Goal: Information Seeking & Learning: Find specific page/section

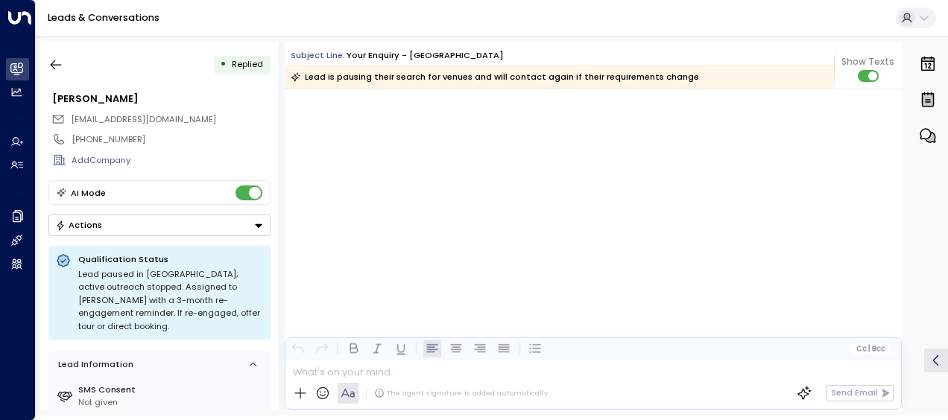
scroll to position [1728, 0]
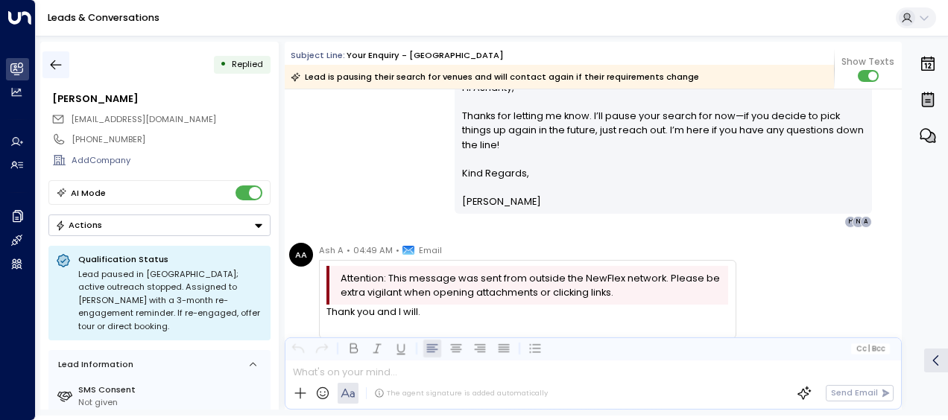
click at [55, 66] on icon "button" at bounding box center [55, 64] width 15 height 15
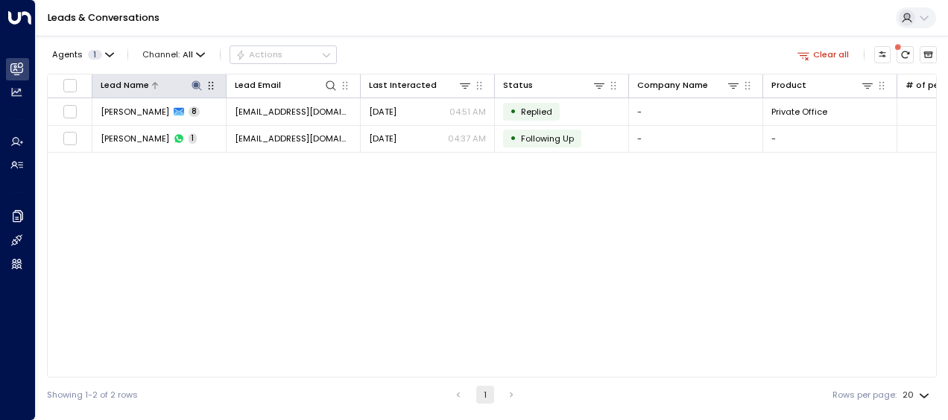
click at [195, 84] on icon at bounding box center [196, 85] width 10 height 10
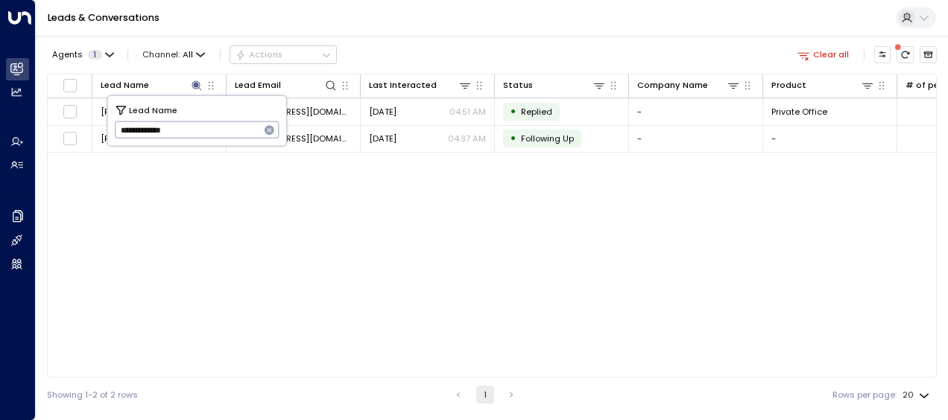
drag, startPoint x: 115, startPoint y: 130, endPoint x: 204, endPoint y: 137, distance: 89.6
click at [204, 137] on input "**********" at bounding box center [187, 130] width 145 height 25
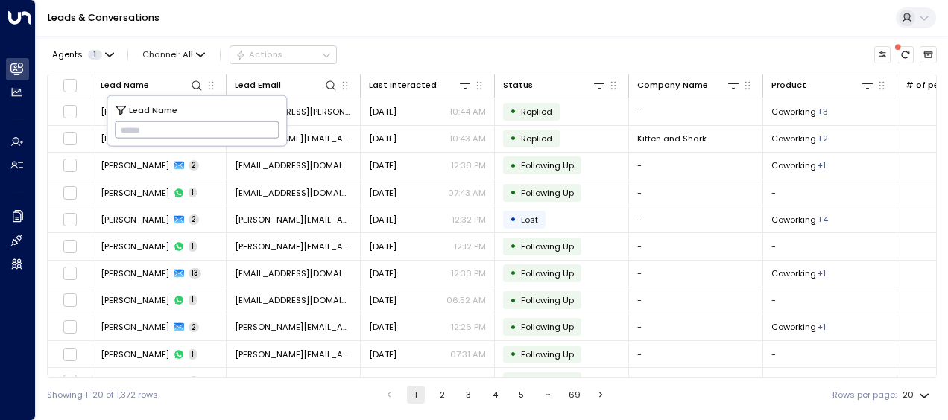
type input "**********"
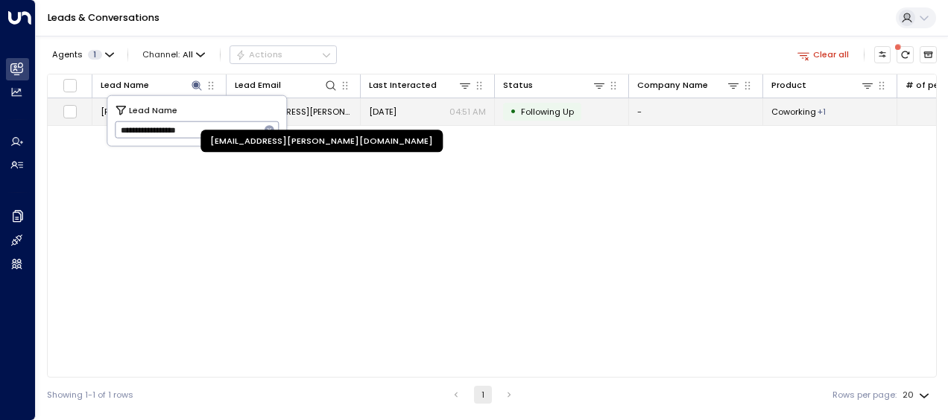
click at [332, 107] on span "[EMAIL_ADDRESS][PERSON_NAME][DOMAIN_NAME]" at bounding box center [293, 112] width 117 height 12
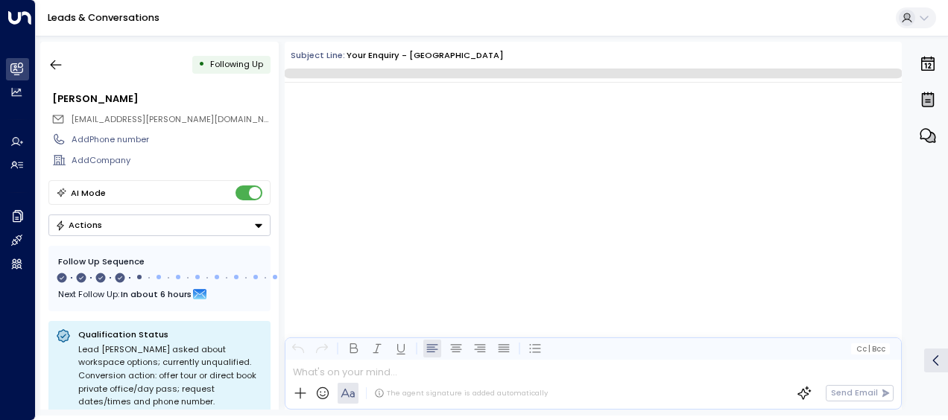
scroll to position [1558, 0]
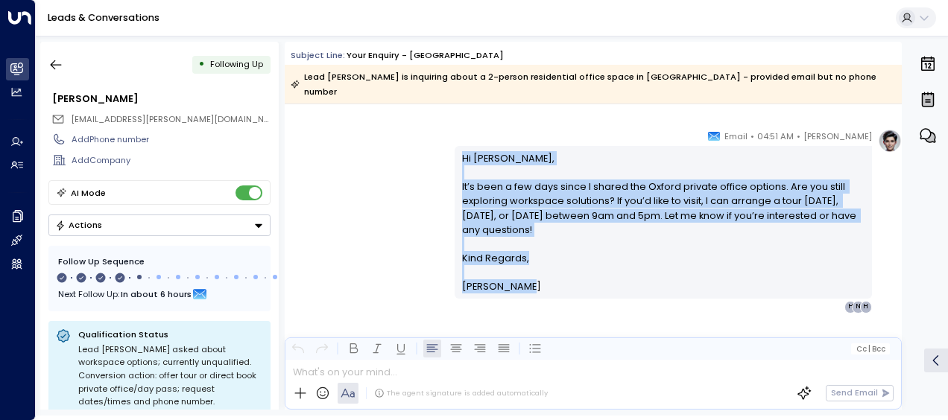
drag, startPoint x: 457, startPoint y: 141, endPoint x: 511, endPoint y: 284, distance: 152.8
click at [511, 284] on div "[PERSON_NAME] • 04:51 AM • Email Hi [PERSON_NAME], It’s been a few days since I…" at bounding box center [662, 221] width 417 height 184
drag, startPoint x: 511, startPoint y: 284, endPoint x: 492, endPoint y: 259, distance: 31.9
copy div "Hi [PERSON_NAME], It’s been a few days since I shared the Oxford private office…"
click at [55, 63] on icon "button" at bounding box center [55, 64] width 15 height 15
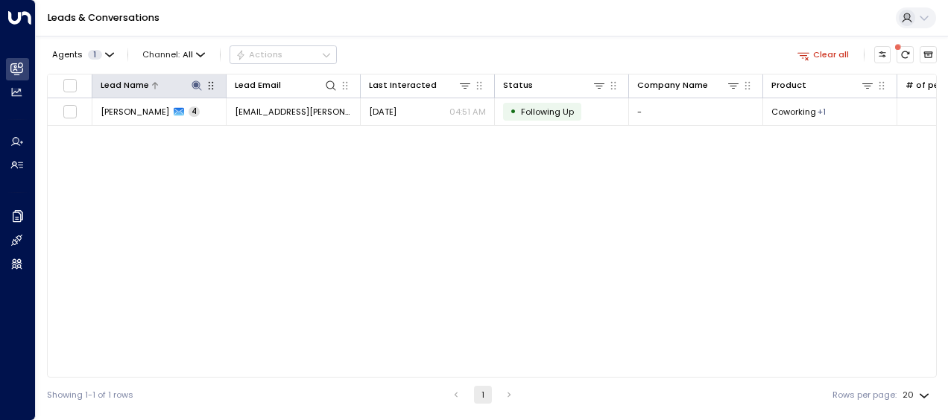
click at [195, 83] on icon at bounding box center [196, 85] width 10 height 10
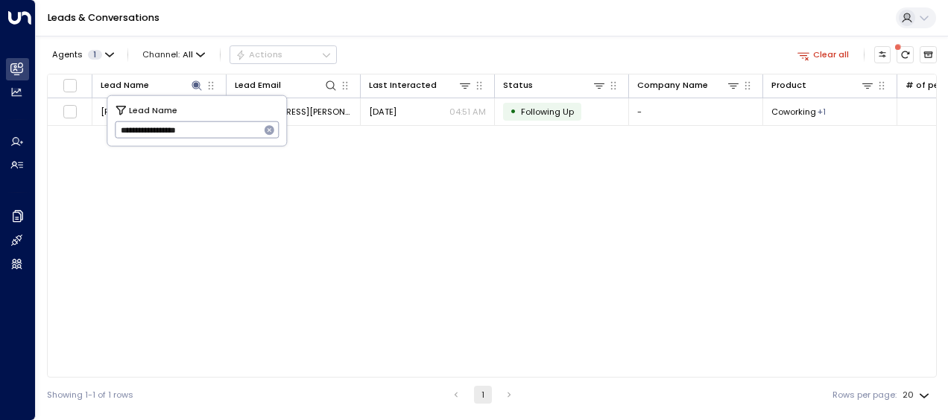
drag, startPoint x: 118, startPoint y: 132, endPoint x: 253, endPoint y: 135, distance: 134.9
click at [253, 135] on input "**********" at bounding box center [187, 130] width 145 height 25
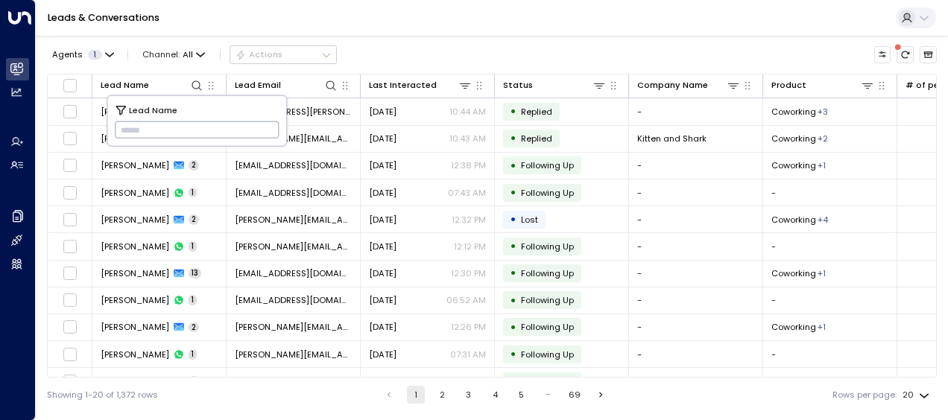
click at [124, 133] on input "text" at bounding box center [197, 130] width 165 height 25
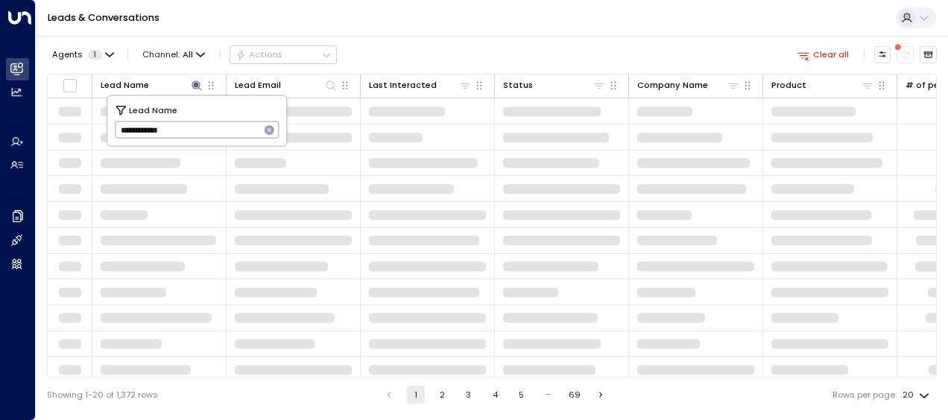
type input "**********"
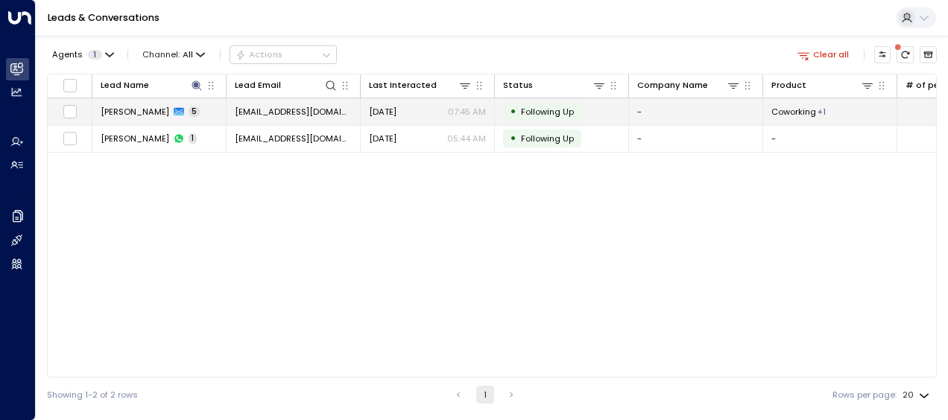
click at [389, 107] on span "[DATE]" at bounding box center [383, 112] width 28 height 12
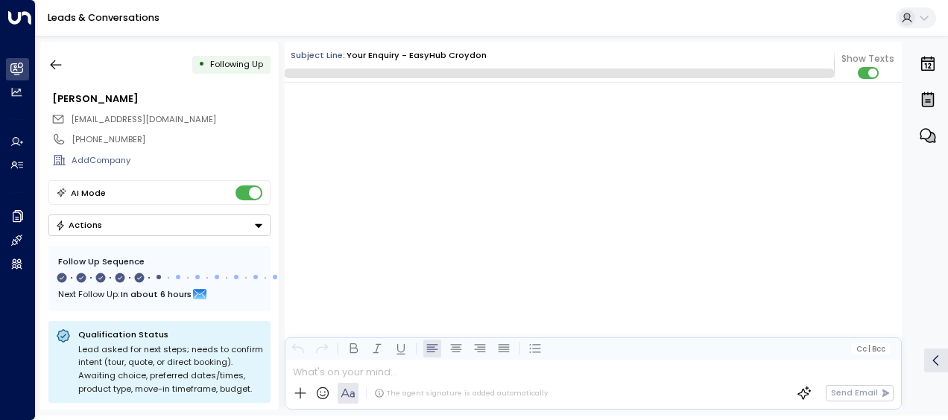
scroll to position [2345, 0]
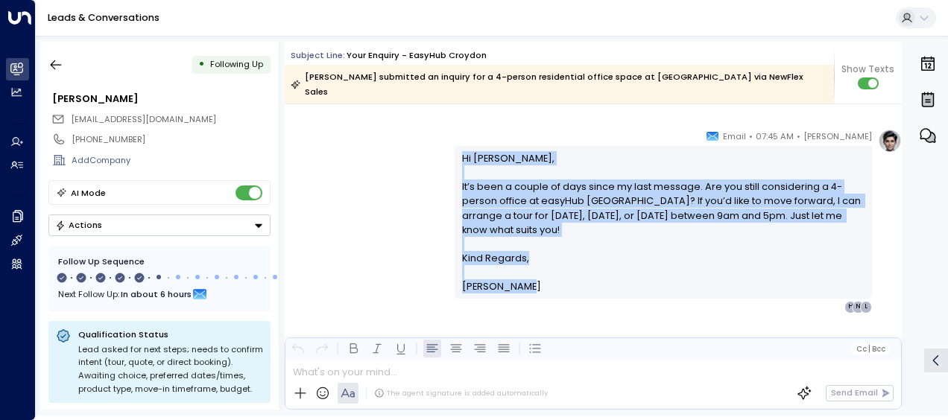
drag, startPoint x: 459, startPoint y: 142, endPoint x: 524, endPoint y: 283, distance: 156.0
click at [524, 283] on div "Hi [PERSON_NAME], It’s been a couple of days since my last message. Are you sti…" at bounding box center [662, 222] width 417 height 153
drag, startPoint x: 524, startPoint y: 283, endPoint x: 484, endPoint y: 237, distance: 61.3
copy div "Hi [PERSON_NAME], It’s been a couple of days since my last message. Are you sti…"
click at [51, 66] on icon "button" at bounding box center [55, 64] width 15 height 15
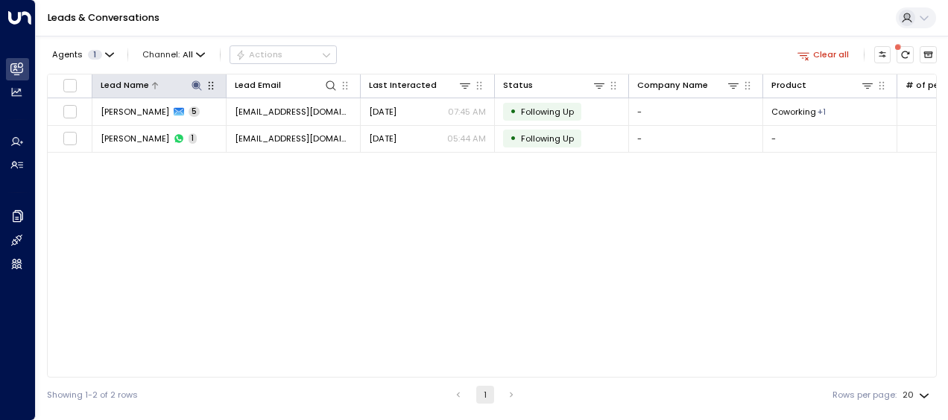
click at [197, 83] on icon at bounding box center [196, 85] width 10 height 10
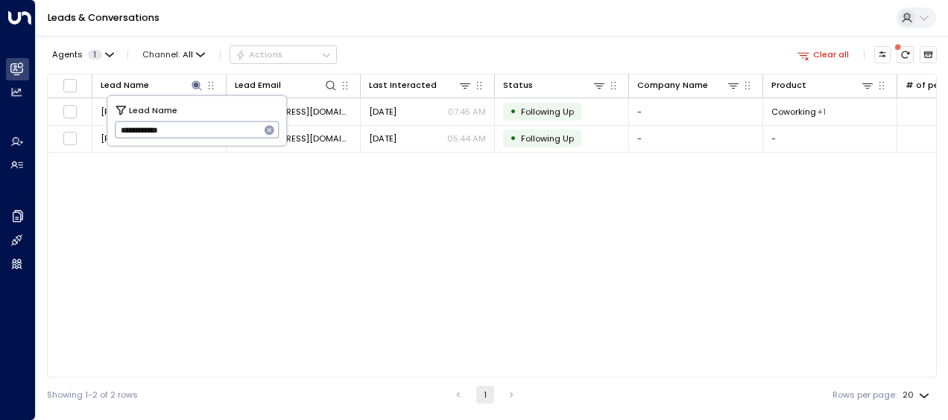
drag, startPoint x: 118, startPoint y: 130, endPoint x: 206, endPoint y: 122, distance: 89.0
click at [206, 122] on input "**********" at bounding box center [187, 130] width 145 height 25
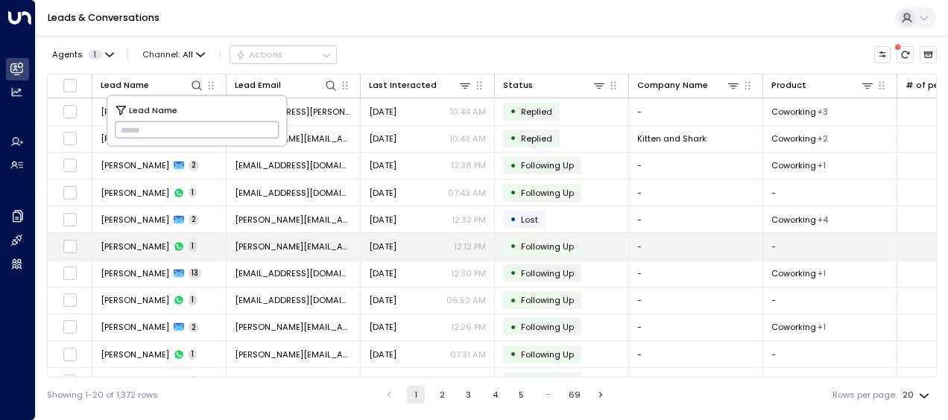
type input "**********"
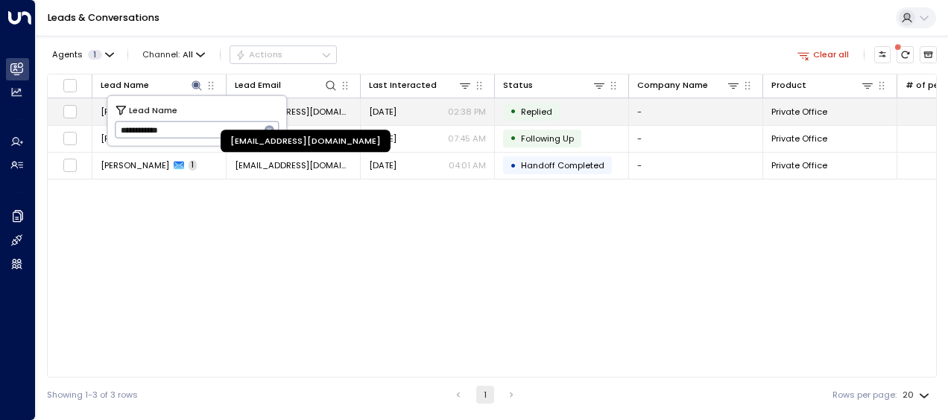
click at [320, 114] on span "[EMAIL_ADDRESS][DOMAIN_NAME]" at bounding box center [293, 112] width 117 height 12
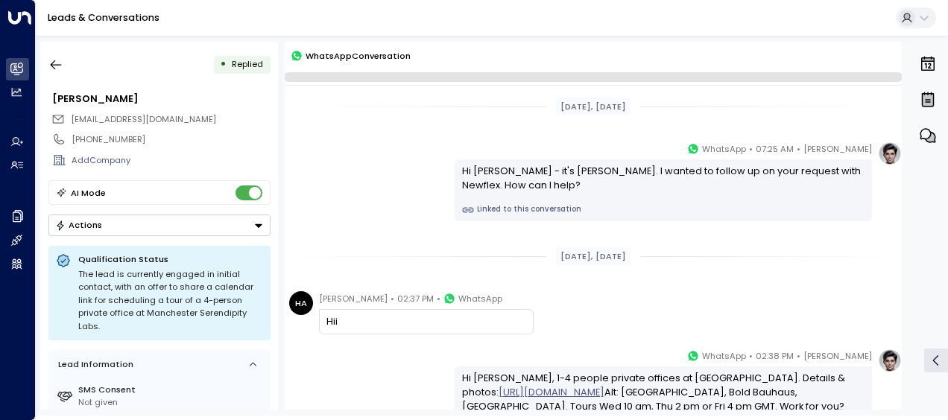
scroll to position [142, 0]
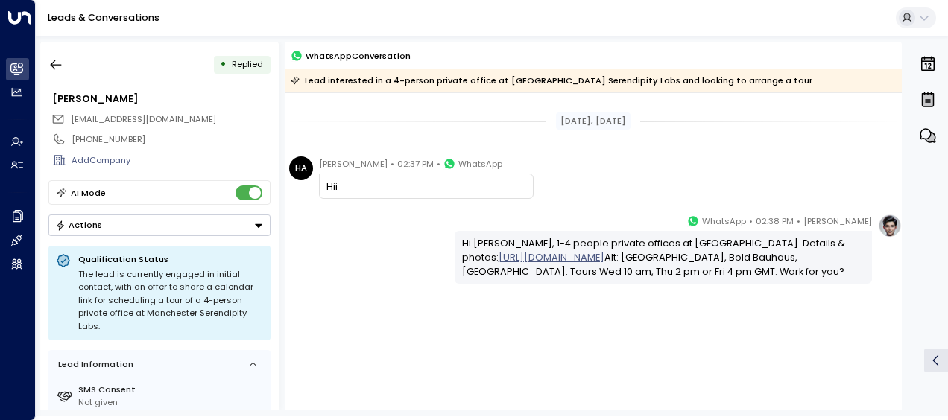
click at [365, 235] on div "[PERSON_NAME] • 02:38 PM • WhatsApp Hi [PERSON_NAME], 1-4 people private office…" at bounding box center [593, 249] width 617 height 70
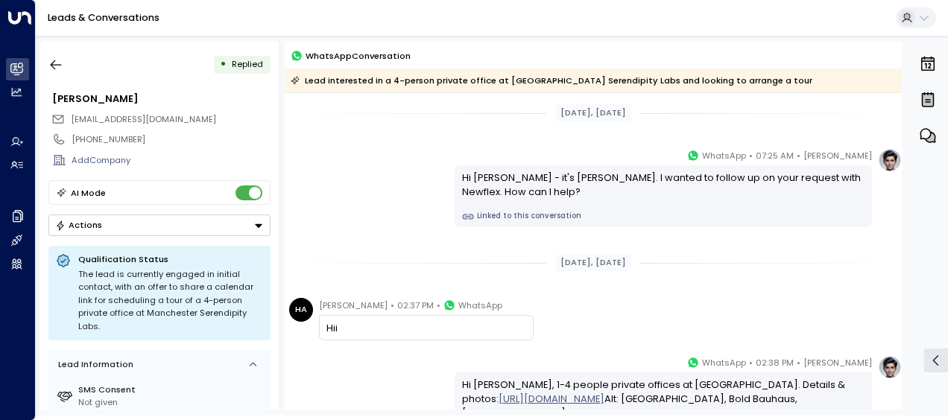
scroll to position [0, 0]
click at [61, 66] on icon "button" at bounding box center [55, 64] width 15 height 15
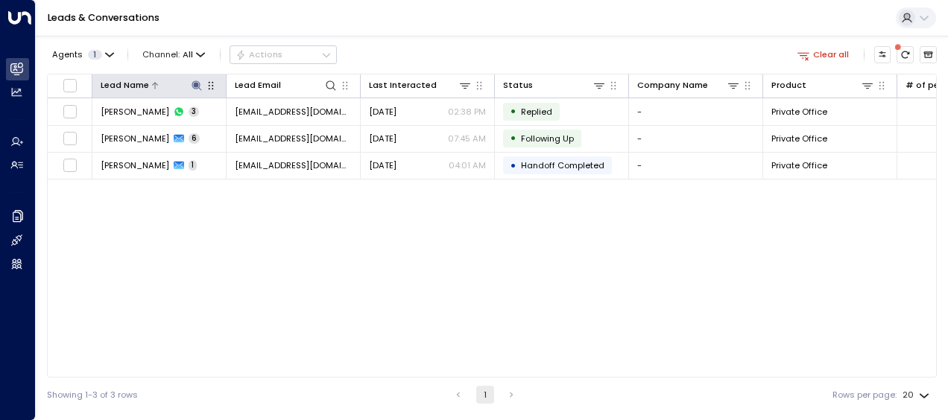
click at [195, 83] on icon at bounding box center [196, 85] width 10 height 10
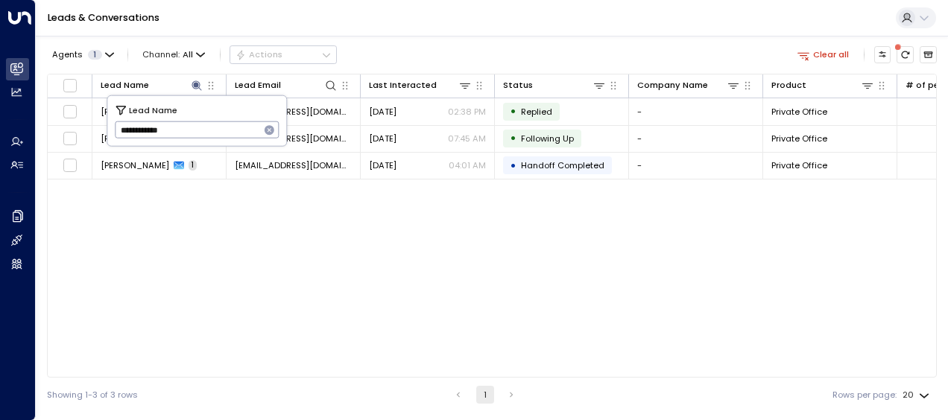
drag, startPoint x: 116, startPoint y: 125, endPoint x: 217, endPoint y: 128, distance: 100.6
click at [217, 128] on input "**********" at bounding box center [187, 130] width 145 height 25
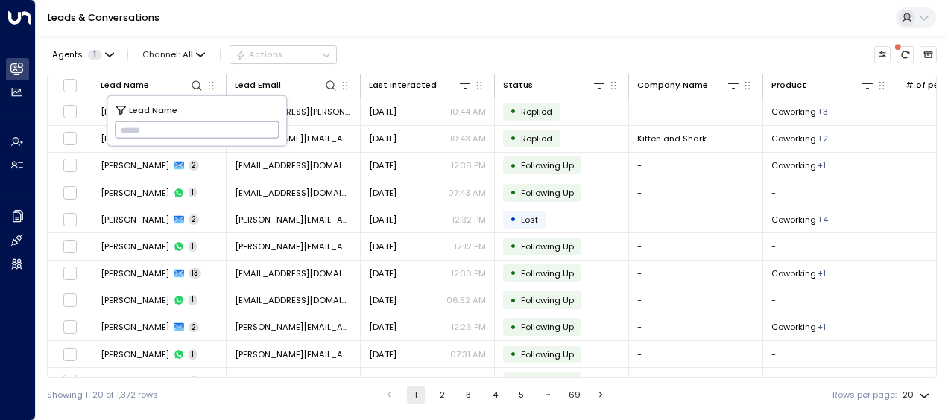
click at [142, 123] on input "text" at bounding box center [197, 130] width 165 height 25
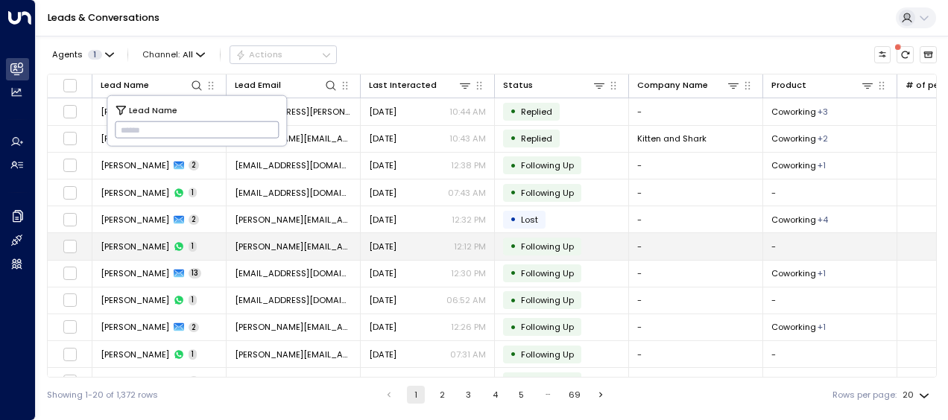
type input "*****"
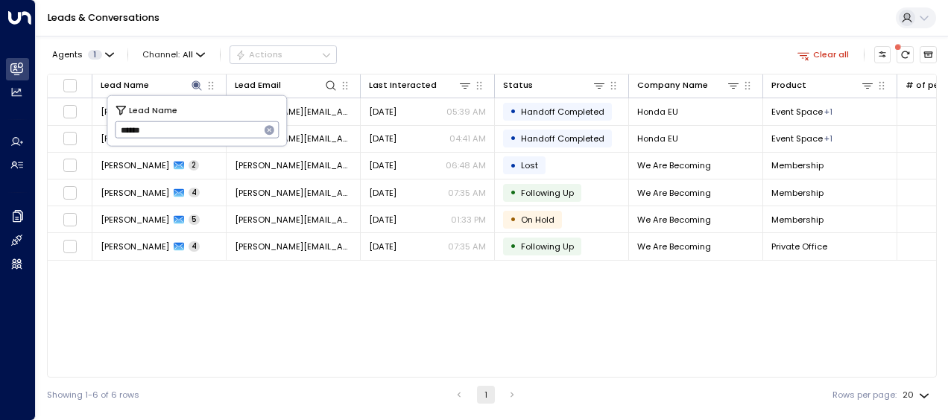
click at [273, 320] on div "Lead Name Lead Email Last Interacted Status Company Name Product # of people AI…" at bounding box center [492, 226] width 890 height 304
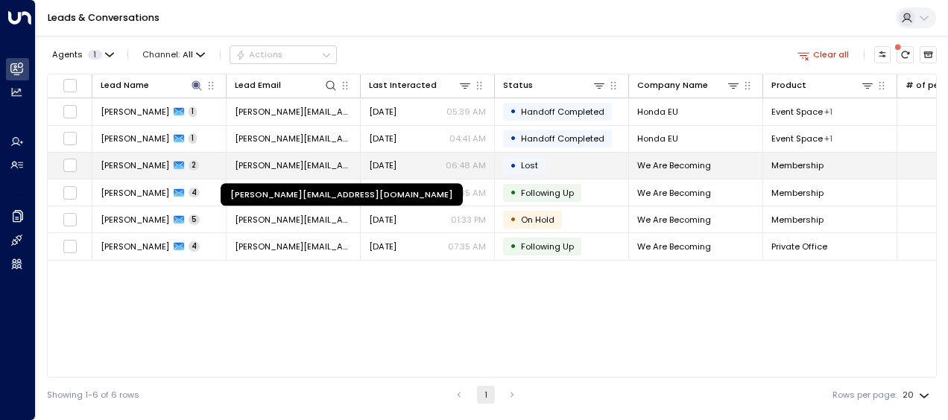
click at [289, 164] on span "[PERSON_NAME][EMAIL_ADDRESS][DOMAIN_NAME]" at bounding box center [293, 165] width 117 height 12
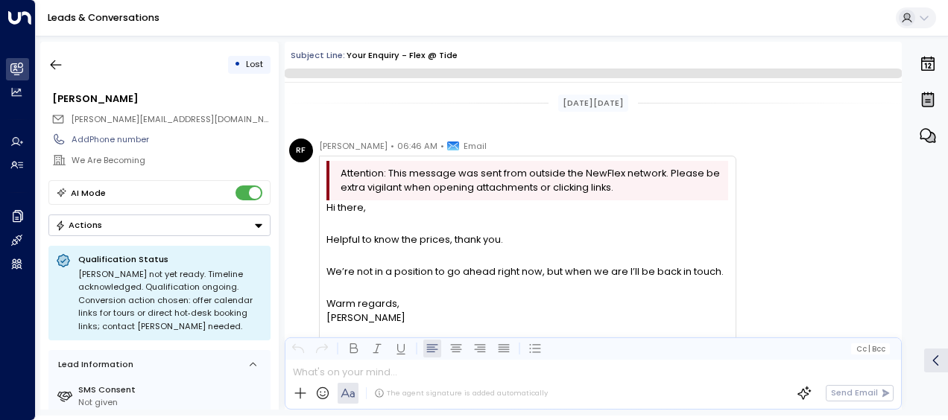
scroll to position [762, 0]
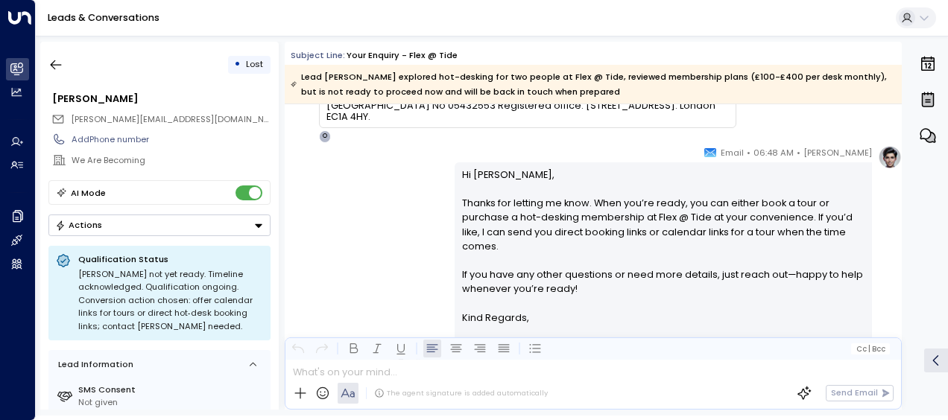
click at [343, 176] on div "[PERSON_NAME] • 06:48 AM • Email Hi [PERSON_NAME], Thanks for letting me know. …" at bounding box center [593, 258] width 617 height 227
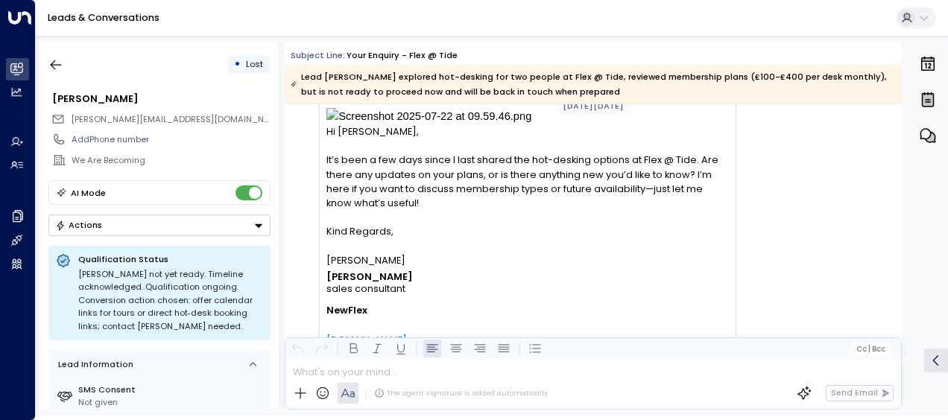
scroll to position [226, 0]
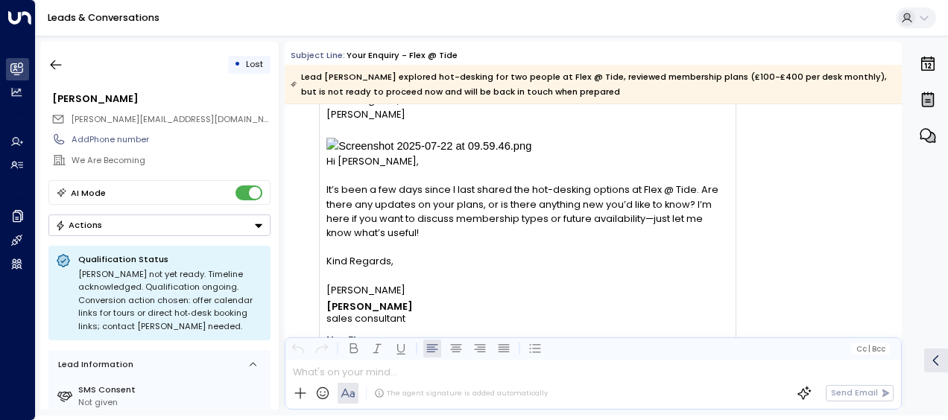
click at [310, 171] on div "RF [PERSON_NAME] • 06:46 AM • Email Attention: This message was sent from outsi…" at bounding box center [512, 306] width 447 height 744
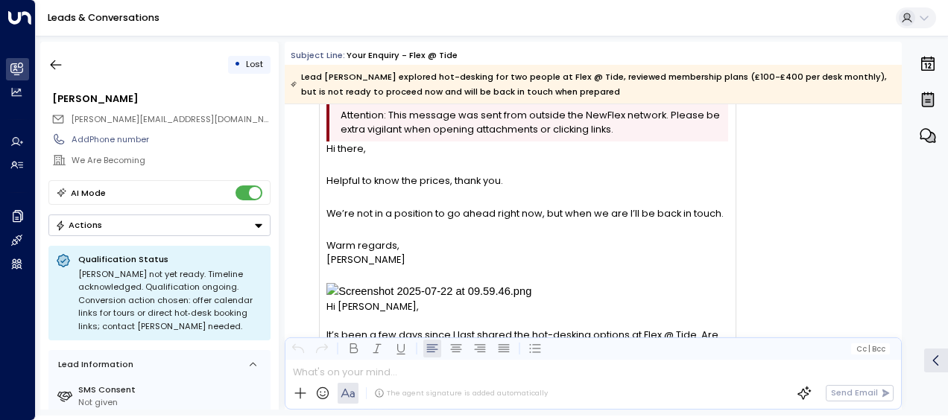
scroll to position [77, 0]
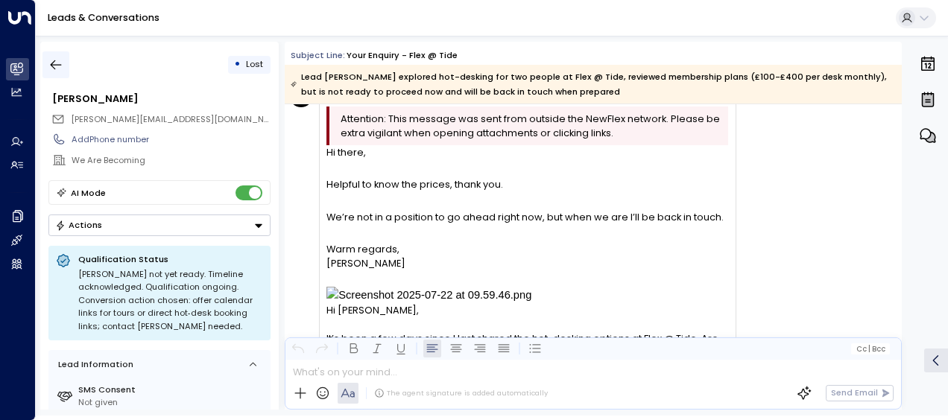
click at [60, 71] on icon "button" at bounding box center [55, 64] width 15 height 15
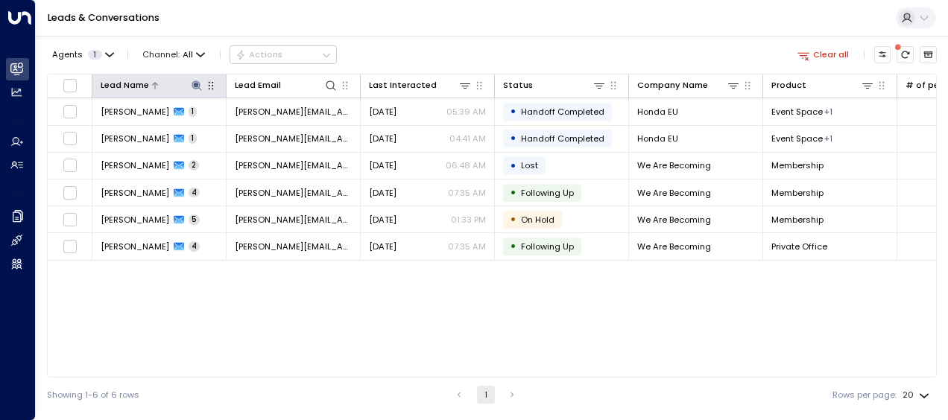
click at [198, 86] on icon at bounding box center [197, 86] width 12 height 12
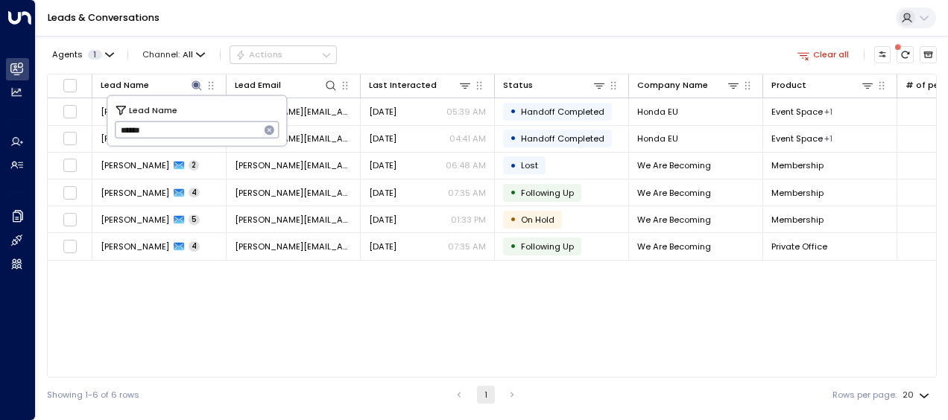
drag, startPoint x: 115, startPoint y: 131, endPoint x: 197, endPoint y: 130, distance: 82.0
click at [197, 130] on input "*****" at bounding box center [187, 130] width 145 height 25
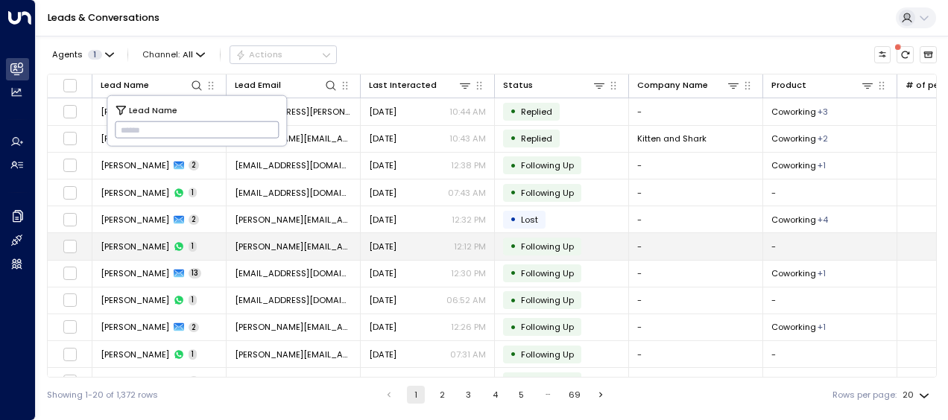
type input "**********"
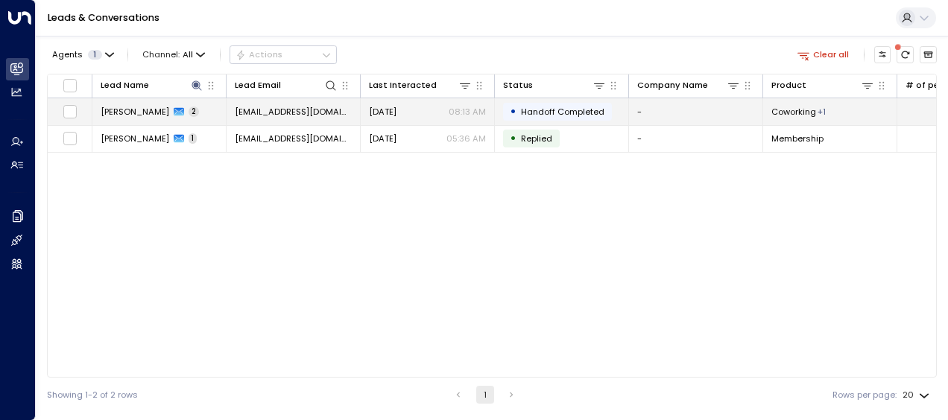
click at [311, 107] on span "[EMAIL_ADDRESS][DOMAIN_NAME]" at bounding box center [293, 112] width 117 height 12
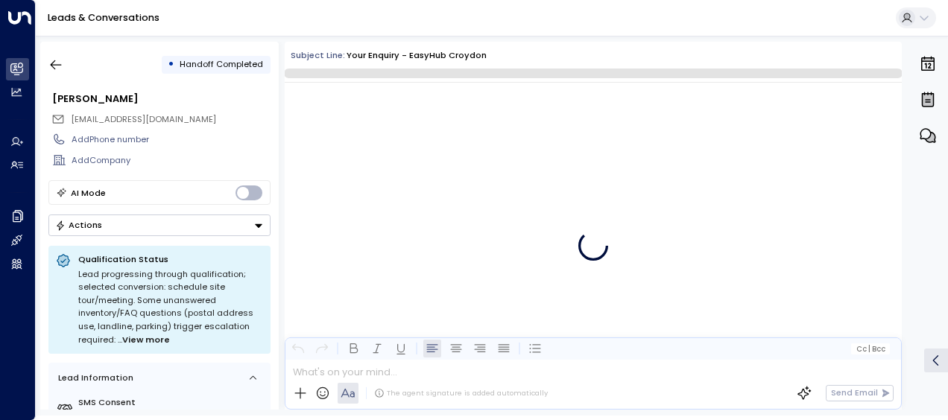
scroll to position [495, 0]
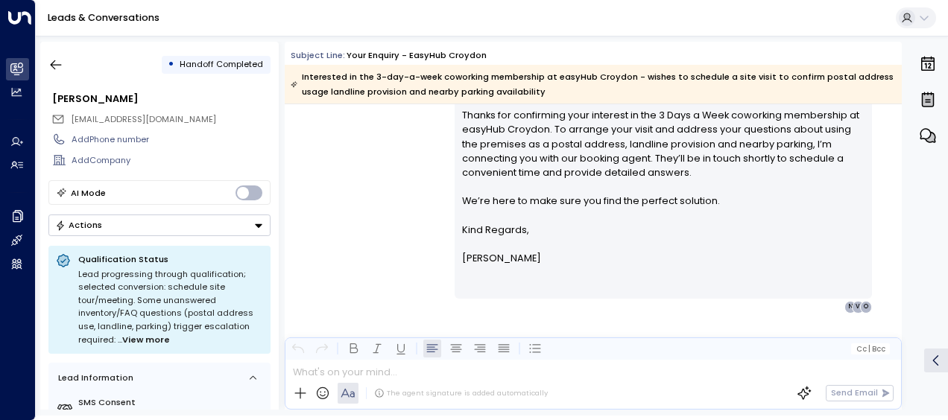
click at [367, 186] on div "[PERSON_NAME] • 08:13 AM • Email Hi [PERSON_NAME], Thanks for confirming your i…" at bounding box center [593, 185] width 617 height 256
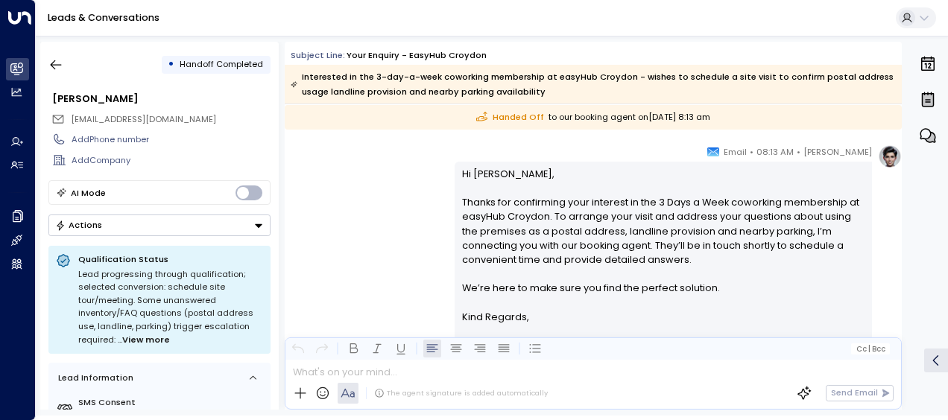
scroll to position [406, 0]
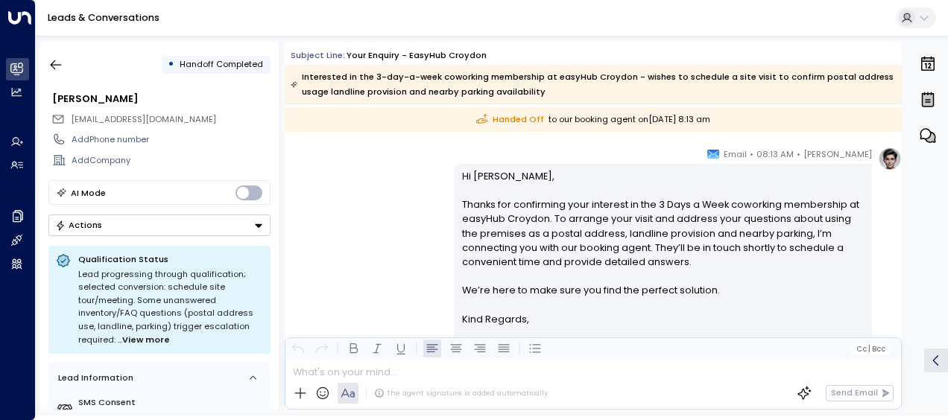
click at [405, 191] on div "[PERSON_NAME] • 08:13 AM • Email Hi [PERSON_NAME], Thanks for confirming your i…" at bounding box center [593, 275] width 617 height 256
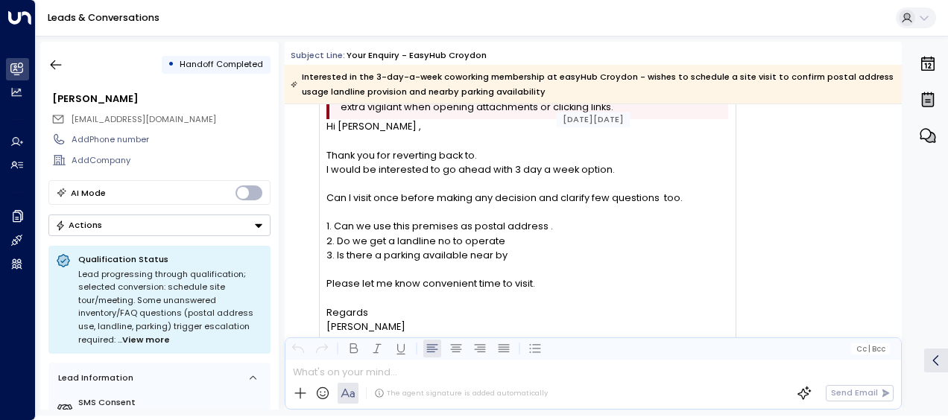
scroll to position [78, 0]
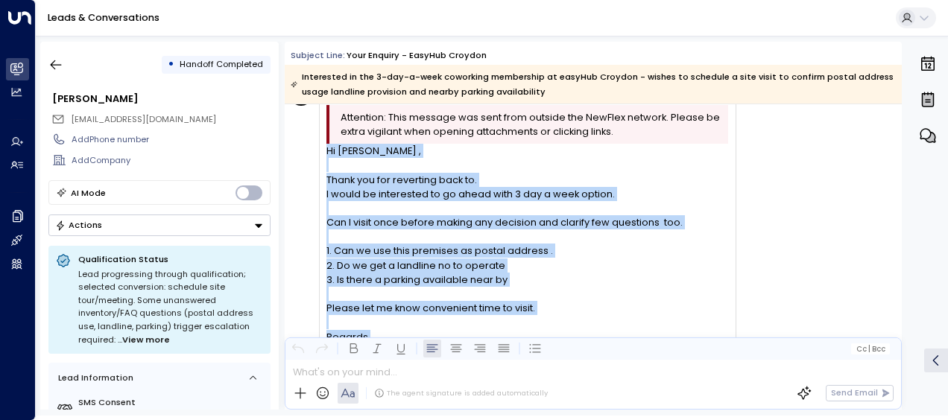
drag, startPoint x: 325, startPoint y: 146, endPoint x: 398, endPoint y: 337, distance: 204.9
click at [398, 337] on div "Subject Line: Your enquiry - easyHub Croydon Interested in the 3-day-a-week cow…" at bounding box center [593, 226] width 617 height 368
drag, startPoint x: 398, startPoint y: 337, endPoint x: 344, endPoint y: 252, distance: 101.1
copy div "Hi [PERSON_NAME] , Thank you for reverting back to. I would be interested to go…"
click at [769, 273] on div "vS [PERSON_NAME] • 08:12 AM • Email Attention: This message was sent from outsi…" at bounding box center [595, 251] width 612 height 339
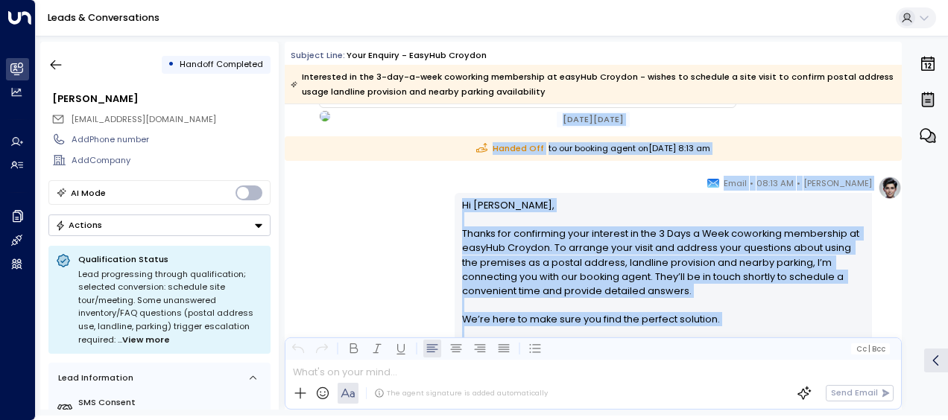
scroll to position [374, 0]
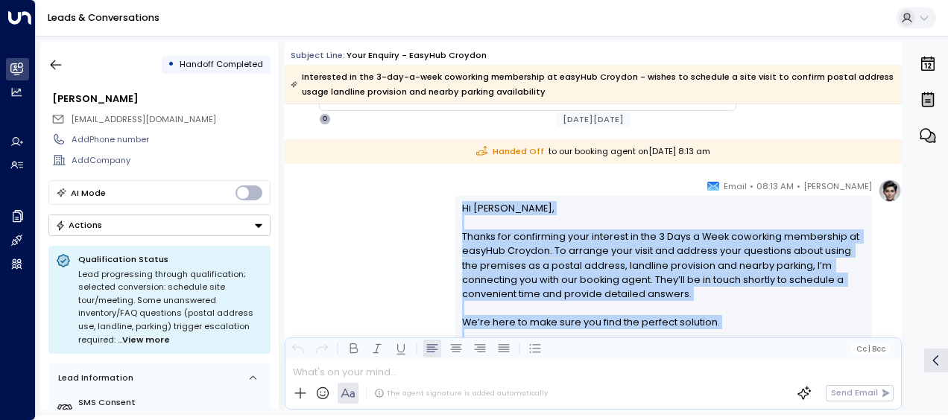
drag, startPoint x: 506, startPoint y: 262, endPoint x: 445, endPoint y: 196, distance: 89.7
click at [445, 196] on div "[PERSON_NAME] • 08:13 AM • Email Hi [PERSON_NAME], Thanks for confirming your i…" at bounding box center [593, 307] width 617 height 256
drag, startPoint x: 445, startPoint y: 196, endPoint x: 489, endPoint y: 244, distance: 64.9
copy div "Hi [PERSON_NAME], Thanks for confirming your interest in the 3 Days a Week cowo…"
click at [50, 66] on icon "button" at bounding box center [55, 64] width 15 height 15
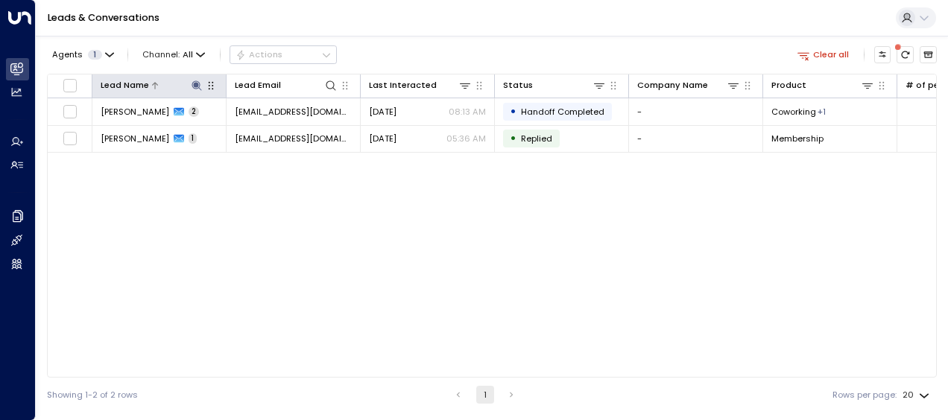
click at [197, 83] on icon at bounding box center [196, 85] width 10 height 10
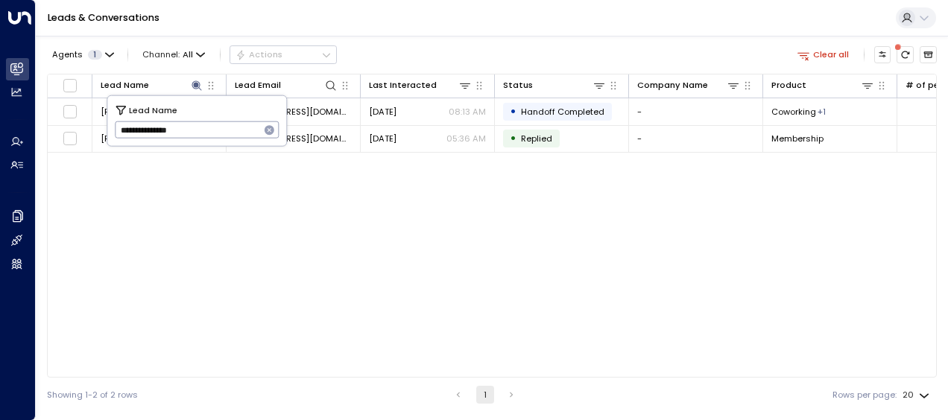
drag, startPoint x: 117, startPoint y: 129, endPoint x: 228, endPoint y: 137, distance: 111.3
click at [228, 137] on input "**********" at bounding box center [187, 130] width 145 height 25
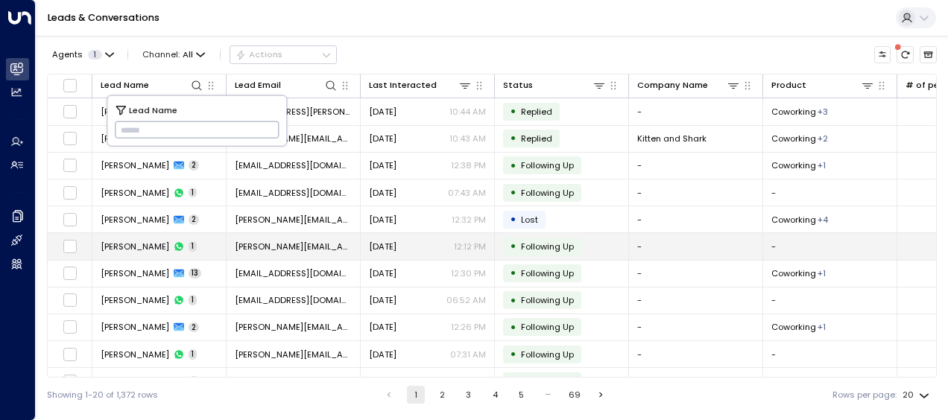
type input "**********"
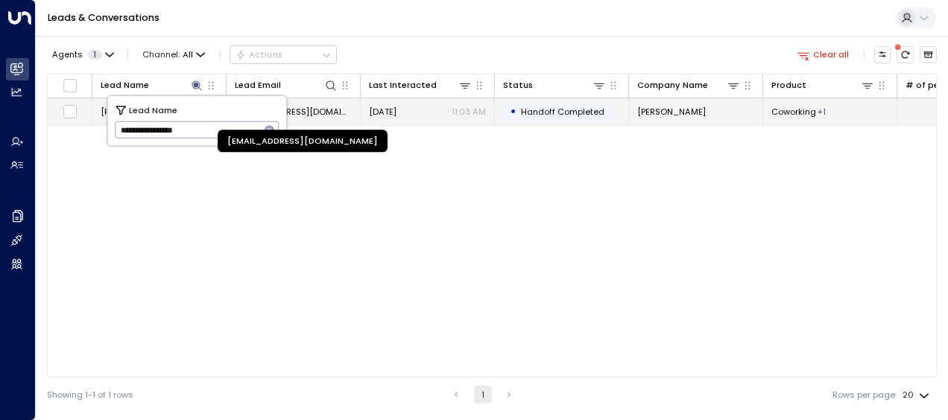
click at [335, 109] on span "[EMAIL_ADDRESS][DOMAIN_NAME]" at bounding box center [293, 112] width 117 height 12
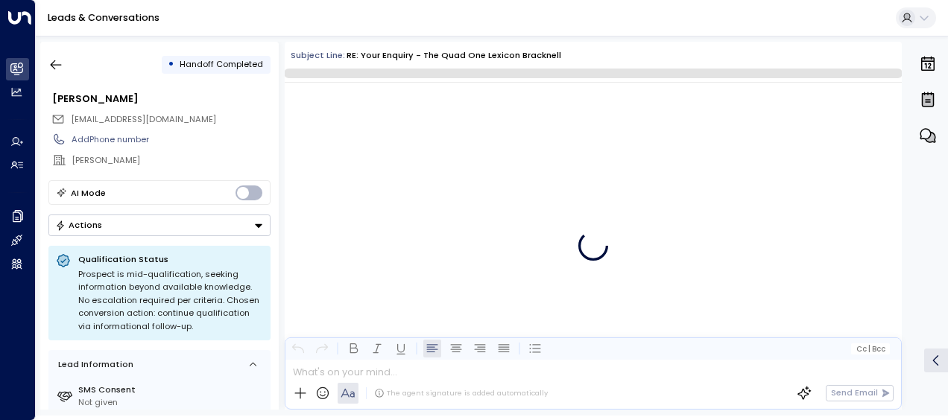
scroll to position [1115, 0]
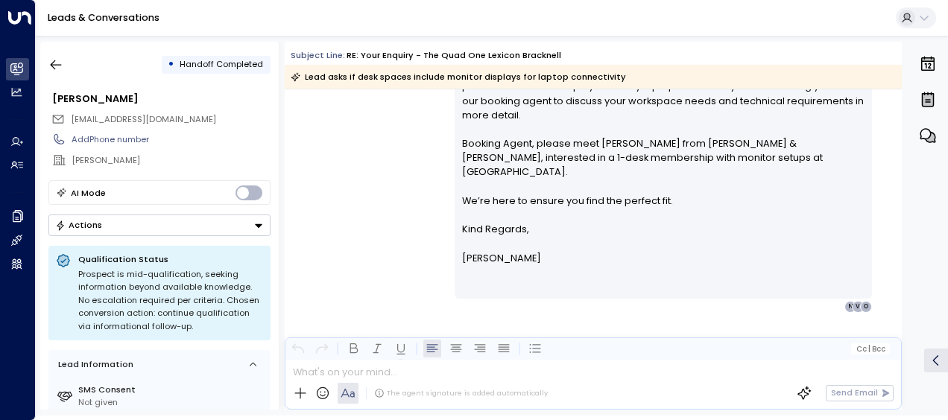
click at [390, 158] on div "[PERSON_NAME] • 11:03 AM • Email Hi [PERSON_NAME], Thanks for your question. Ou…" at bounding box center [593, 163] width 617 height 299
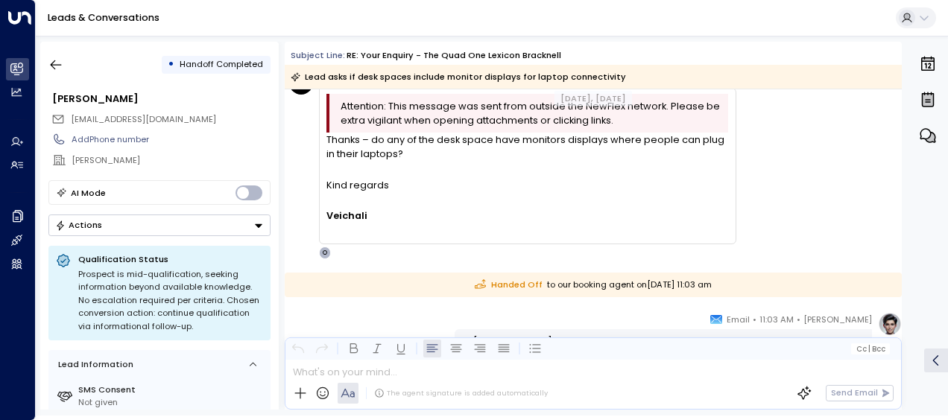
scroll to position [787, 0]
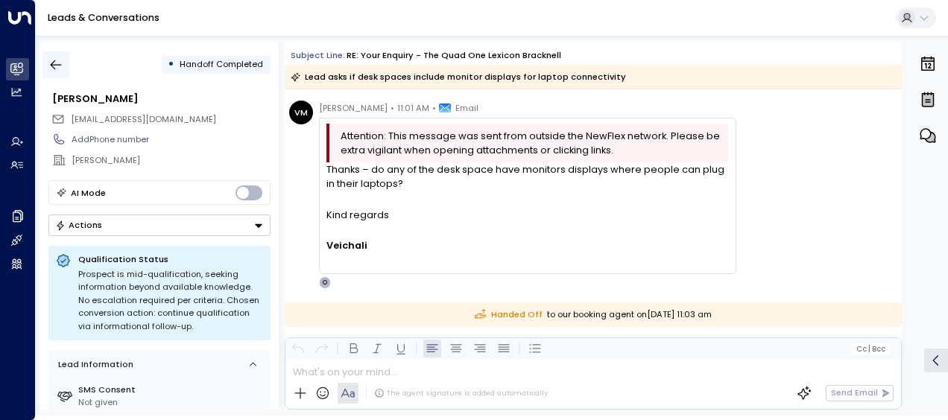
click at [55, 61] on icon "button" at bounding box center [55, 64] width 15 height 15
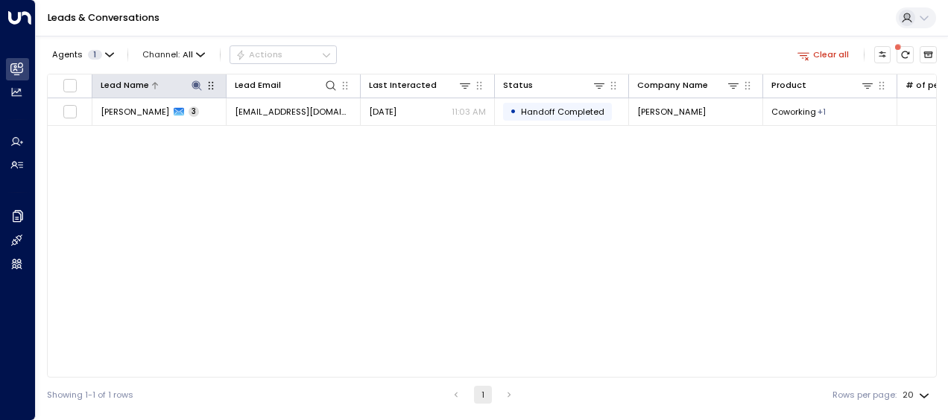
click at [195, 88] on icon at bounding box center [197, 86] width 12 height 12
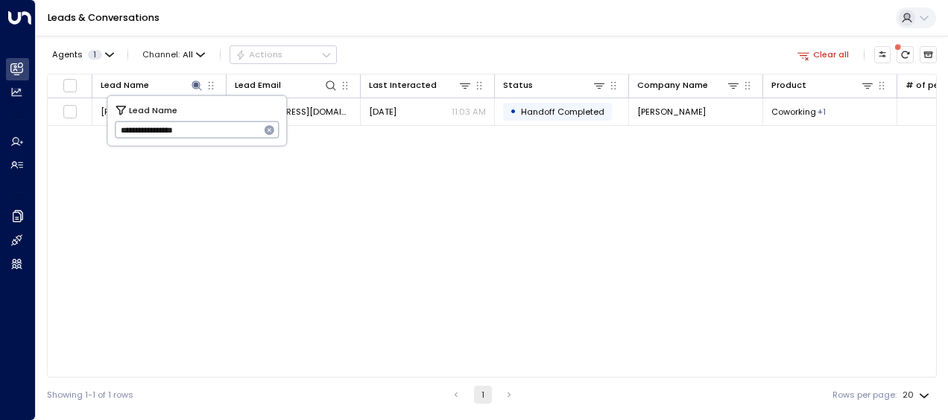
drag, startPoint x: 116, startPoint y: 131, endPoint x: 243, endPoint y: 131, distance: 126.6
click at [243, 131] on input "**********" at bounding box center [187, 130] width 145 height 25
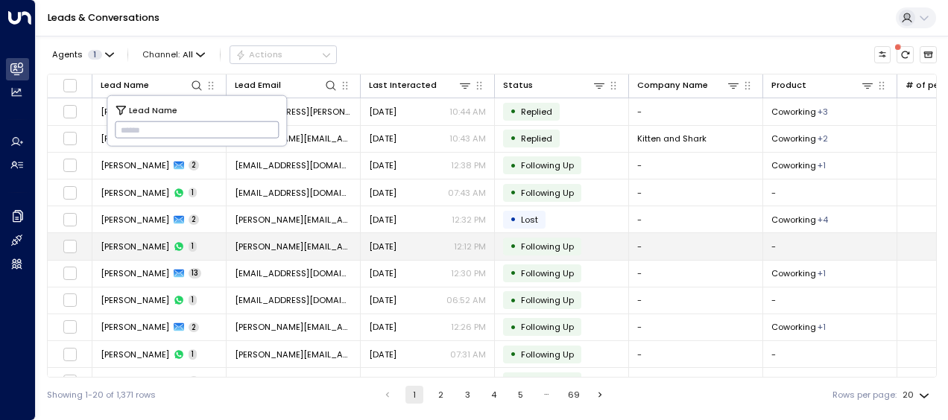
type input "*******"
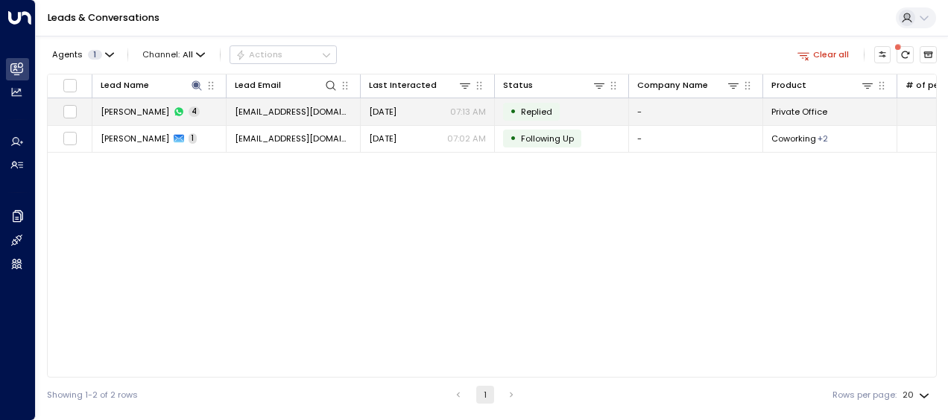
click at [395, 106] on span "[DATE]" at bounding box center [383, 112] width 28 height 12
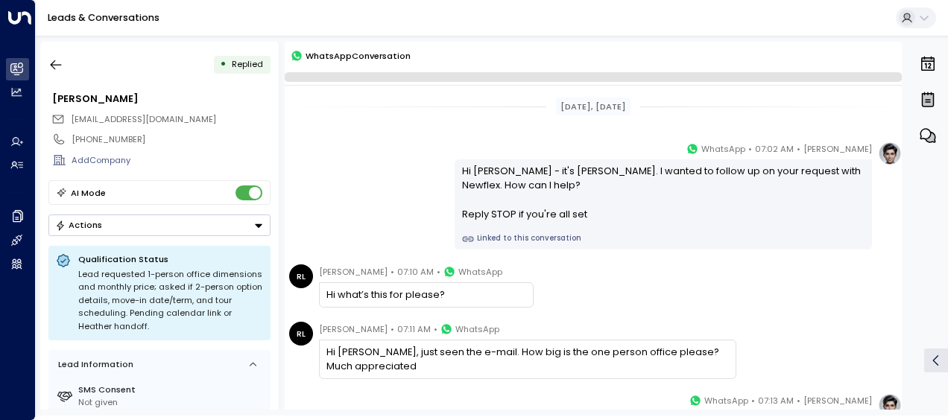
scroll to position [201, 0]
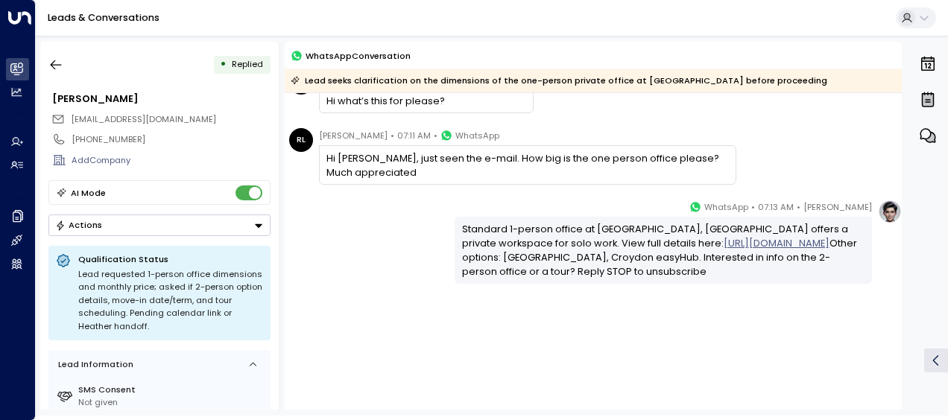
click at [373, 226] on div "[PERSON_NAME] • 07:13 AM • WhatsApp Standard 1-person office at [GEOGRAPHIC_DAT…" at bounding box center [593, 242] width 617 height 84
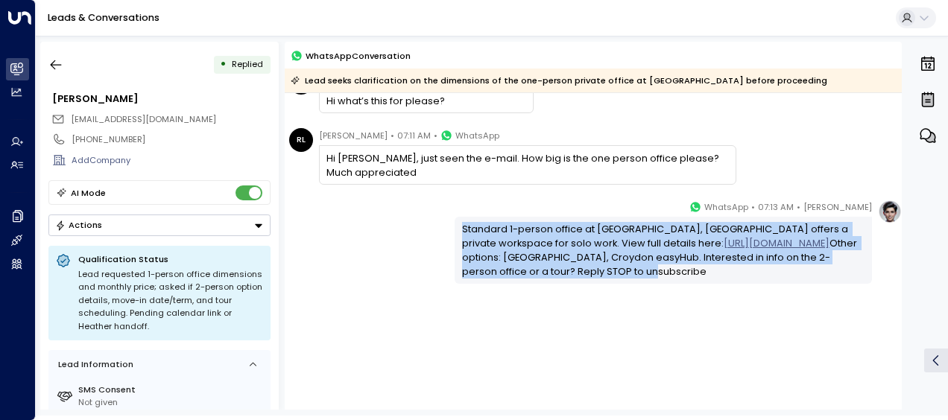
click at [373, 226] on div "[PERSON_NAME] • 07:13 AM • WhatsApp Standard 1-person office at [GEOGRAPHIC_DAT…" at bounding box center [593, 242] width 617 height 84
drag, startPoint x: 373, startPoint y: 226, endPoint x: 364, endPoint y: 264, distance: 39.2
click at [364, 264] on div "[PERSON_NAME] • 07:13 AM • WhatsApp Standard 1-person office at [GEOGRAPHIC_DAT…" at bounding box center [593, 242] width 617 height 84
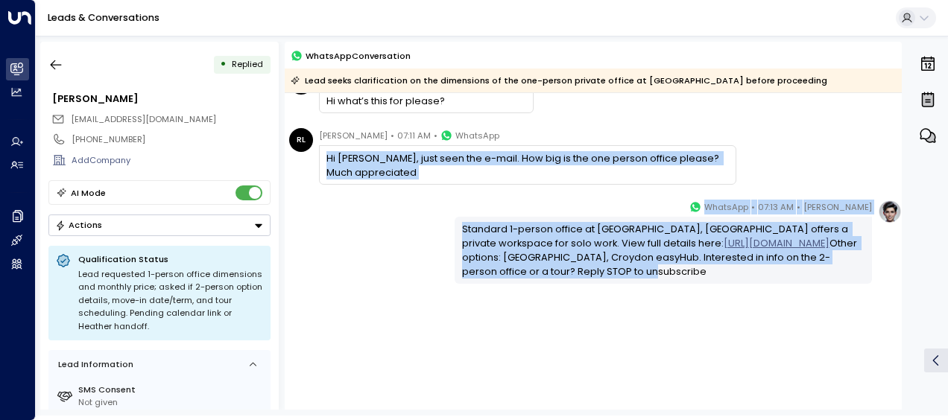
drag, startPoint x: 322, startPoint y: 153, endPoint x: 517, endPoint y: 291, distance: 238.9
click at [517, 291] on div "[DATE], [DATE] [PERSON_NAME] • 07:02 AM • WhatsApp Hi [PERSON_NAME] - it's [PER…" at bounding box center [593, 154] width 617 height 525
drag, startPoint x: 517, startPoint y: 291, endPoint x: 496, endPoint y: 272, distance: 28.0
copy div "Hi [PERSON_NAME], just seen the e-mail. How big is the one person office please…"
click at [54, 63] on icon "button" at bounding box center [55, 64] width 15 height 15
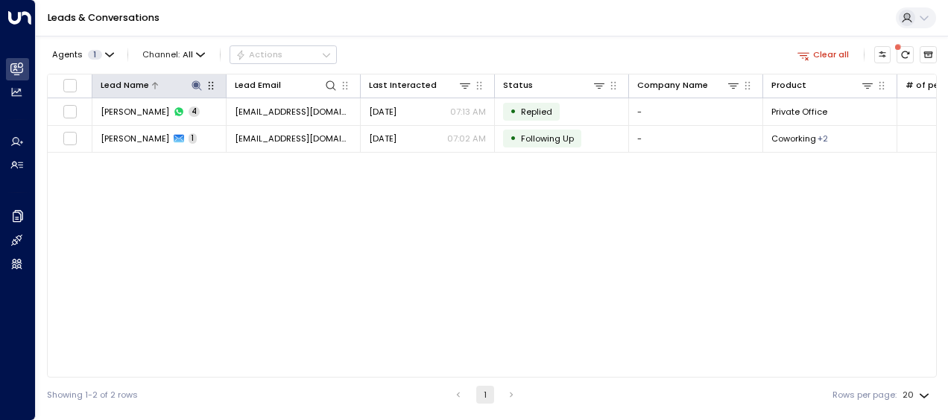
click at [194, 83] on icon at bounding box center [197, 86] width 12 height 12
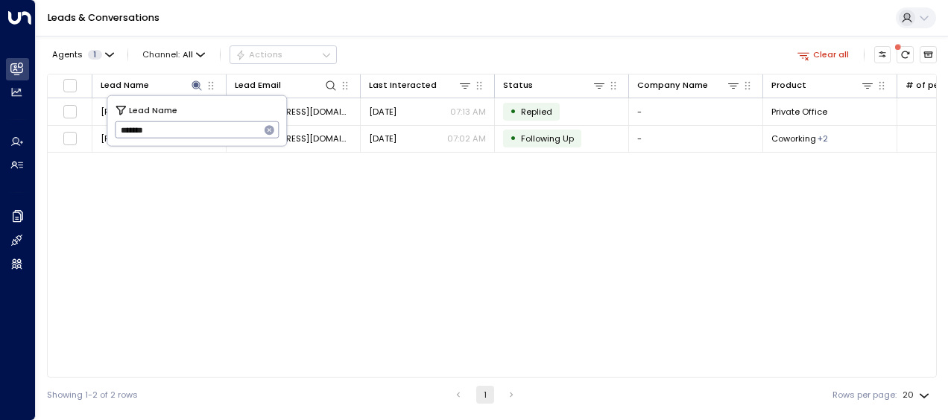
drag, startPoint x: 117, startPoint y: 130, endPoint x: 176, endPoint y: 133, distance: 58.9
click at [176, 133] on input "*******" at bounding box center [187, 130] width 145 height 25
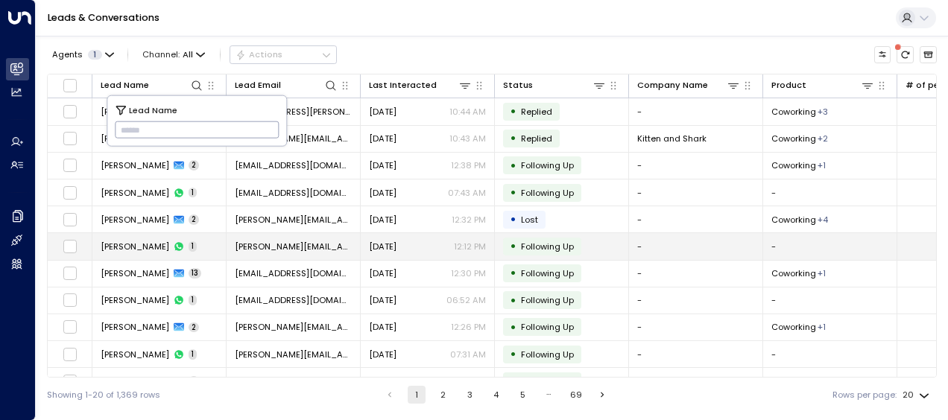
type input "**********"
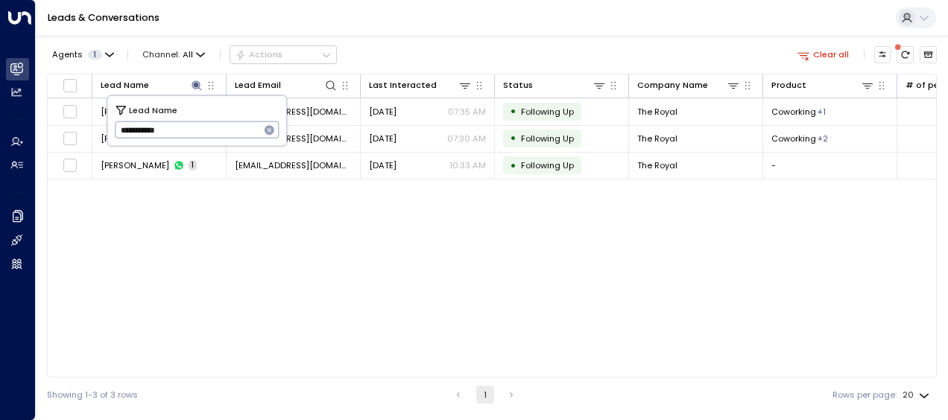
click at [150, 246] on div "Lead Name Lead Email Last Interacted Status Company Name Product # of people AI…" at bounding box center [492, 226] width 890 height 304
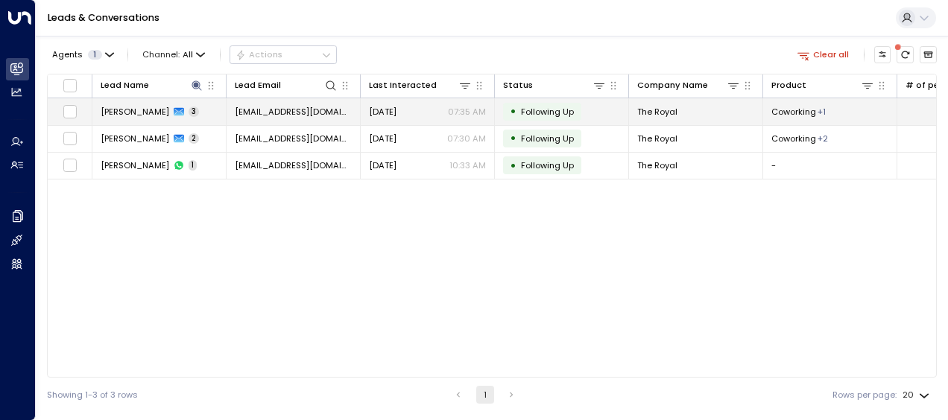
click at [387, 107] on span "[DATE]" at bounding box center [383, 112] width 28 height 12
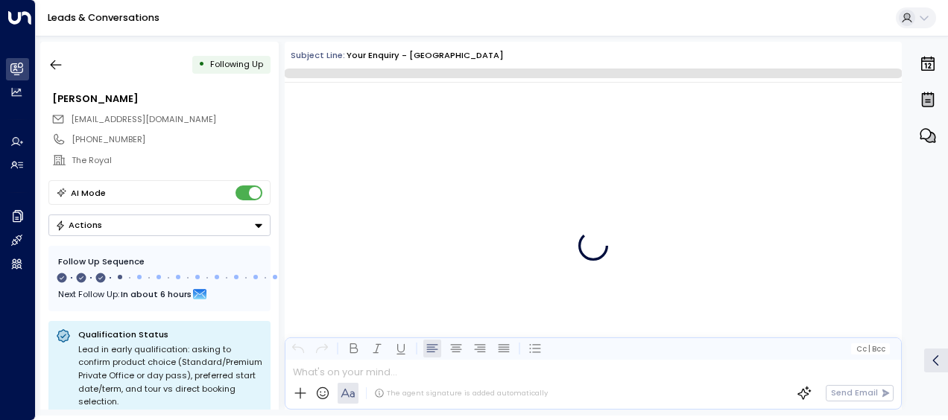
scroll to position [1774, 0]
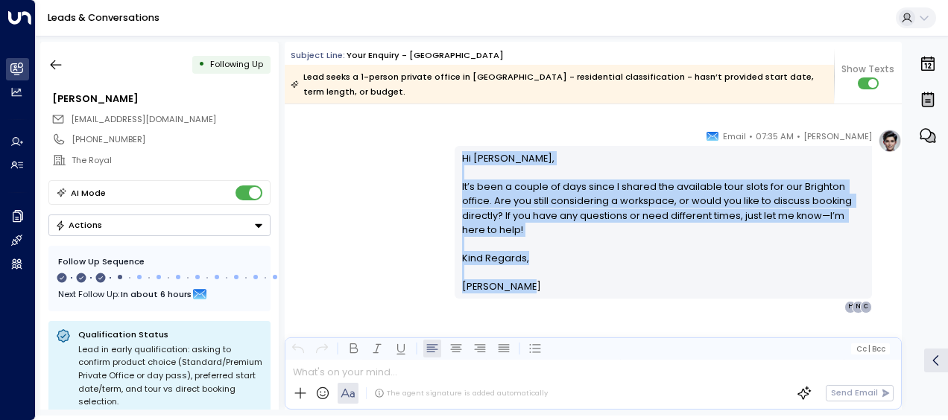
drag, startPoint x: 457, startPoint y: 151, endPoint x: 525, endPoint y: 288, distance: 152.3
click at [525, 288] on div "Hi [PERSON_NAME], It’s been a couple of days since I shared the available tour …" at bounding box center [663, 222] width 403 height 143
drag, startPoint x: 525, startPoint y: 288, endPoint x: 484, endPoint y: 247, distance: 57.4
copy div "Hi [PERSON_NAME], It’s been a couple of days since I shared the available tour …"
click at [59, 63] on icon "button" at bounding box center [55, 64] width 15 height 15
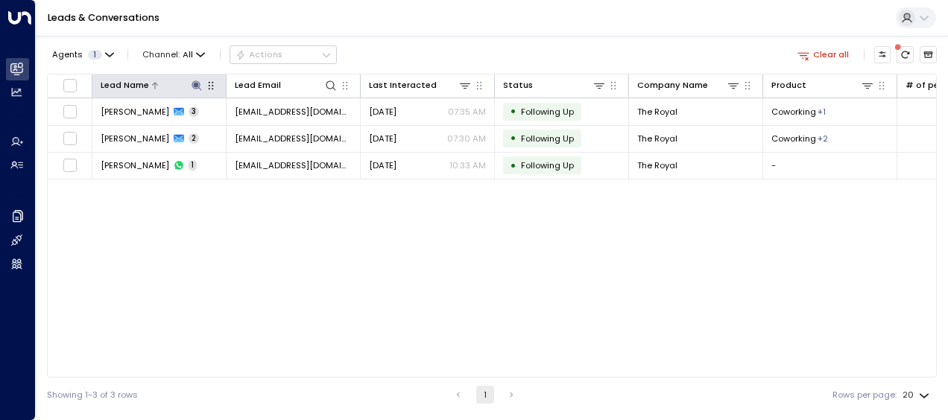
click at [192, 80] on icon at bounding box center [197, 86] width 12 height 12
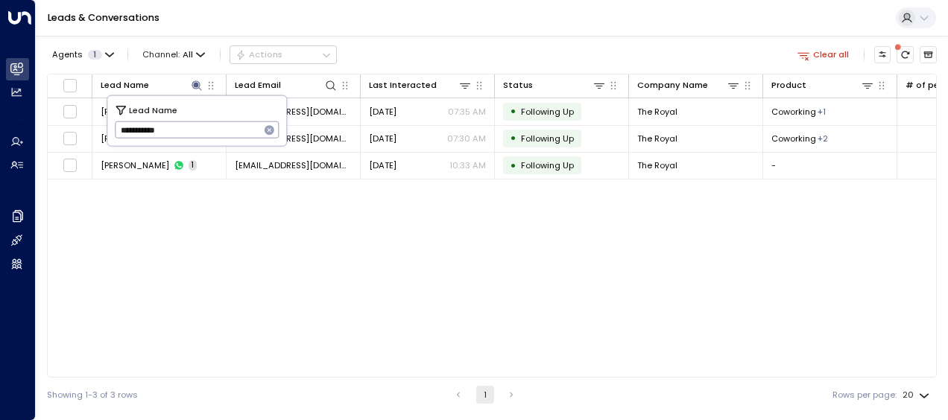
drag, startPoint x: 115, startPoint y: 130, endPoint x: 208, endPoint y: 124, distance: 92.6
click at [208, 124] on input "**********" at bounding box center [187, 130] width 145 height 25
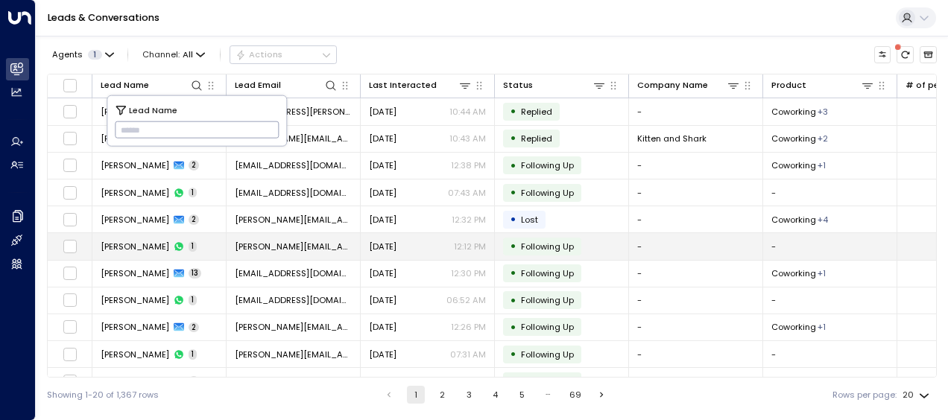
type input "**********"
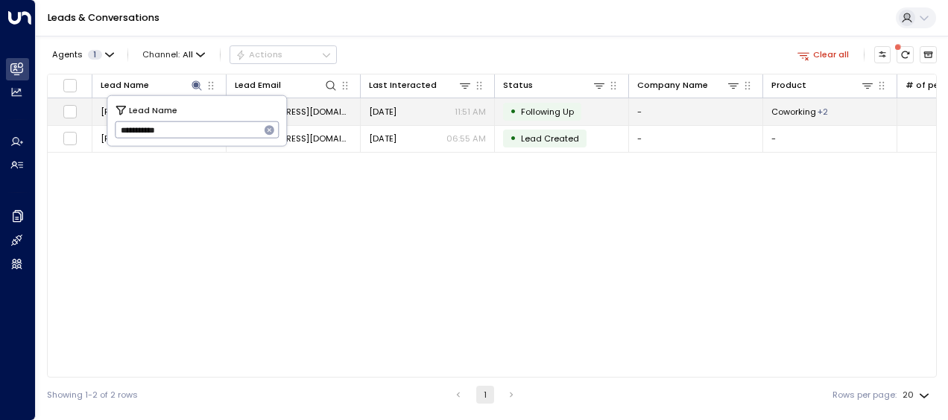
click at [396, 110] on span "[DATE]" at bounding box center [383, 112] width 28 height 12
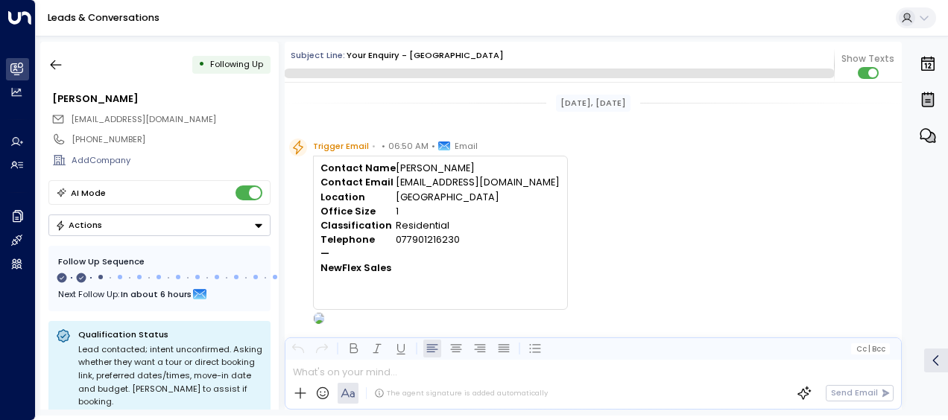
scroll to position [631, 0]
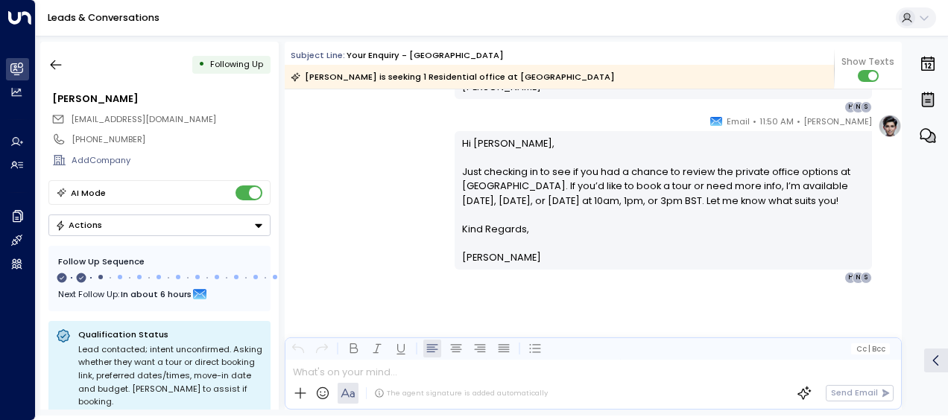
click at [379, 188] on div "[PERSON_NAME] • 11:50 AM • Email Hi [PERSON_NAME], Just checking in to see if y…" at bounding box center [593, 199] width 617 height 170
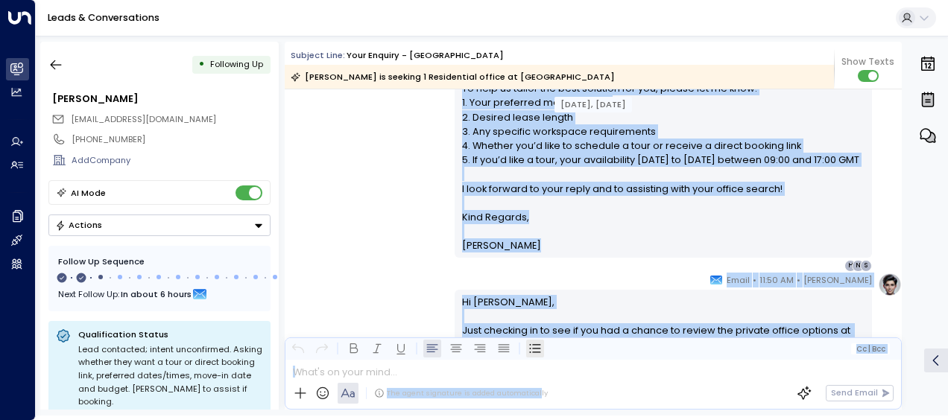
scroll to position [490, 0]
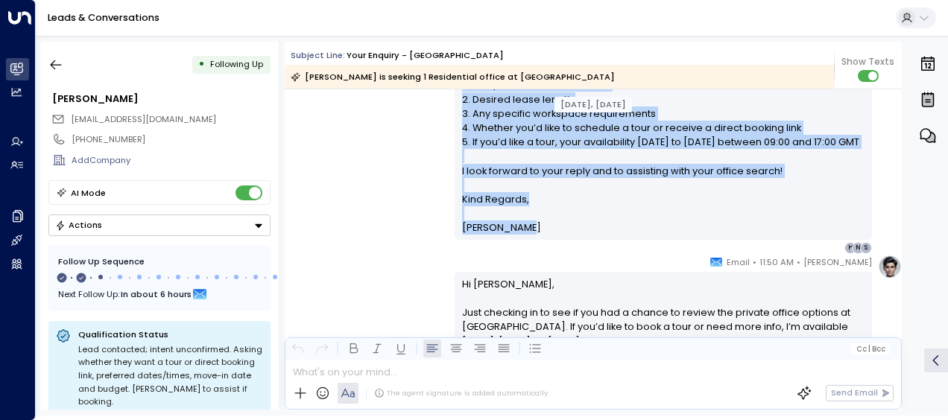
drag, startPoint x: 454, startPoint y: 127, endPoint x: 534, endPoint y: 226, distance: 126.6
click at [534, 226] on div "[PERSON_NAME] • 06:51 AM • Email Hi [PERSON_NAME], Thank you for your interest …" at bounding box center [662, 54] width 417 height 399
drag, startPoint x: 534, startPoint y: 226, endPoint x: 477, endPoint y: 197, distance: 64.3
copy div "Hi [PERSON_NAME], Thank you for your interest in private offices at [GEOGRAPHIC…"
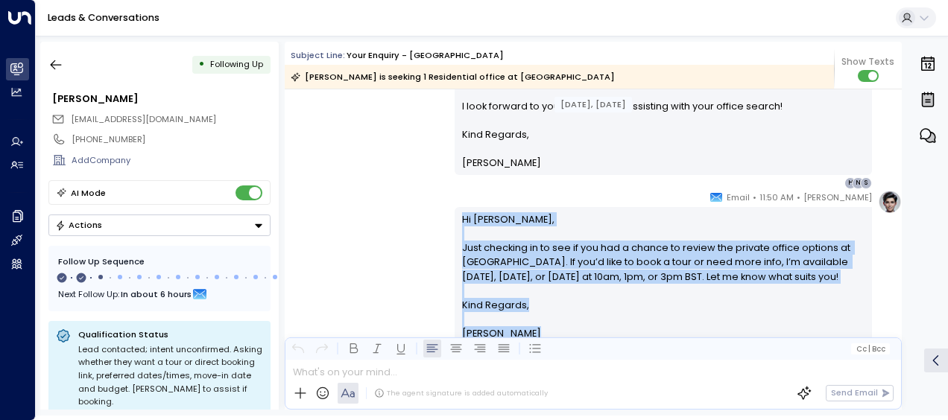
scroll to position [638, 0]
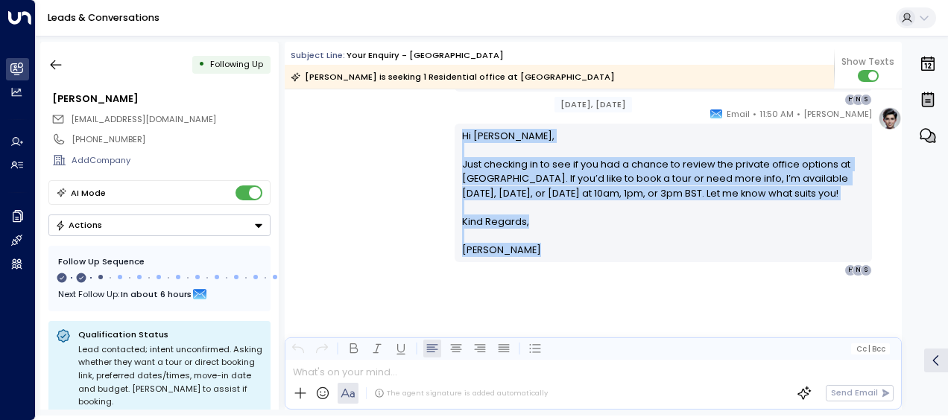
drag, startPoint x: 457, startPoint y: 278, endPoint x: 548, endPoint y: 425, distance: 173.0
click at [548, 416] on html "Overview Leads & Conversations Leads & Conversations Analytics Analytics Agents…" at bounding box center [474, 208] width 948 height 416
copy div "Hi [PERSON_NAME], Just checking in to see if you had a chance to review the pri…"
click at [61, 63] on icon "button" at bounding box center [55, 64] width 15 height 15
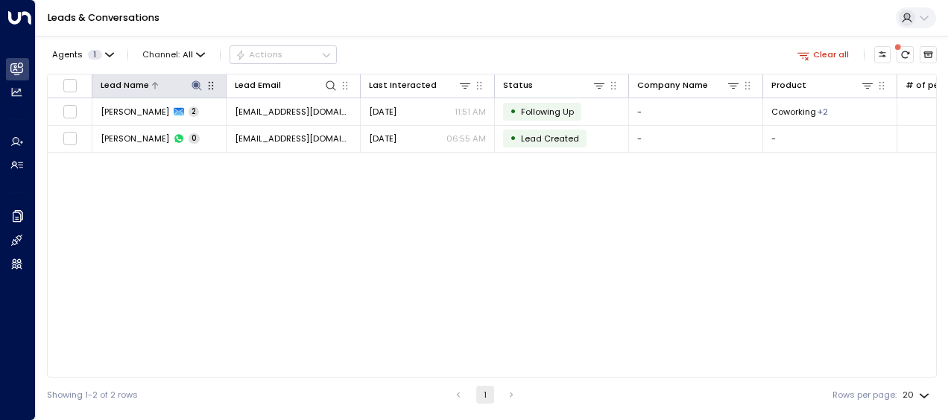
click at [197, 84] on icon at bounding box center [196, 85] width 10 height 10
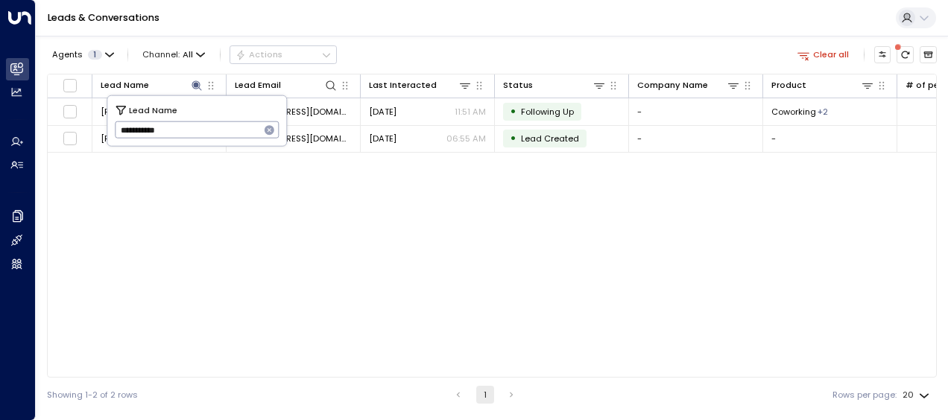
drag, startPoint x: 116, startPoint y: 125, endPoint x: 185, endPoint y: 137, distance: 69.6
click at [185, 137] on input "**********" at bounding box center [187, 130] width 145 height 25
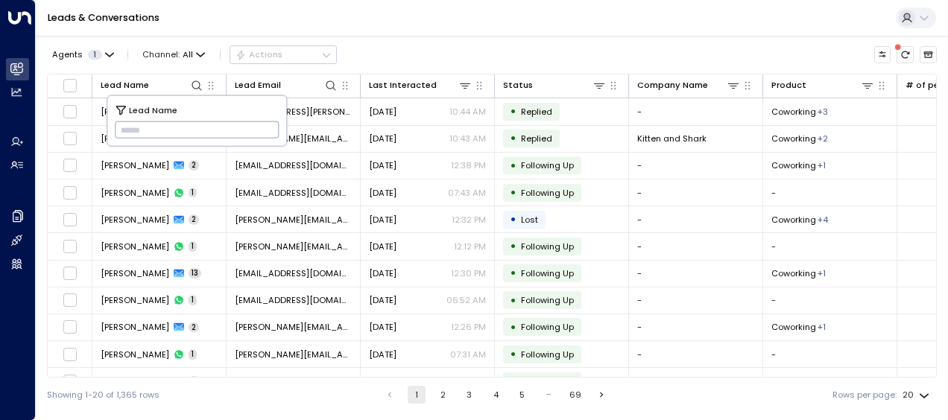
click at [127, 124] on input "text" at bounding box center [197, 130] width 165 height 25
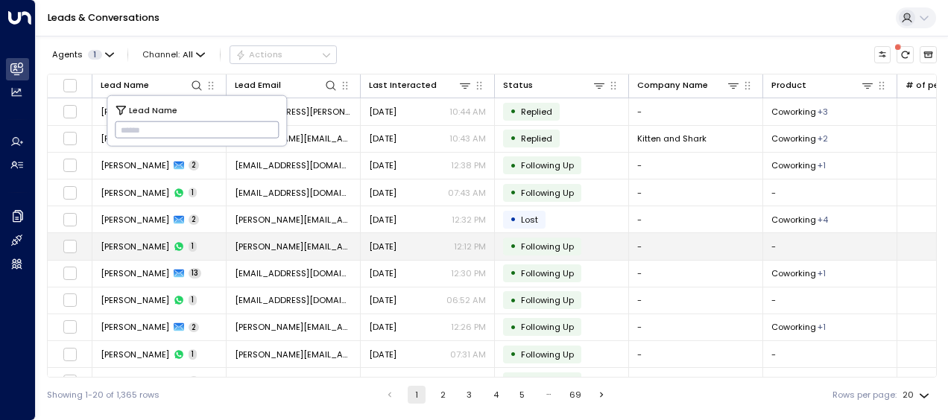
type input "**********"
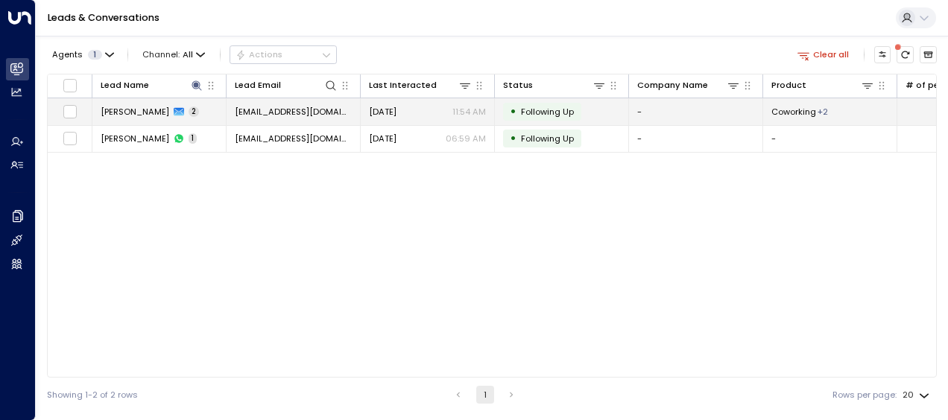
click at [389, 111] on span "[DATE]" at bounding box center [383, 112] width 28 height 12
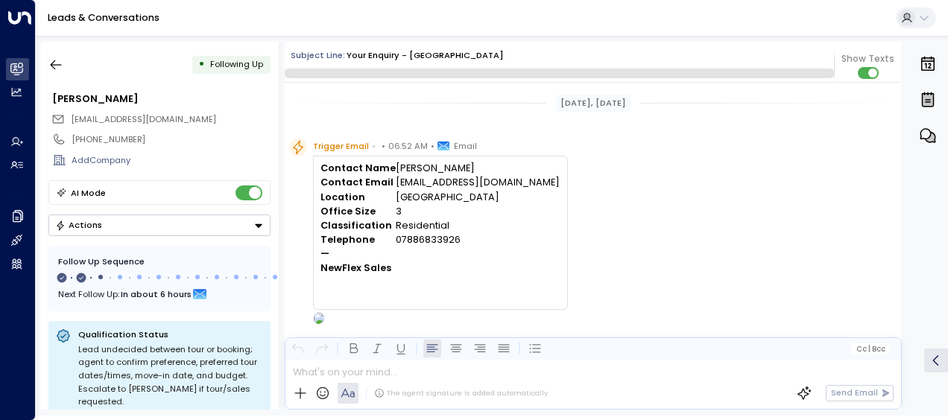
scroll to position [688, 0]
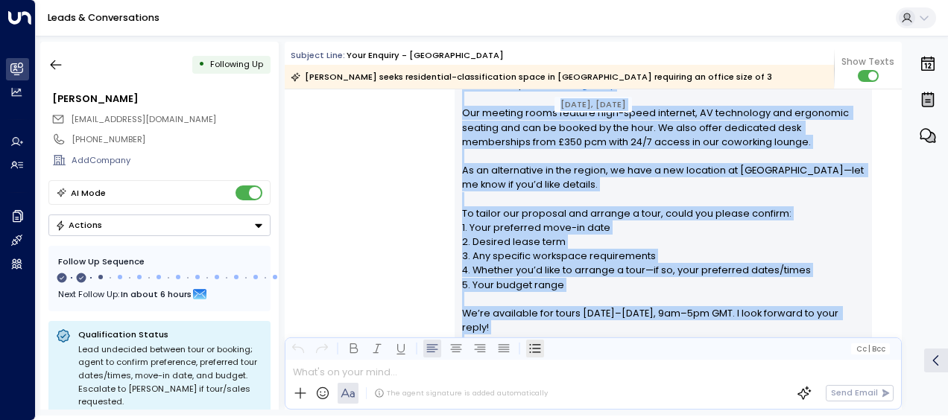
scroll to position [493, 0]
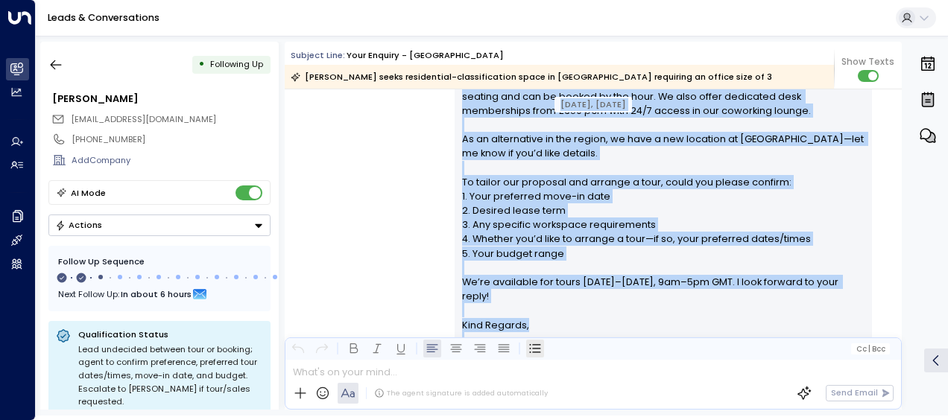
drag, startPoint x: 457, startPoint y: 101, endPoint x: 528, endPoint y: 346, distance: 255.1
click at [528, 346] on div "Subject Line: Your enquiry - Cambridge [PERSON_NAME] seeks residential-classifi…" at bounding box center [593, 226] width 617 height 368
drag, startPoint x: 528, startPoint y: 346, endPoint x: 492, endPoint y: 215, distance: 136.1
copy div "Lor 05, 0 ipsu dol Sit 16, 9 amet con Adipisc Elits • • 64:87 DO • Eiusm Tempor…"
click at [359, 183] on div "[PERSON_NAME] • 06:54 AM • Email Hi [PERSON_NAME], Thank you for your interest …" at bounding box center [593, 115] width 617 height 527
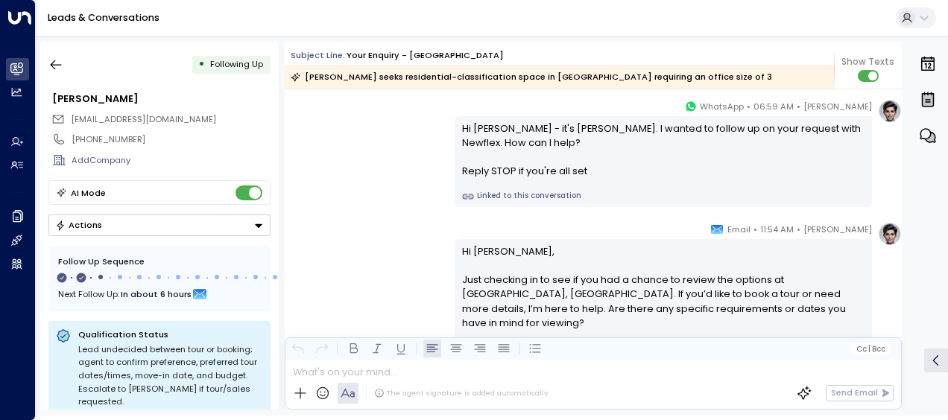
scroll to position [791, 0]
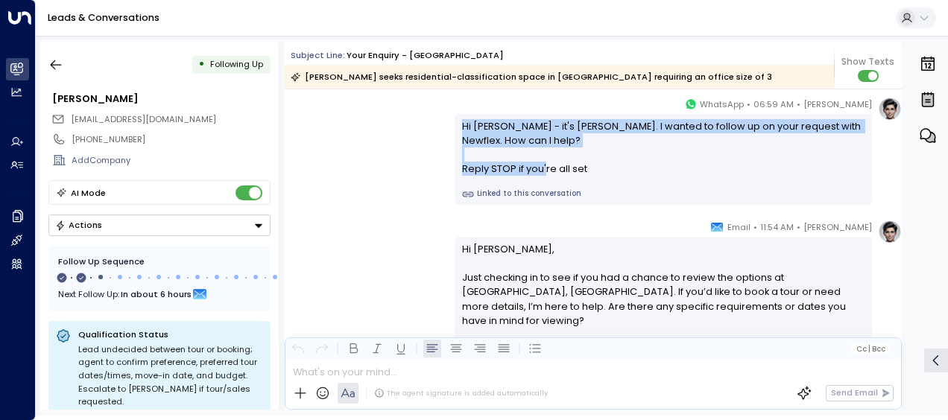
drag, startPoint x: 457, startPoint y: 122, endPoint x: 599, endPoint y: 170, distance: 150.1
click at [599, 170] on div "Hi [PERSON_NAME] - it's [PERSON_NAME]. I wanted to follow up on your request wi…" at bounding box center [662, 159] width 417 height 91
drag, startPoint x: 599, startPoint y: 170, endPoint x: 530, endPoint y: 169, distance: 69.3
copy div "Hi [PERSON_NAME] - it's [PERSON_NAME]. I wanted to follow up on your request wi…"
click at [370, 234] on div "[PERSON_NAME] • 11:54 AM • Email Hi [PERSON_NAME], Just checking in to see if y…" at bounding box center [593, 312] width 617 height 184
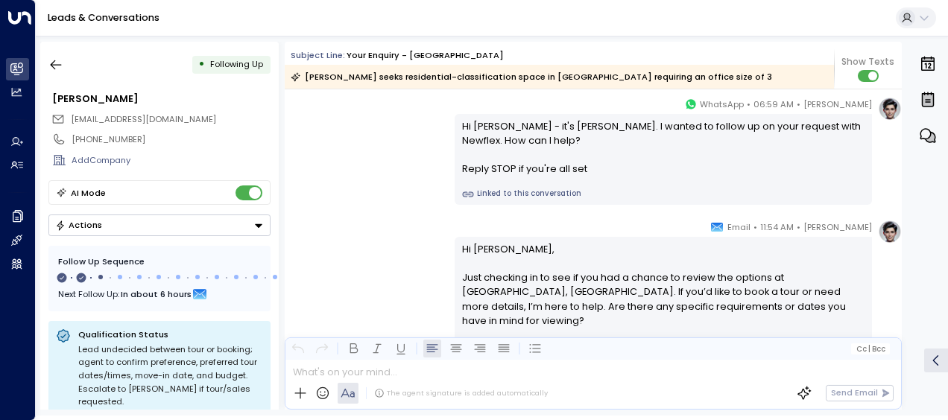
click at [466, 268] on p "Hi [PERSON_NAME], Just checking in to see if you had a chance to review the opt…" at bounding box center [663, 292] width 403 height 100
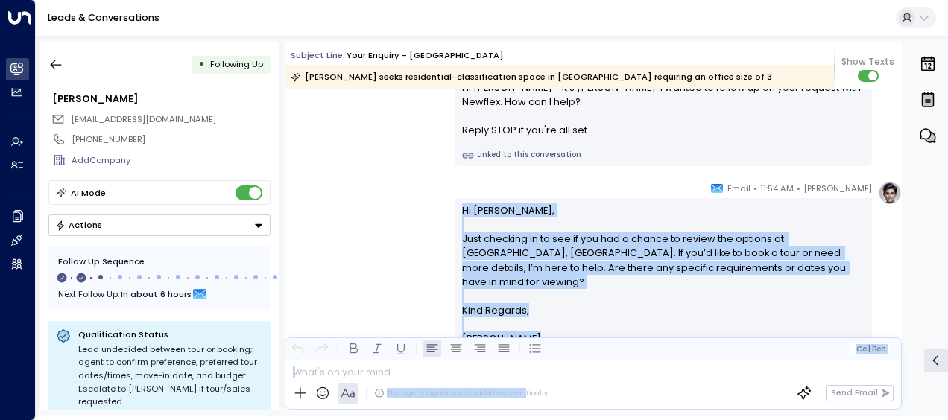
scroll to position [890, 0]
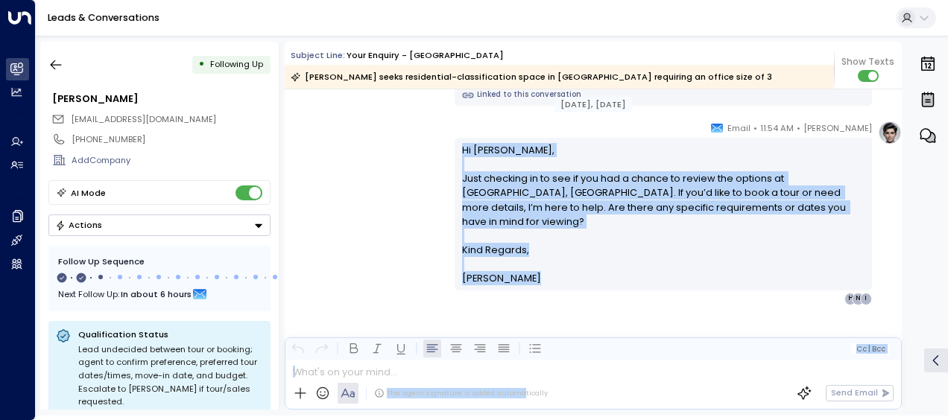
drag, startPoint x: 457, startPoint y: 247, endPoint x: 523, endPoint y: 407, distance: 172.4
click at [523, 407] on div "Subject Line: Your enquiry - Cambridge [PERSON_NAME] seeks residential-classifi…" at bounding box center [593, 226] width 617 height 368
drag, startPoint x: 523, startPoint y: 407, endPoint x: 490, endPoint y: 195, distance: 214.1
click at [58, 63] on icon "button" at bounding box center [55, 64] width 15 height 15
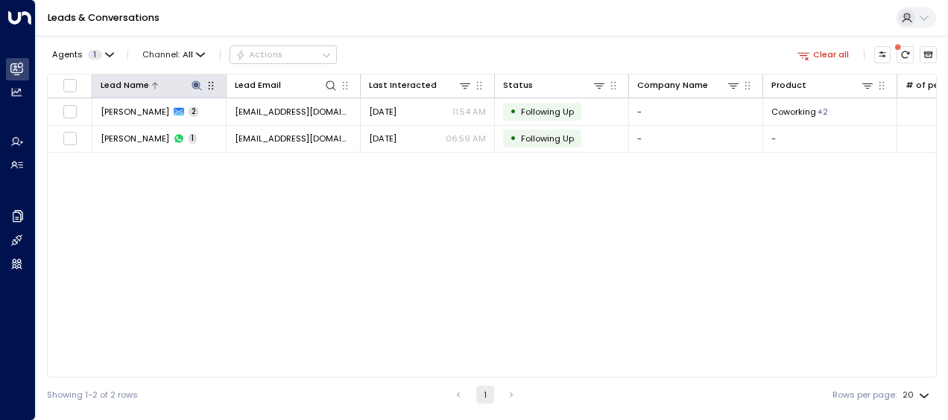
click at [194, 85] on icon at bounding box center [196, 85] width 10 height 10
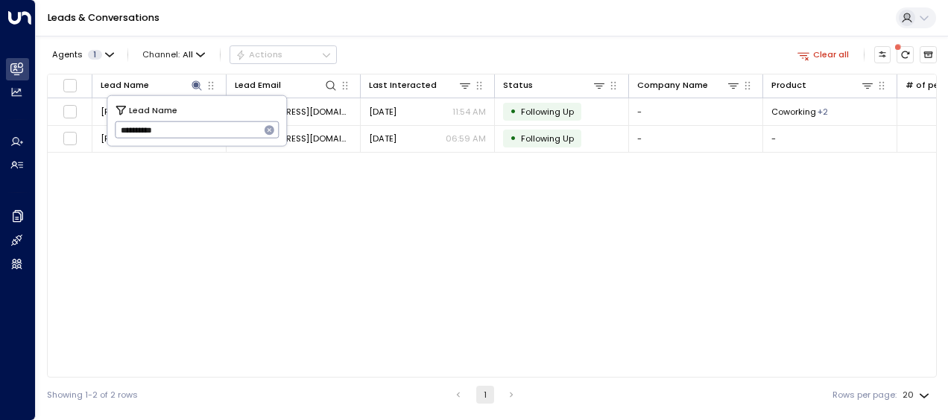
drag, startPoint x: 118, startPoint y: 127, endPoint x: 179, endPoint y: 131, distance: 61.3
click at [179, 131] on input "**********" at bounding box center [187, 130] width 145 height 25
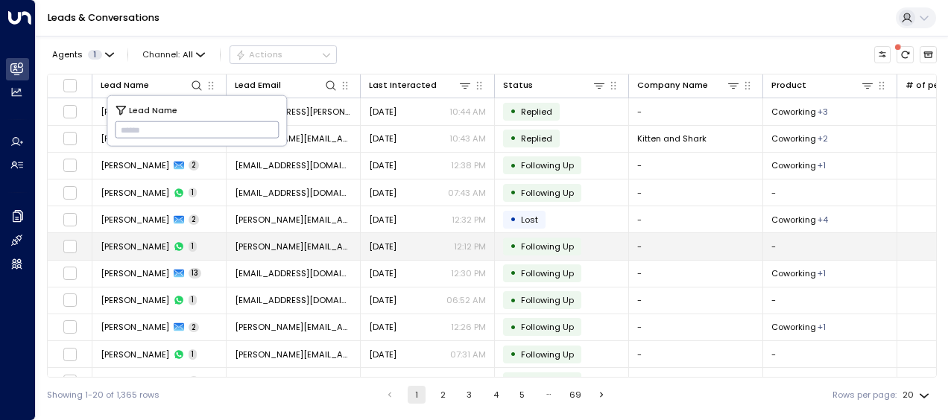
type input "**********"
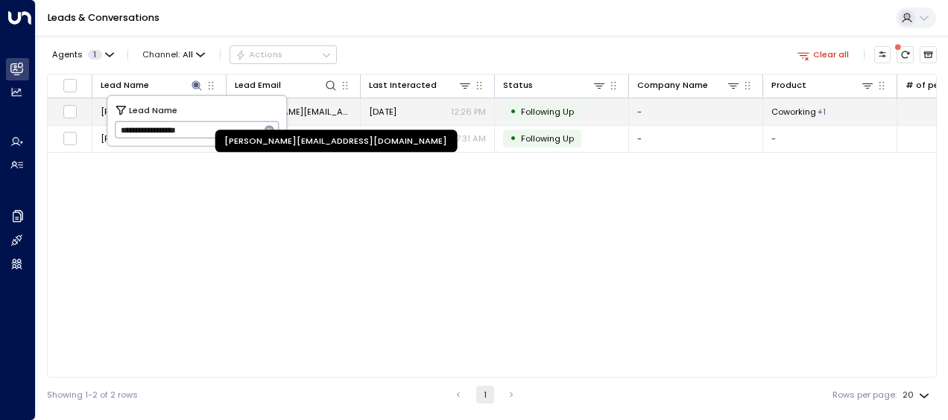
click at [329, 106] on span "[PERSON_NAME][EMAIL_ADDRESS][DOMAIN_NAME]" at bounding box center [293, 112] width 117 height 12
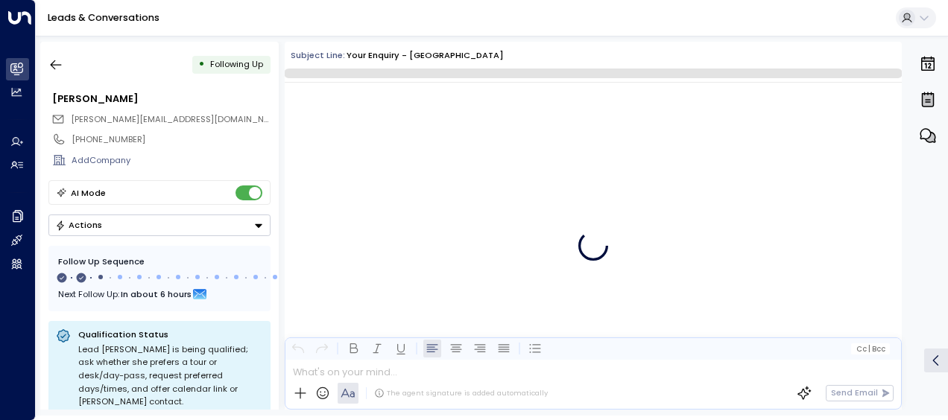
scroll to position [768, 0]
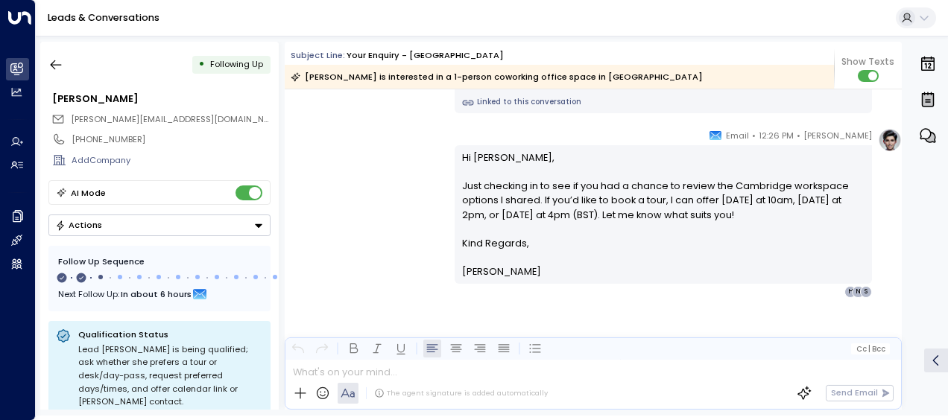
click at [393, 167] on div "[PERSON_NAME] • 12:26 PM • Email Hi [PERSON_NAME], Just checking in to see if y…" at bounding box center [593, 213] width 617 height 170
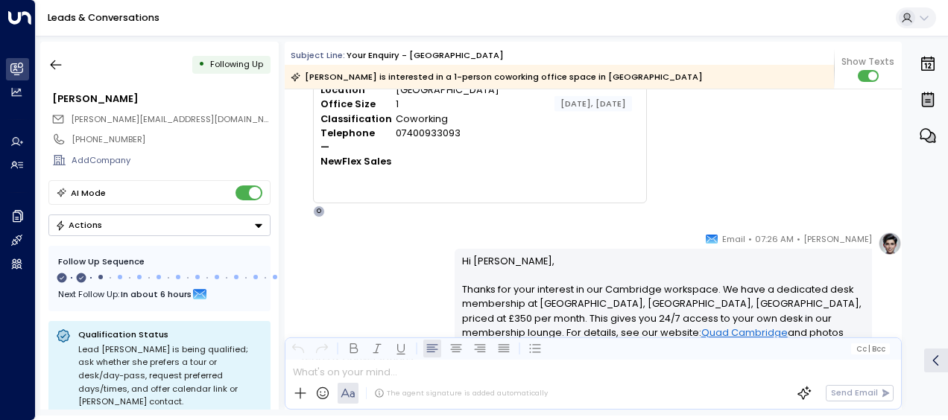
scroll to position [112, 0]
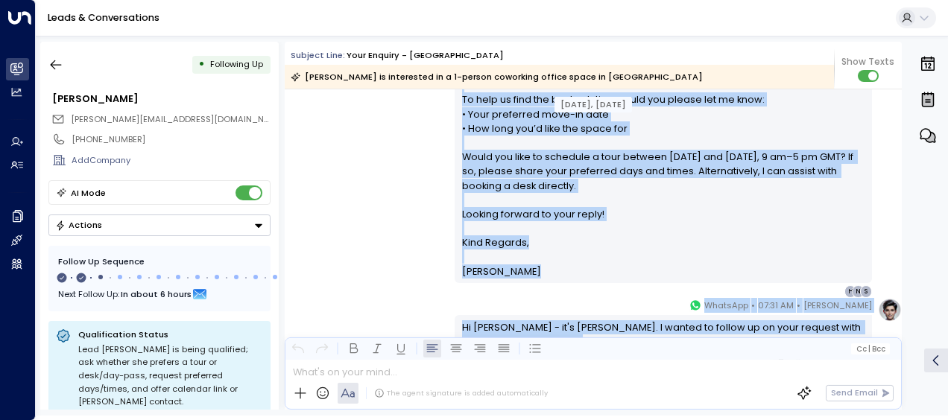
scroll to position [519, 0]
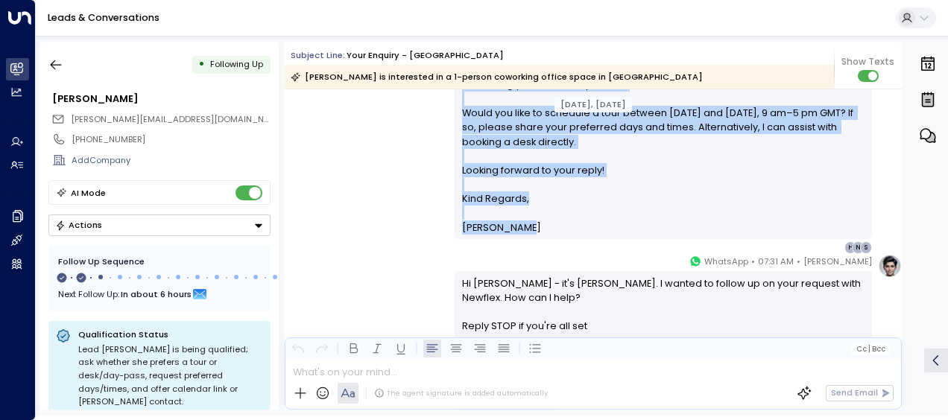
drag, startPoint x: 460, startPoint y: 258, endPoint x: 529, endPoint y: 210, distance: 84.1
click at [529, 210] on div "Hi [PERSON_NAME], Thanks for your interest in our Cambridge workspace. We have …" at bounding box center [663, 42] width 403 height 386
drag, startPoint x: 529, startPoint y: 210, endPoint x: 484, endPoint y: 120, distance: 100.6
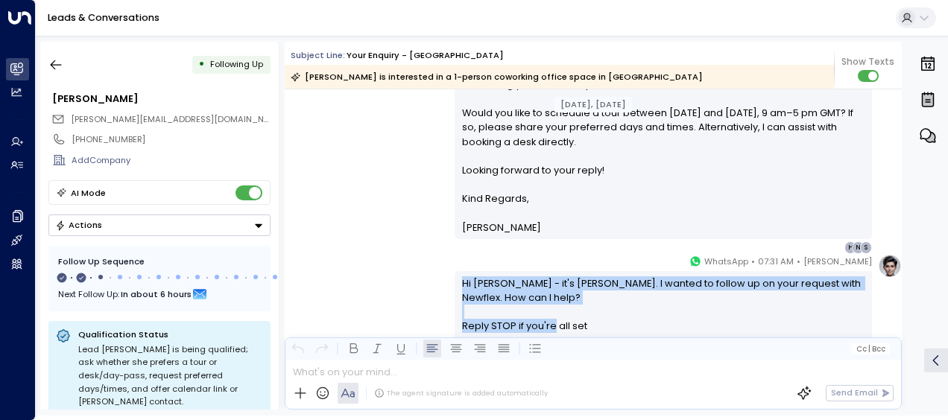
drag, startPoint x: 457, startPoint y: 284, endPoint x: 608, endPoint y: 335, distance: 159.0
click at [608, 335] on div "Hi [PERSON_NAME] - it's [PERSON_NAME]. I wanted to follow up on your request wi…" at bounding box center [662, 316] width 417 height 91
drag, startPoint x: 608, startPoint y: 335, endPoint x: 504, endPoint y: 307, distance: 107.4
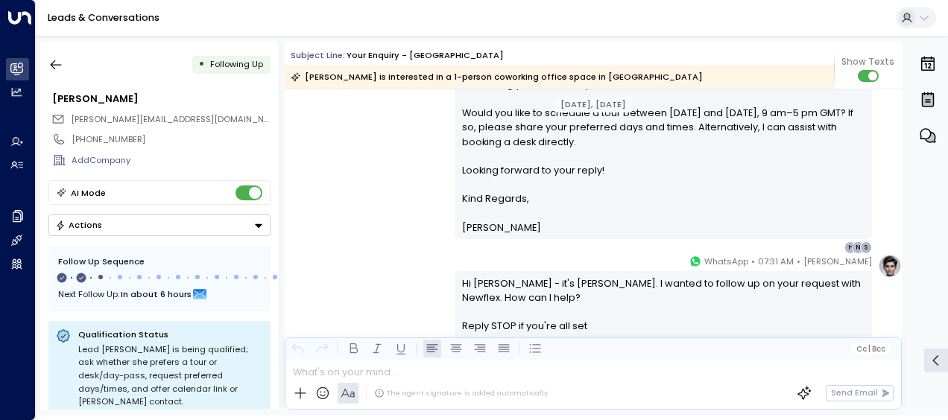
click at [404, 226] on div "[PERSON_NAME] • 07:26 AM • Email Hi [PERSON_NAME], Thanks for your interest in …" at bounding box center [593, 40] width 617 height 428
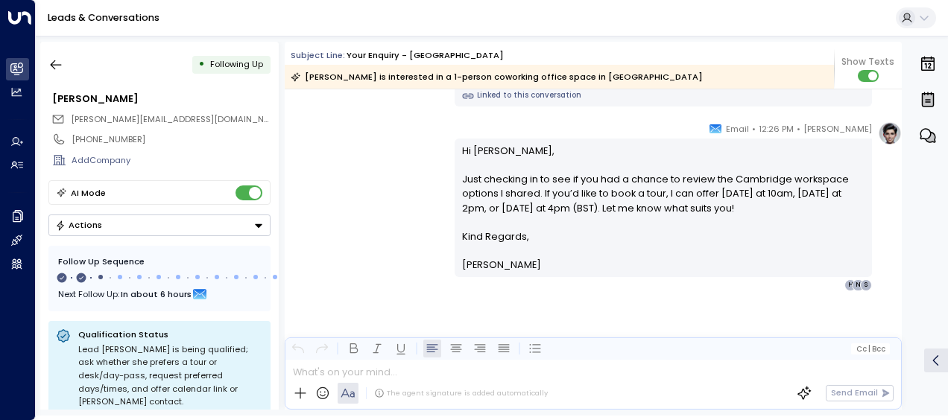
scroll to position [776, 0]
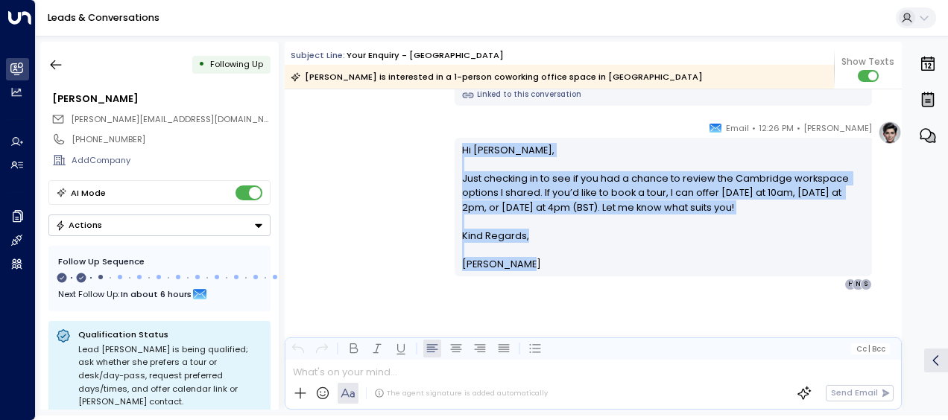
drag, startPoint x: 459, startPoint y: 148, endPoint x: 525, endPoint y: 271, distance: 140.3
click at [525, 271] on div "Hi [PERSON_NAME], Just checking in to see if you had a chance to review the Cam…" at bounding box center [662, 207] width 417 height 138
drag, startPoint x: 525, startPoint y: 271, endPoint x: 481, endPoint y: 191, distance: 91.4
click at [55, 63] on icon "button" at bounding box center [55, 64] width 15 height 15
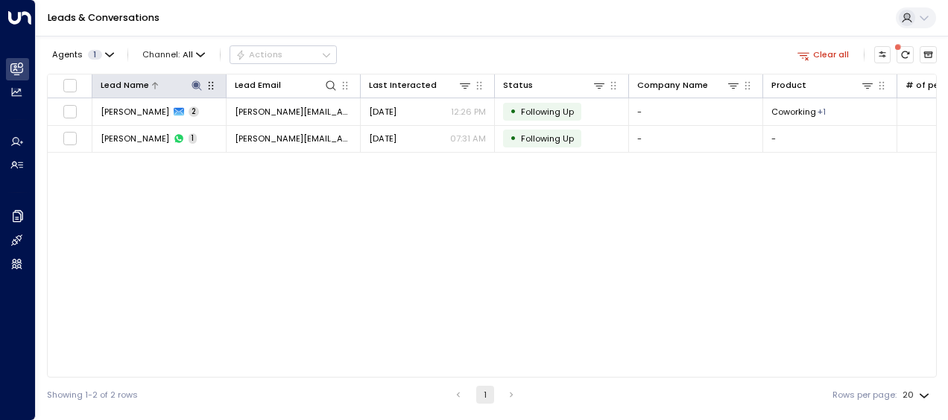
click at [197, 82] on icon at bounding box center [196, 85] width 10 height 10
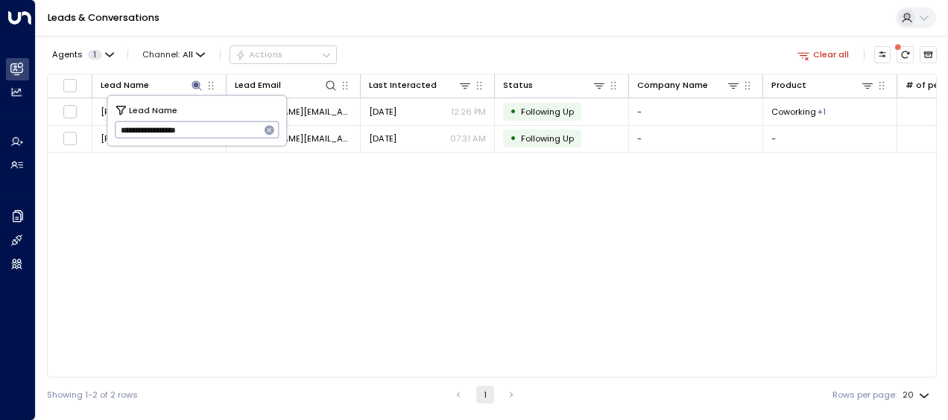
drag, startPoint x: 120, startPoint y: 129, endPoint x: 254, endPoint y: 130, distance: 134.1
click at [254, 130] on input "**********" at bounding box center [187, 130] width 145 height 25
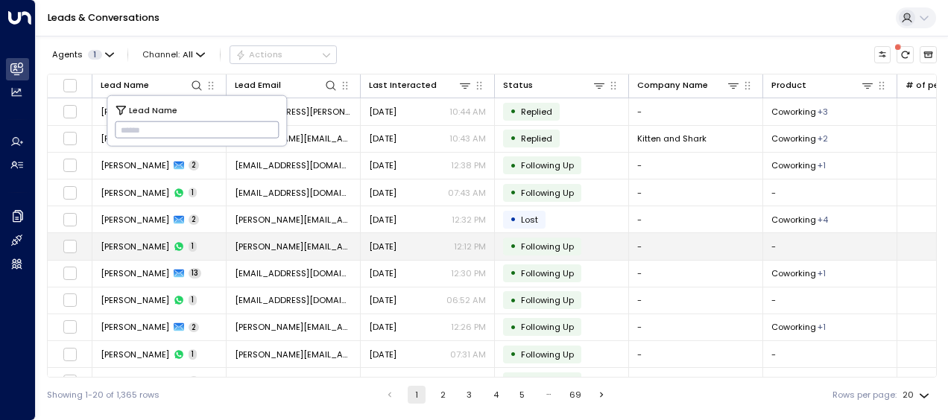
type input "**********"
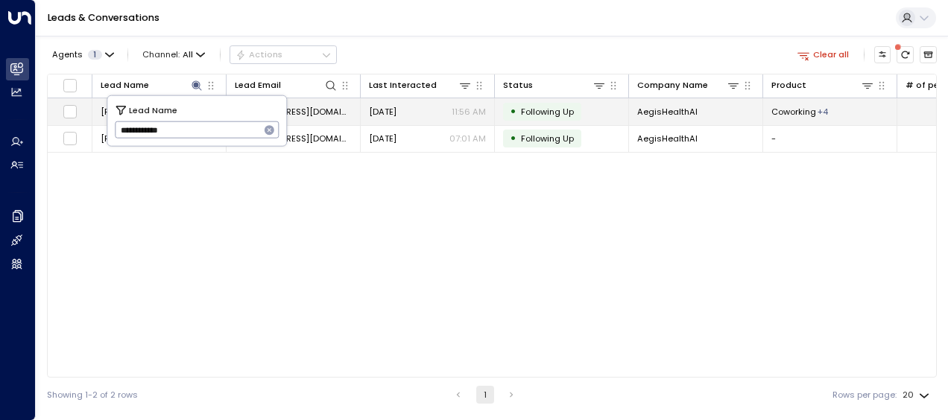
click at [396, 111] on span "[DATE]" at bounding box center [383, 112] width 28 height 12
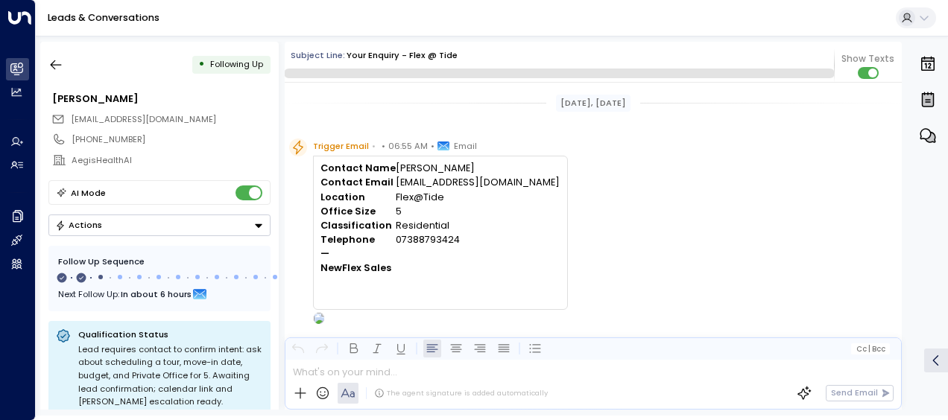
scroll to position [688, 0]
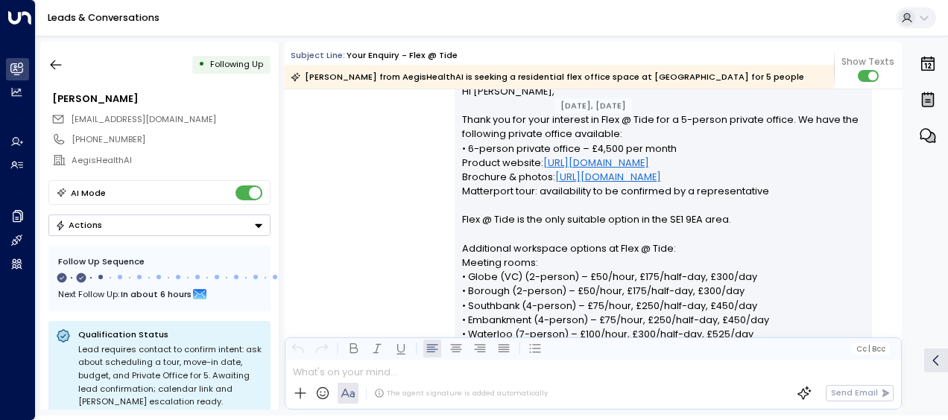
click at [376, 186] on div "[PERSON_NAME] • 06:57 AM • Email Hi [PERSON_NAME], Thank you for your interest …" at bounding box center [593, 368] width 617 height 613
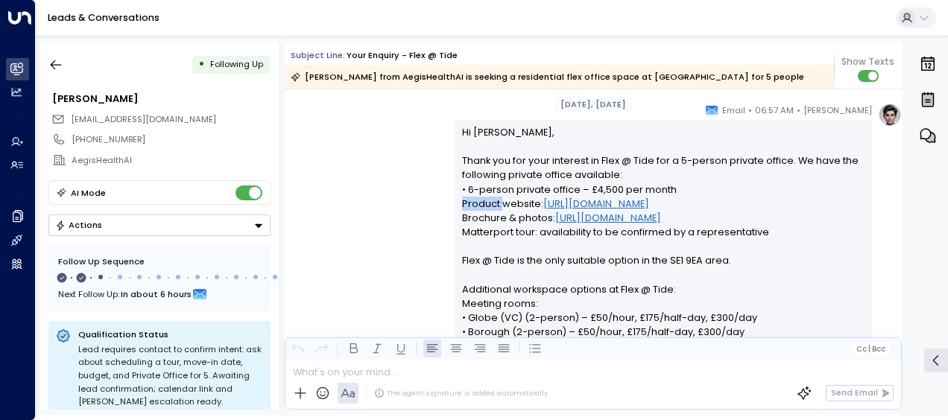
scroll to position [241, 0]
click at [376, 186] on div "[PERSON_NAME] • 06:57 AM • Email Hi [PERSON_NAME], Thank you for your interest …" at bounding box center [593, 410] width 617 height 613
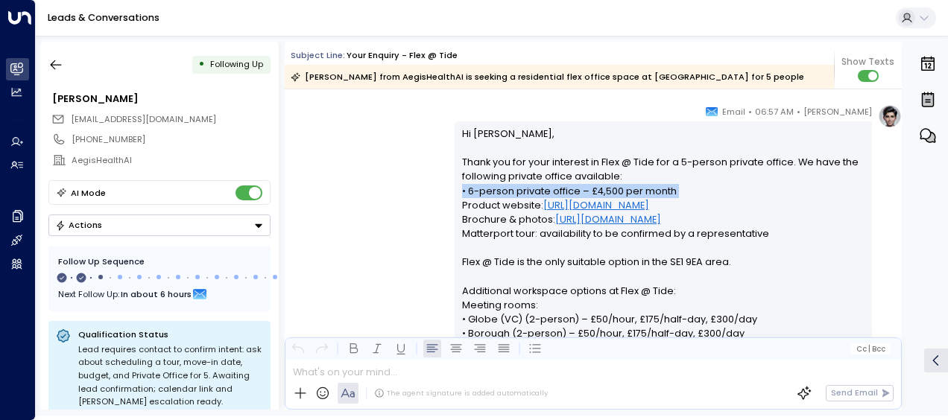
drag, startPoint x: 376, startPoint y: 186, endPoint x: 405, endPoint y: 216, distance: 42.2
click at [405, 216] on div "[PERSON_NAME] • 06:57 AM • Email Hi [PERSON_NAME], Thank you for your interest …" at bounding box center [593, 410] width 617 height 613
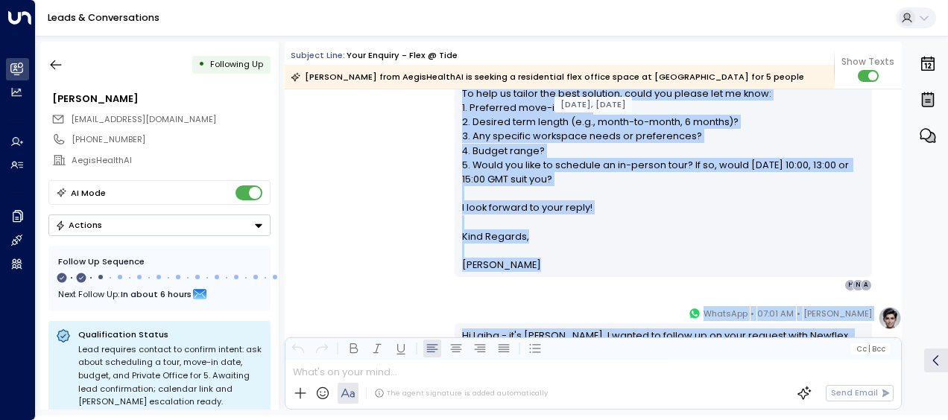
scroll to position [754, 0]
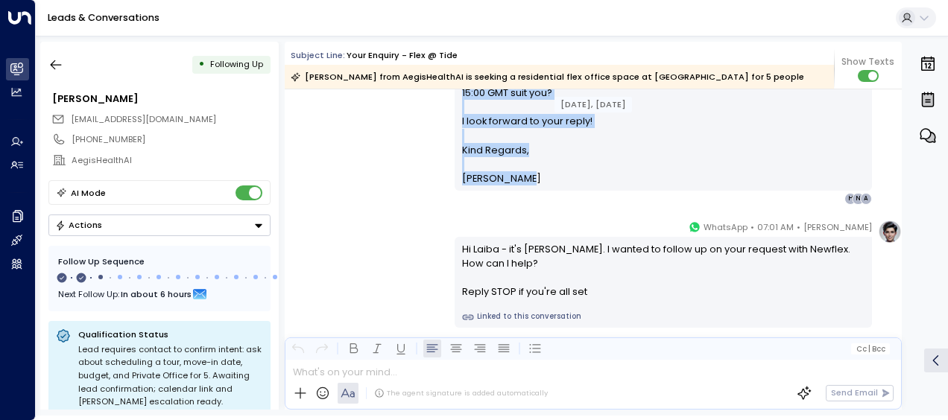
drag, startPoint x: 460, startPoint y: 133, endPoint x: 539, endPoint y: 183, distance: 94.1
drag, startPoint x: 539, startPoint y: 183, endPoint x: 480, endPoint y: 130, distance: 79.7
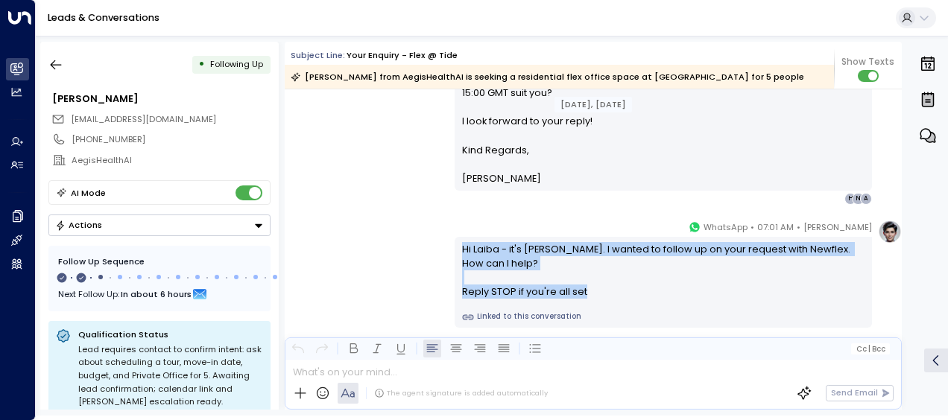
drag, startPoint x: 459, startPoint y: 246, endPoint x: 624, endPoint y: 306, distance: 175.4
click at [624, 306] on div "Hi Laiba - it's [PERSON_NAME]. I wanted to follow up on your request with Newfl…" at bounding box center [662, 282] width 417 height 91
drag, startPoint x: 624, startPoint y: 306, endPoint x: 532, endPoint y: 273, distance: 97.6
click at [532, 273] on div "Hi Laiba - it's [PERSON_NAME]. I wanted to follow up on your request with Newfl…" at bounding box center [663, 270] width 403 height 57
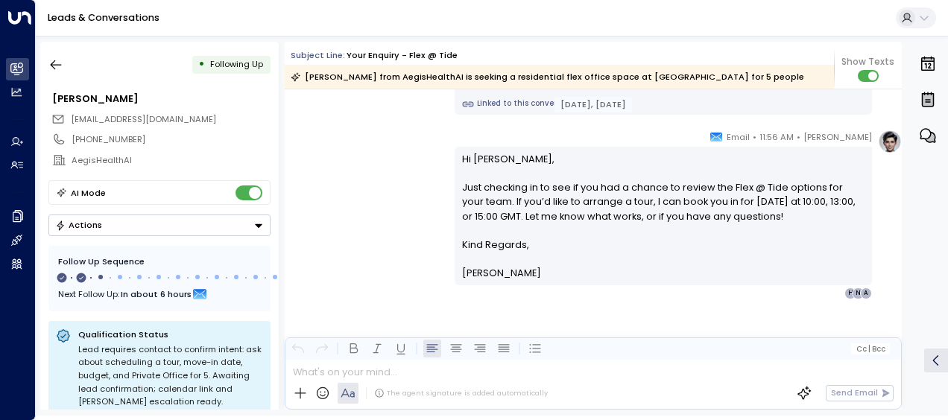
scroll to position [976, 0]
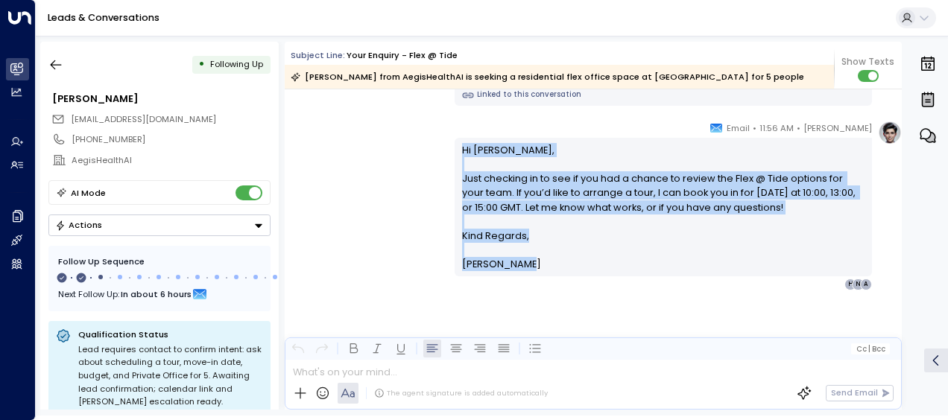
drag, startPoint x: 460, startPoint y: 144, endPoint x: 527, endPoint y: 279, distance: 150.6
click at [527, 279] on div "[PERSON_NAME] • 11:56 AM • Email Hi [PERSON_NAME], Just checking in to see if y…" at bounding box center [662, 206] width 417 height 170
drag, startPoint x: 527, startPoint y: 279, endPoint x: 477, endPoint y: 223, distance: 75.4
click at [57, 66] on icon "button" at bounding box center [55, 64] width 15 height 15
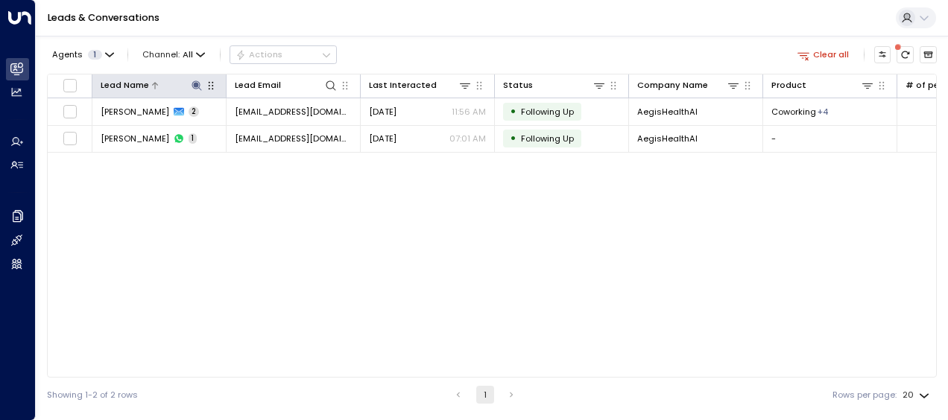
click at [194, 82] on icon at bounding box center [196, 85] width 10 height 10
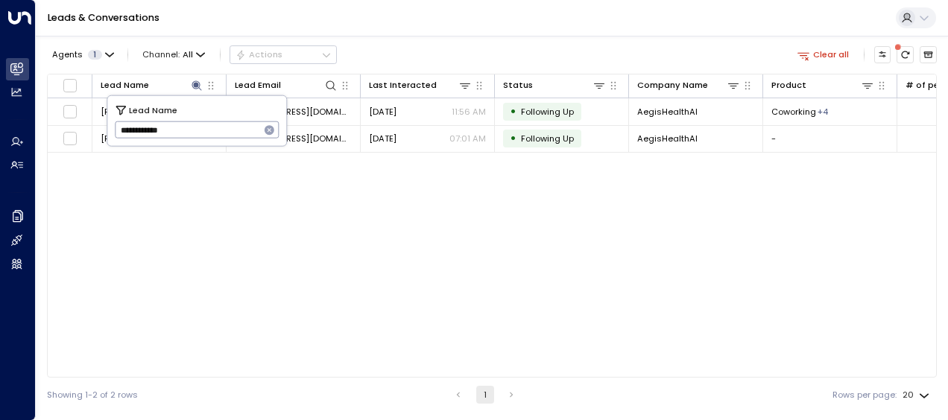
drag, startPoint x: 116, startPoint y: 130, endPoint x: 194, endPoint y: 128, distance: 78.2
click at [194, 128] on input "**********" at bounding box center [187, 130] width 145 height 25
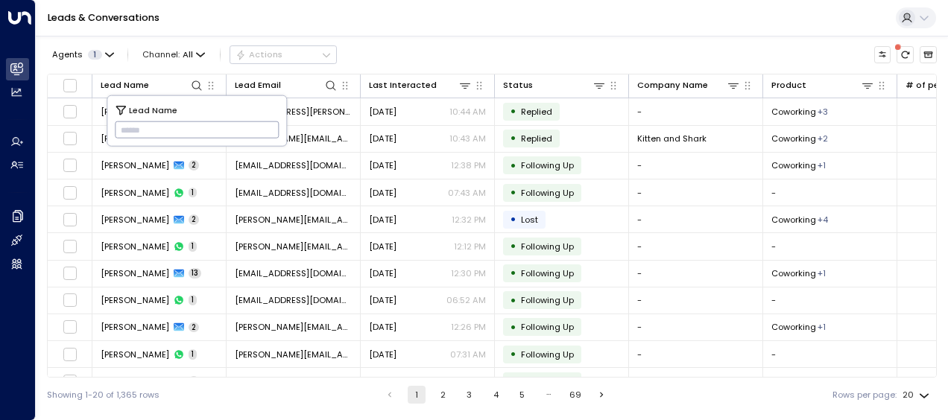
click at [124, 129] on input "text" at bounding box center [197, 130] width 165 height 25
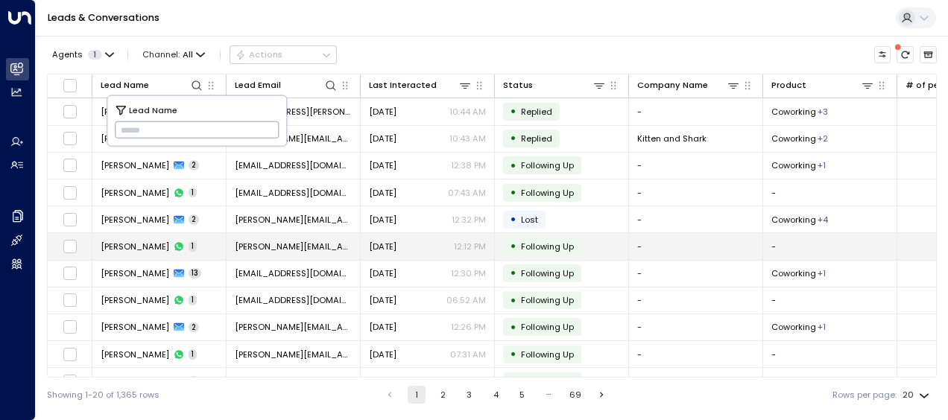
type input "**********"
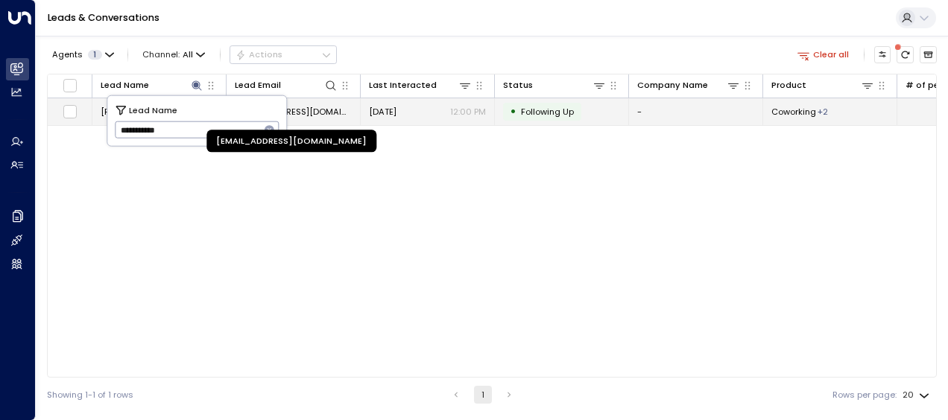
click at [326, 110] on span "[EMAIL_ADDRESS][DOMAIN_NAME]" at bounding box center [293, 112] width 117 height 12
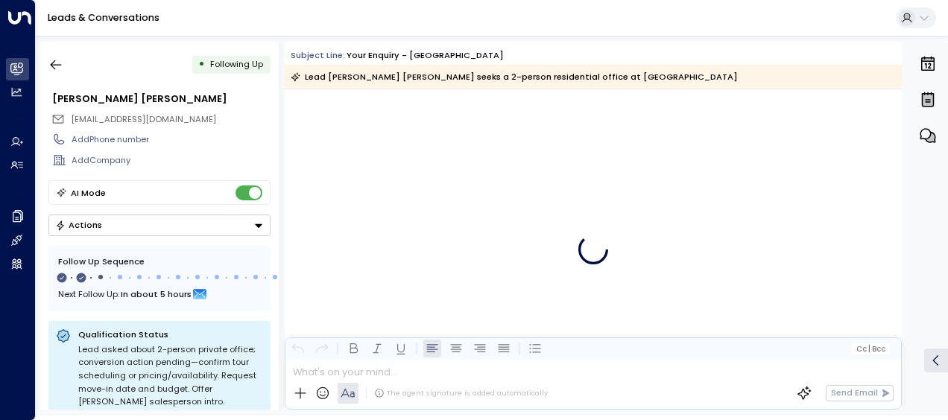
scroll to position [624, 0]
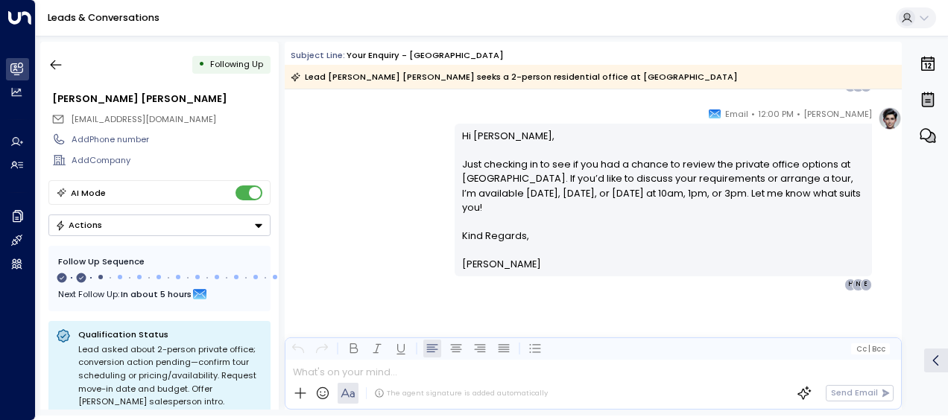
click at [402, 190] on div "[PERSON_NAME] • 12:00 PM • Email Hi [PERSON_NAME], Just checking in to see if y…" at bounding box center [593, 199] width 617 height 184
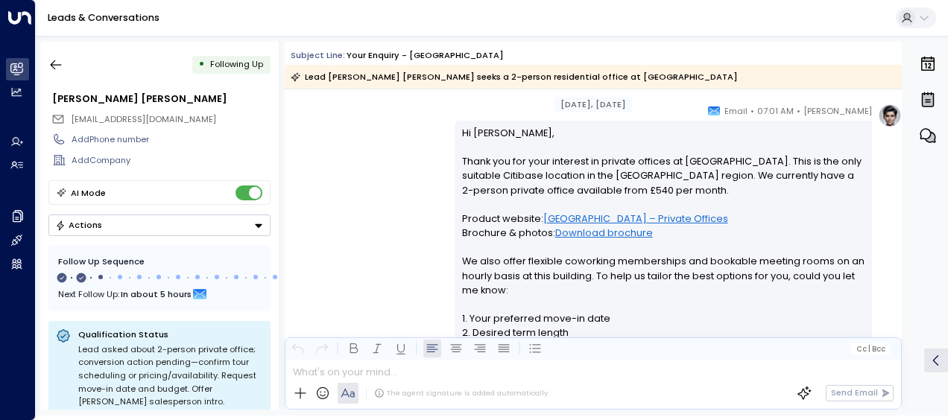
scroll to position [266, 0]
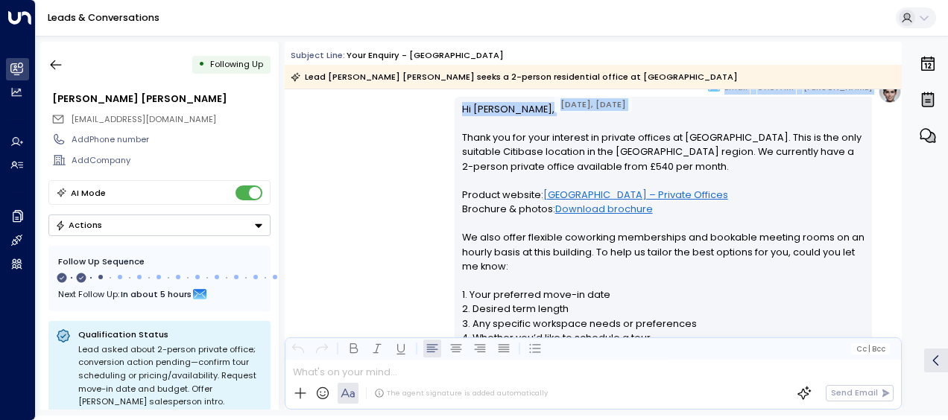
drag, startPoint x: 471, startPoint y: 97, endPoint x: 423, endPoint y: 116, distance: 51.5
click at [423, 116] on div "[DATE], [DATE] [DATE], [DATE] Trigger Email • • 06:59 AM • Email Contact Name […" at bounding box center [593, 295] width 617 height 944
click at [423, 116] on div "[PERSON_NAME] • 07:01 AM • Email Hi [PERSON_NAME], Thank you for your interest …" at bounding box center [593, 265] width 617 height 370
click at [431, 121] on div "[PERSON_NAME] • 07:01 AM • Email Hi [PERSON_NAME], Thank you for your interest …" at bounding box center [593, 265] width 617 height 370
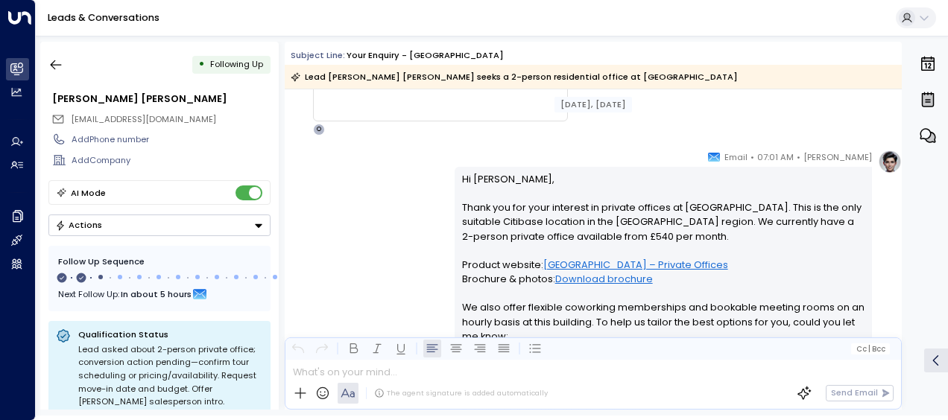
scroll to position [0, 0]
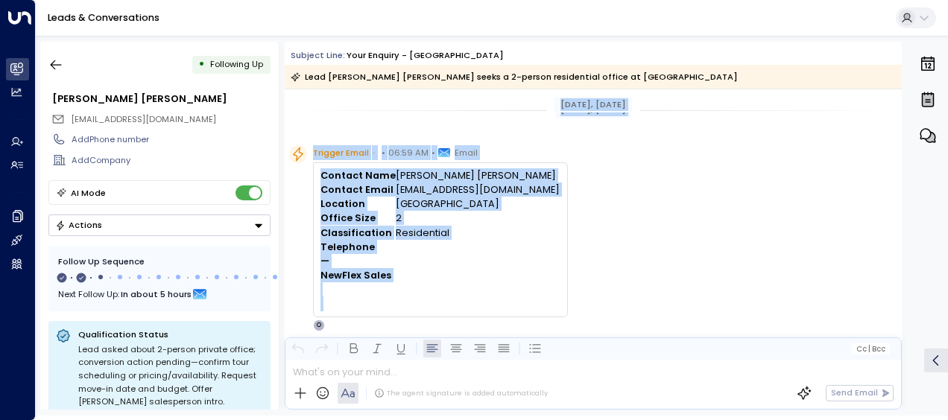
drag, startPoint x: 457, startPoint y: 106, endPoint x: 537, endPoint y: 333, distance: 240.8
drag, startPoint x: 537, startPoint y: 333, endPoint x: 669, endPoint y: 225, distance: 170.5
click at [669, 225] on div "Trigger Email • • 06:59 AM • Email Contact Name [PERSON_NAME] [PERSON_NAME] Con…" at bounding box center [595, 238] width 612 height 186
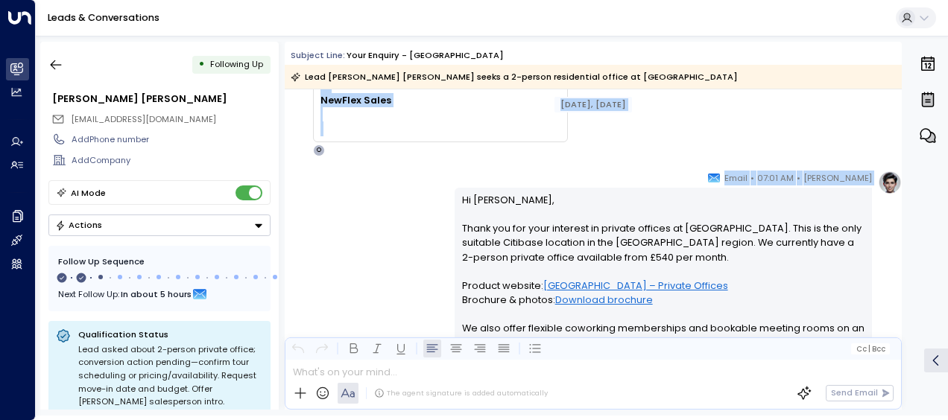
scroll to position [209, 0]
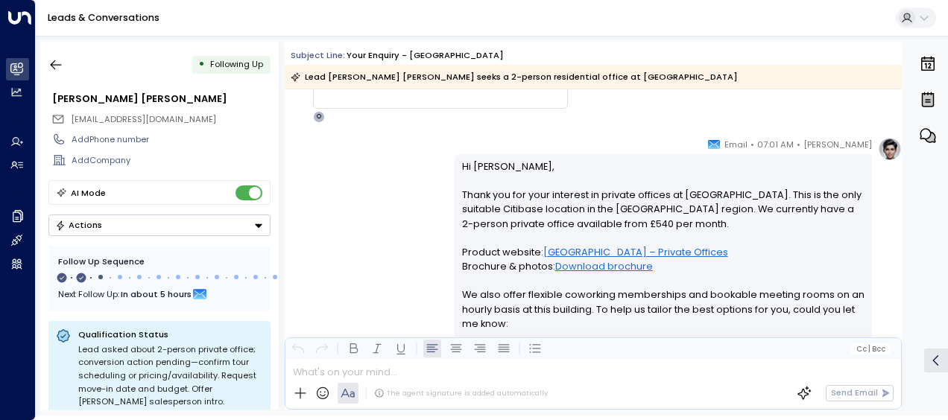
click at [413, 193] on div "[PERSON_NAME] • 07:01 AM • Email Hi [PERSON_NAME], Thank you for your interest …" at bounding box center [593, 322] width 617 height 370
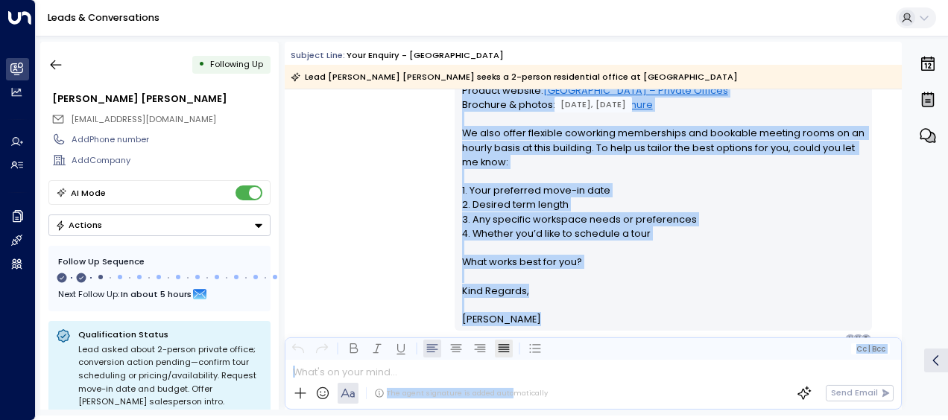
scroll to position [381, 0]
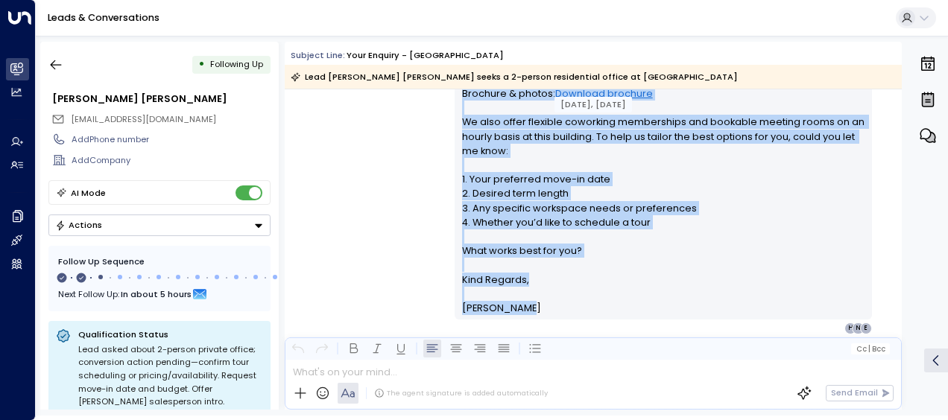
drag, startPoint x: 457, startPoint y: 162, endPoint x: 511, endPoint y: 322, distance: 168.4
click at [511, 322] on div "[PERSON_NAME] • 07:01 AM • Email Hi [PERSON_NAME], Thank you for your interest …" at bounding box center [662, 149] width 417 height 370
drag, startPoint x: 511, startPoint y: 322, endPoint x: 492, endPoint y: 301, distance: 28.0
click at [343, 156] on div "[PERSON_NAME] • 07:01 AM • Email Hi [PERSON_NAME], Thank you for your interest …" at bounding box center [593, 149] width 617 height 370
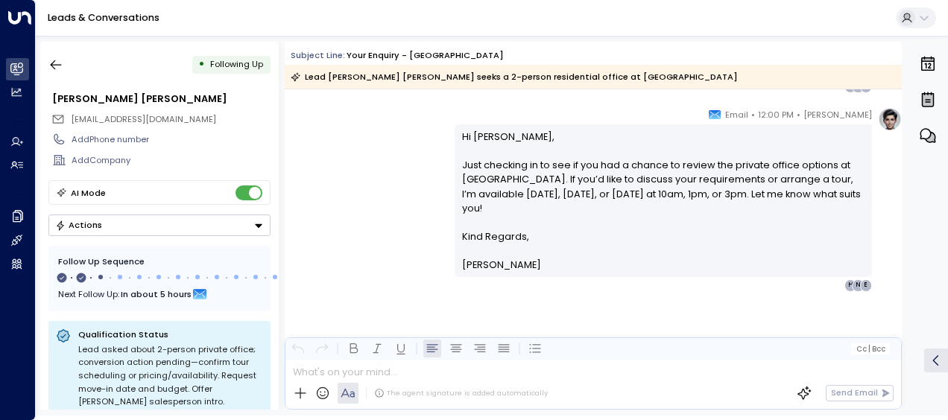
scroll to position [624, 0]
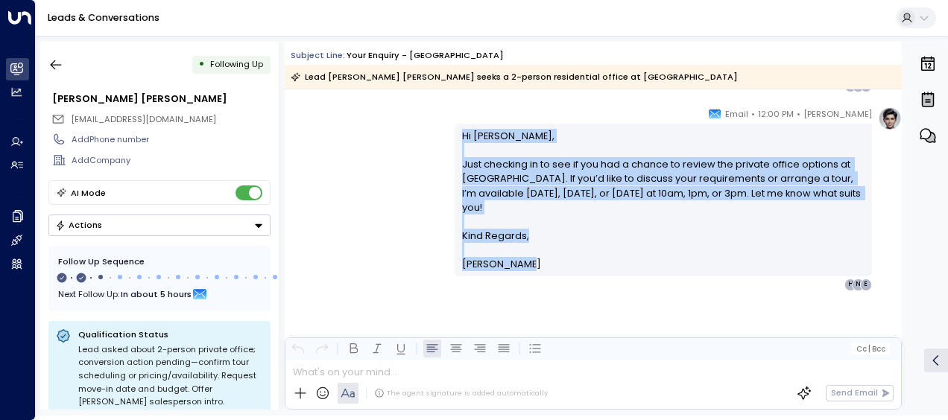
drag, startPoint x: 459, startPoint y: 131, endPoint x: 527, endPoint y: 262, distance: 147.9
click at [527, 262] on div "Hi [PERSON_NAME], Just checking in to see if you had a chance to review the pri…" at bounding box center [663, 200] width 403 height 143
drag, startPoint x: 527, startPoint y: 262, endPoint x: 484, endPoint y: 200, distance: 75.4
click at [57, 63] on icon "button" at bounding box center [55, 64] width 15 height 15
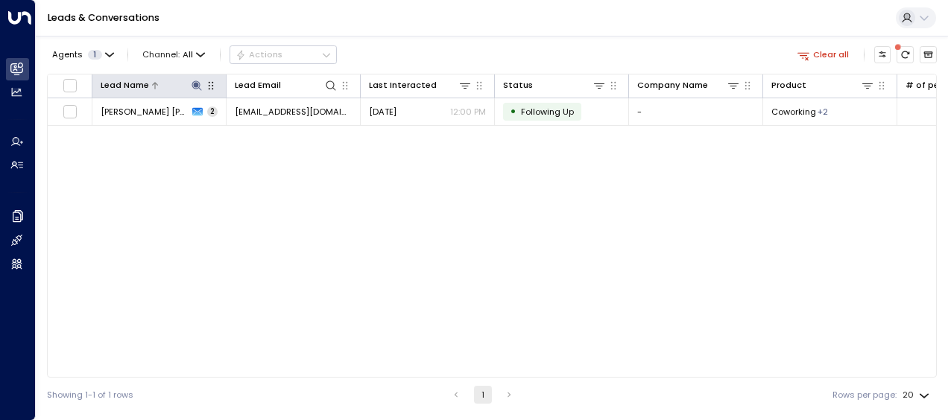
click at [197, 82] on icon at bounding box center [197, 86] width 12 height 12
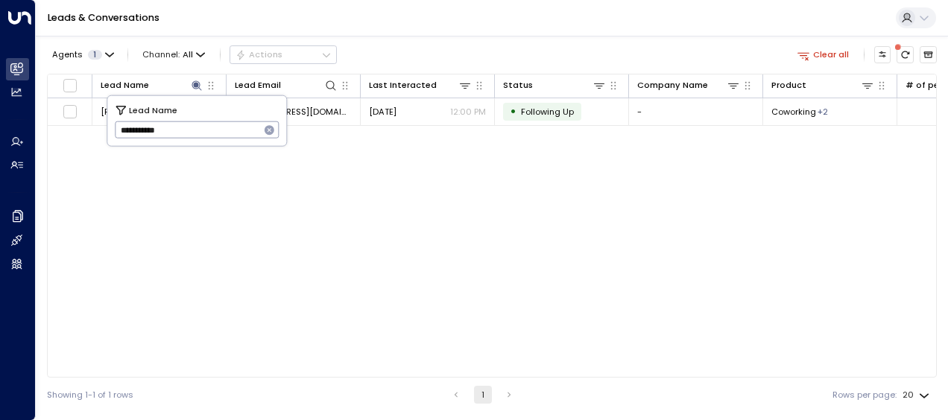
drag, startPoint x: 118, startPoint y: 131, endPoint x: 212, endPoint y: 145, distance: 94.9
click at [212, 145] on div "**********" at bounding box center [197, 120] width 180 height 51
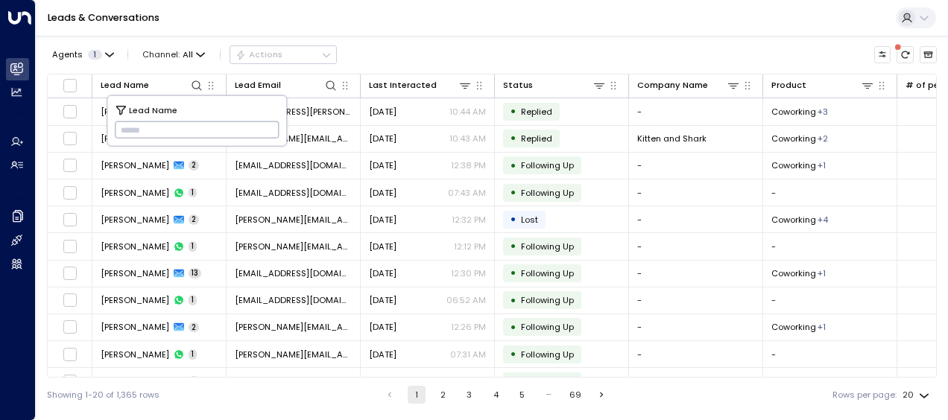
type input "**********"
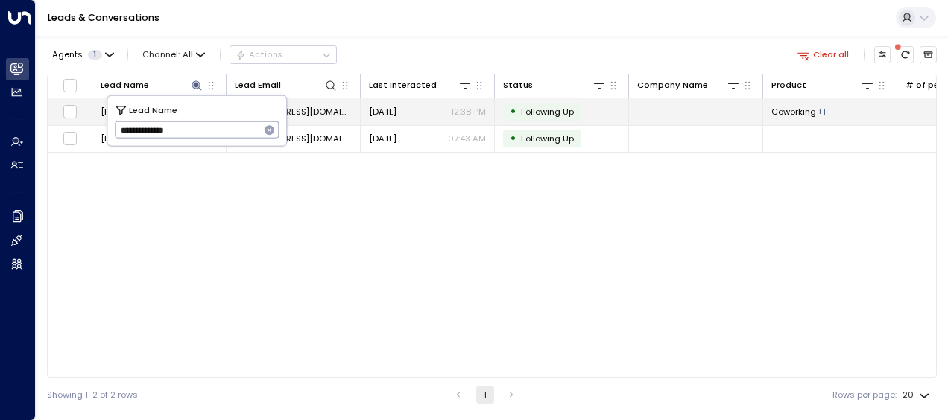
click at [396, 115] on span "[DATE]" at bounding box center [383, 112] width 28 height 12
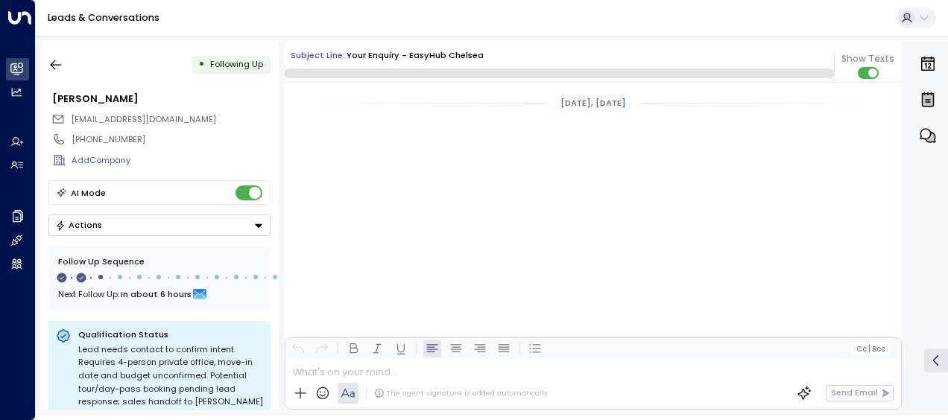
scroll to position [754, 0]
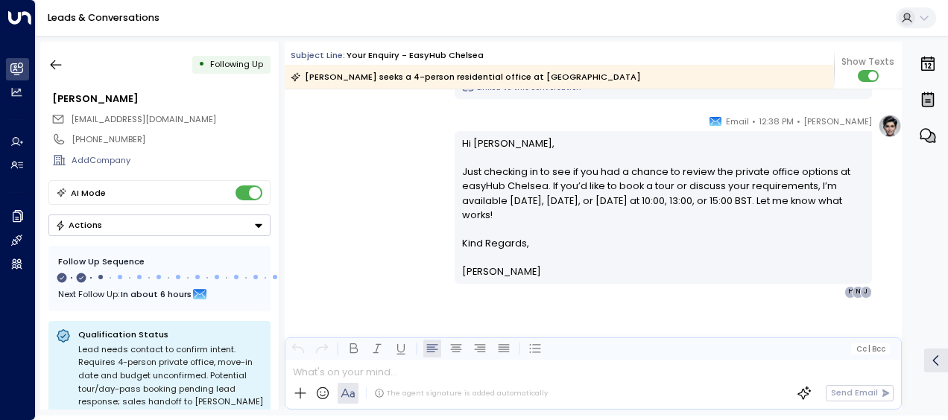
click at [398, 186] on div "[PERSON_NAME] • 12:38 PM • Email Hi [PERSON_NAME], Just checking in to see if y…" at bounding box center [593, 206] width 617 height 184
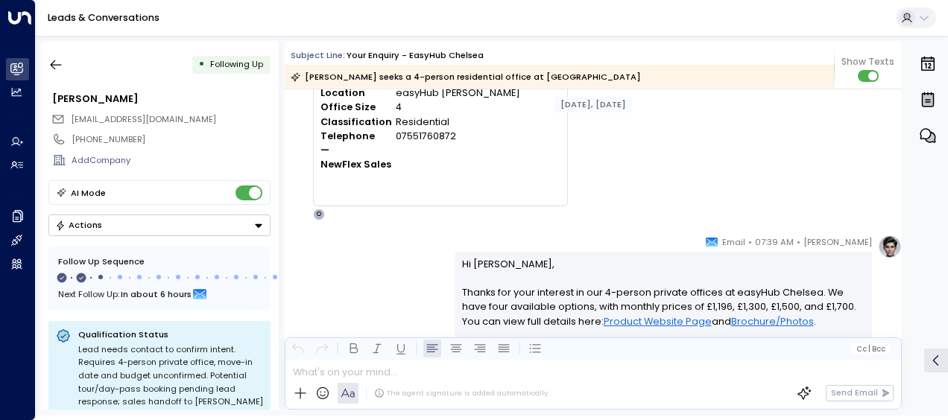
scroll to position [0, 0]
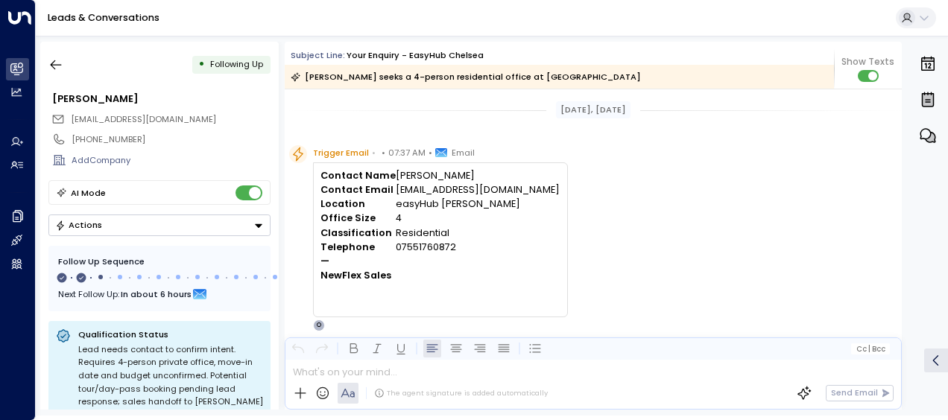
click at [589, 215] on div "Trigger Email • • 07:37 AM • Email Contact Name [PERSON_NAME] Contact Email [EM…" at bounding box center [595, 238] width 612 height 186
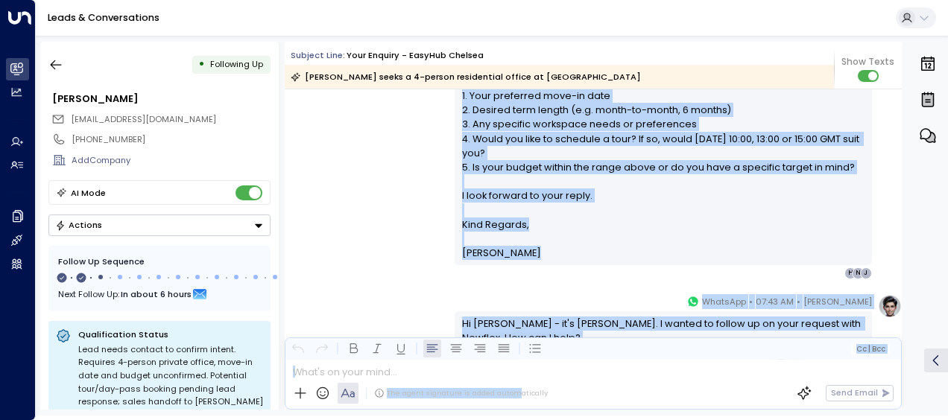
scroll to position [471, 0]
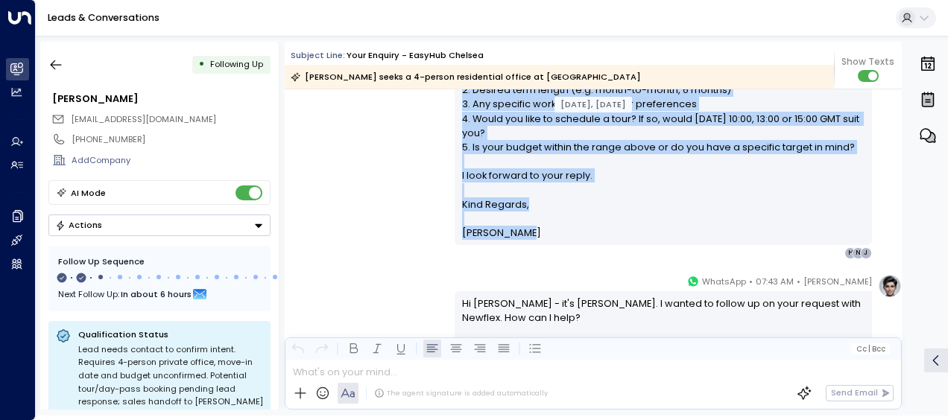
drag, startPoint x: 457, startPoint y: 133, endPoint x: 548, endPoint y: 254, distance: 151.7
click at [548, 254] on div "[PERSON_NAME] • 07:39 AM • Email Hi [PERSON_NAME], Thanks for your interest in …" at bounding box center [662, 67] width 417 height 384
drag, startPoint x: 548, startPoint y: 254, endPoint x: 493, endPoint y: 231, distance: 59.8
click at [346, 203] on div "[PERSON_NAME] • 07:39 AM • Email Hi [PERSON_NAME], Thanks for your interest in …" at bounding box center [593, 67] width 617 height 384
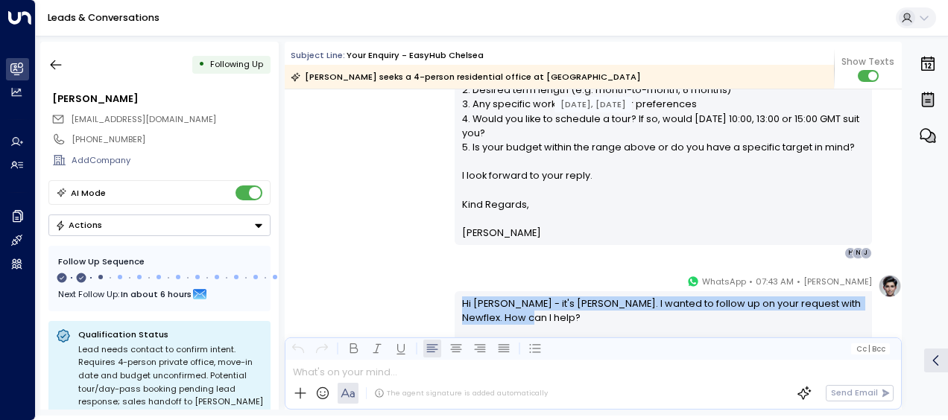
drag, startPoint x: 460, startPoint y: 301, endPoint x: 517, endPoint y: 323, distance: 60.6
click at [517, 323] on div "Hi [PERSON_NAME] - it's [PERSON_NAME]. I wanted to follow up on your request wi…" at bounding box center [663, 325] width 403 height 57
drag, startPoint x: 517, startPoint y: 323, endPoint x: 496, endPoint y: 311, distance: 23.7
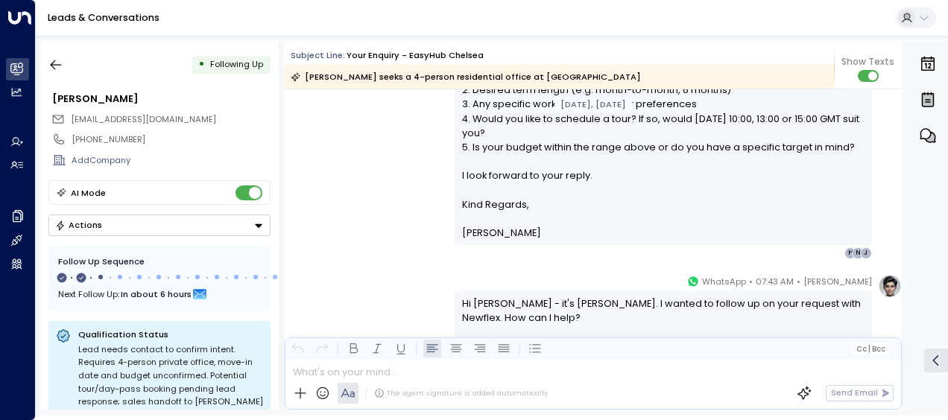
click at [343, 197] on div "[PERSON_NAME] • 07:39 AM • Email Hi [PERSON_NAME], Thanks for your interest in …" at bounding box center [593, 67] width 617 height 384
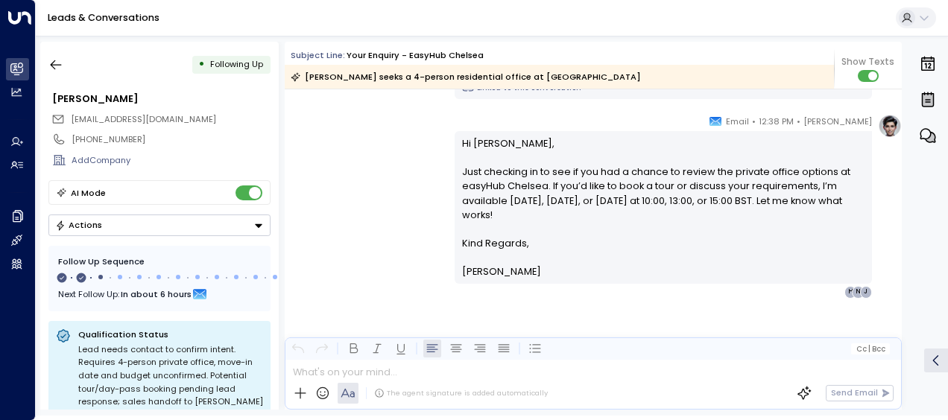
scroll to position [761, 0]
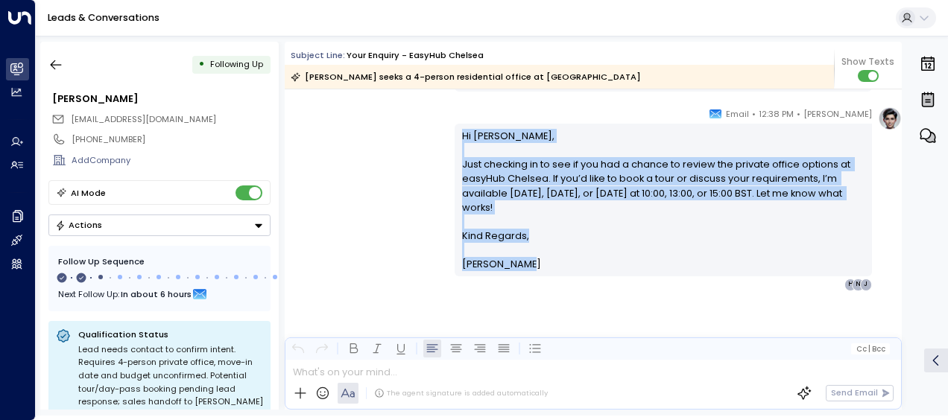
drag, startPoint x: 457, startPoint y: 132, endPoint x: 519, endPoint y: 273, distance: 153.5
click at [519, 273] on div "Hi [PERSON_NAME], Just checking in to see if you had a chance to review the pri…" at bounding box center [662, 200] width 417 height 153
drag, startPoint x: 519, startPoint y: 273, endPoint x: 504, endPoint y: 254, distance: 23.9
click at [52, 64] on icon "button" at bounding box center [55, 64] width 15 height 15
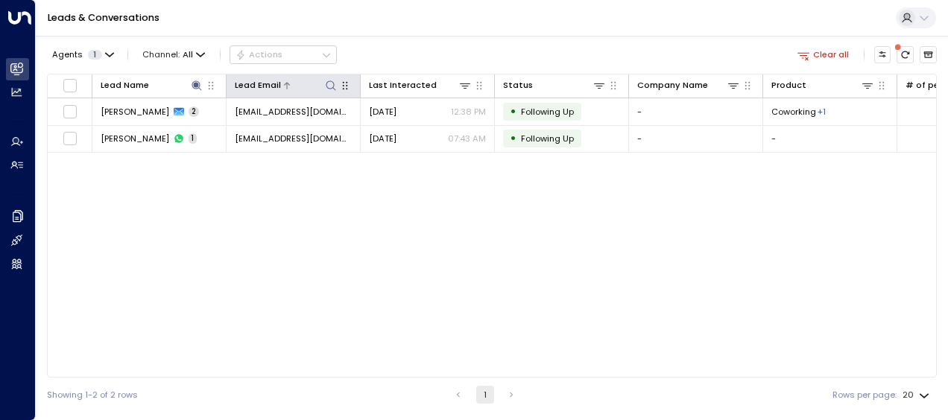
click at [332, 80] on icon at bounding box center [331, 86] width 12 height 12
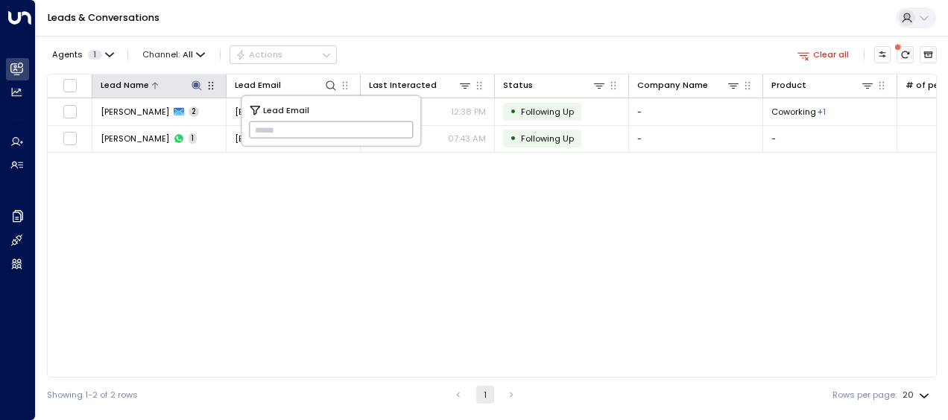
click at [196, 84] on icon at bounding box center [196, 85] width 10 height 10
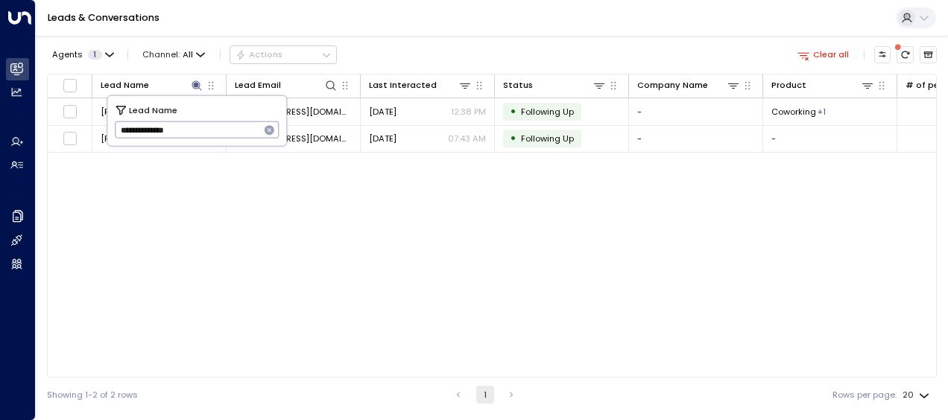
drag, startPoint x: 118, startPoint y: 131, endPoint x: 207, endPoint y: 137, distance: 88.9
click at [207, 137] on input "**********" at bounding box center [187, 130] width 145 height 25
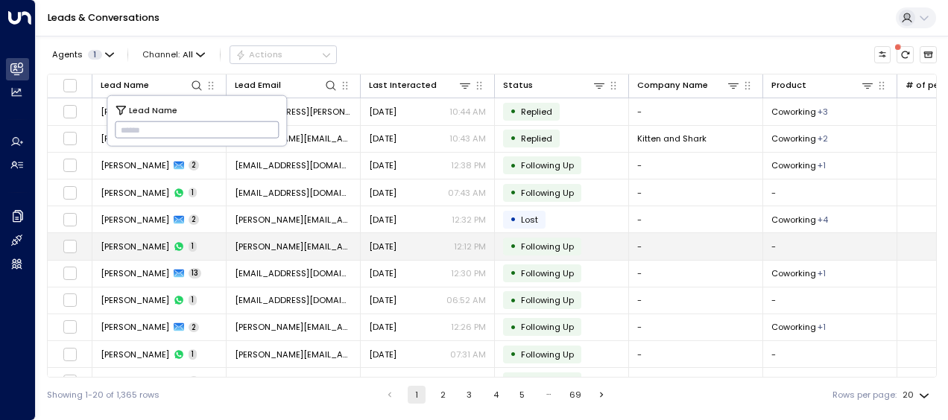
type input "**********"
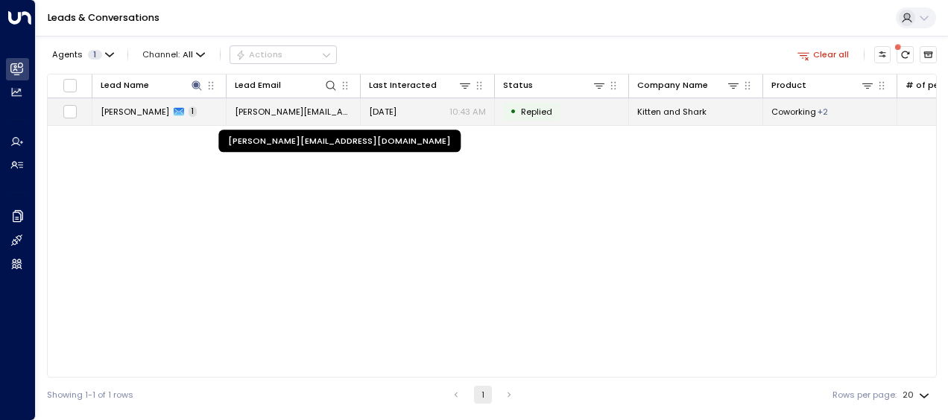
click at [331, 109] on span "[PERSON_NAME][EMAIL_ADDRESS][DOMAIN_NAME]" at bounding box center [293, 112] width 117 height 12
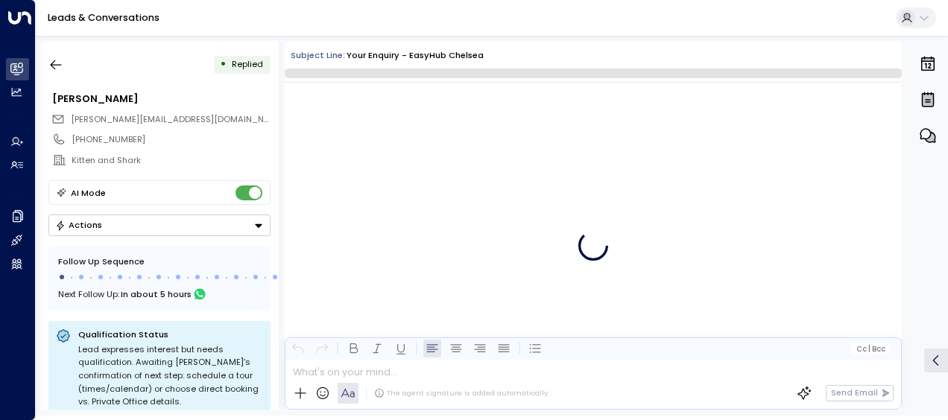
scroll to position [460, 0]
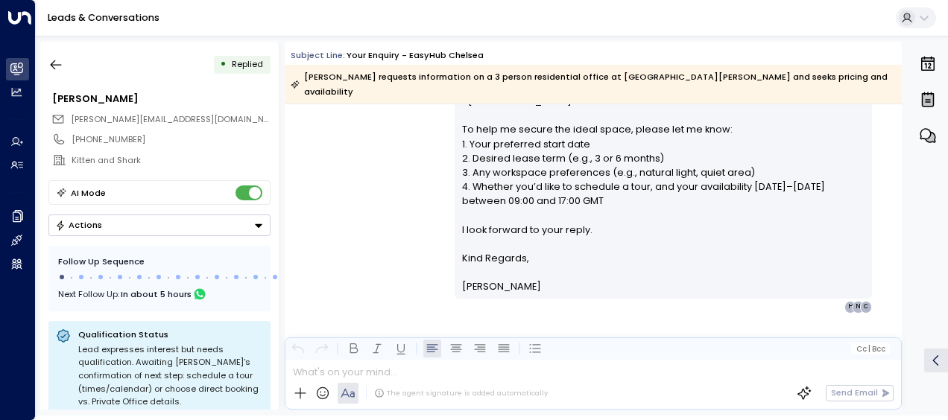
click at [374, 194] on div "[PERSON_NAME] • 10:43 AM • Email Hi [PERSON_NAME], Thank you for your interest …" at bounding box center [593, 106] width 617 height 413
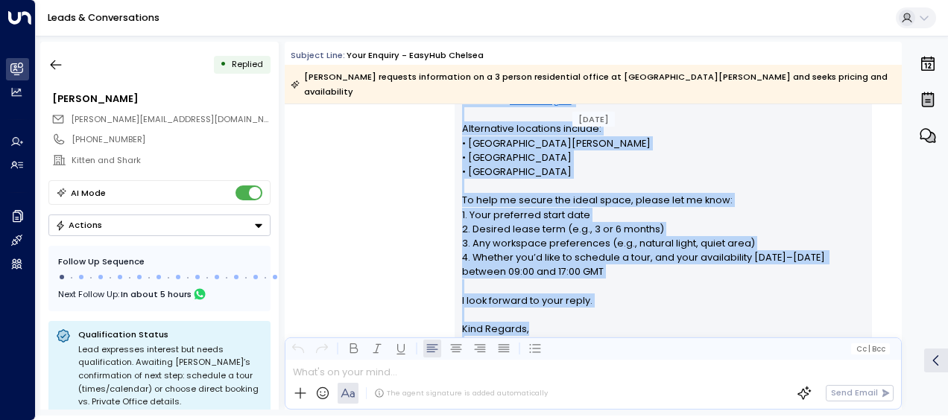
scroll to position [468, 0]
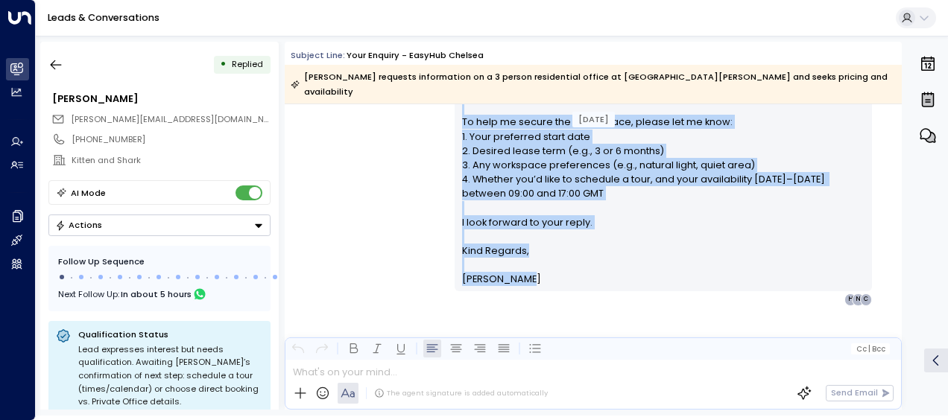
drag, startPoint x: 457, startPoint y: 148, endPoint x: 542, endPoint y: 306, distance: 179.3
click at [542, 306] on div "[PERSON_NAME] • 10:43 AM • Email Hi [PERSON_NAME], Thank you for your interest …" at bounding box center [593, 159] width 617 height 532
drag, startPoint x: 542, startPoint y: 306, endPoint x: 502, endPoint y: 137, distance: 173.7
click at [57, 61] on icon "button" at bounding box center [55, 64] width 15 height 15
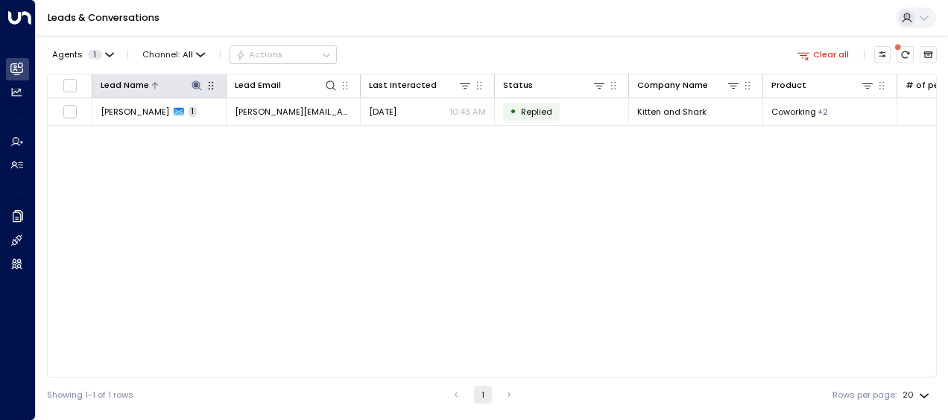
click at [192, 85] on icon at bounding box center [197, 86] width 12 height 12
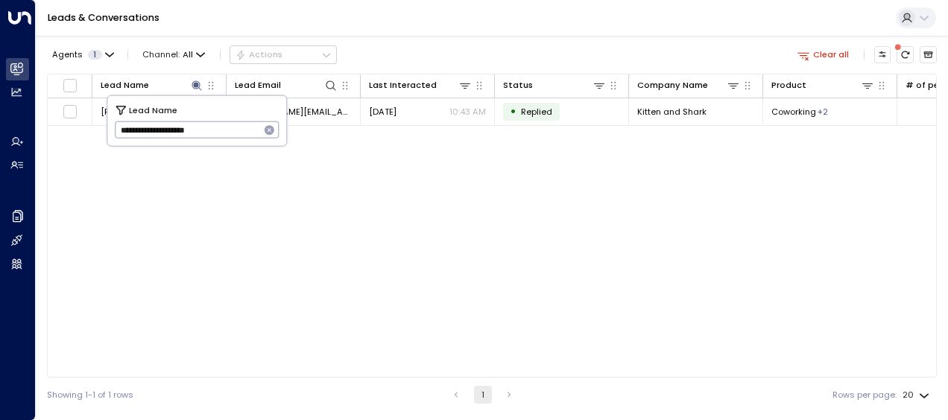
drag, startPoint x: 114, startPoint y: 133, endPoint x: 255, endPoint y: 136, distance: 140.8
click at [255, 136] on input "**********" at bounding box center [187, 130] width 145 height 25
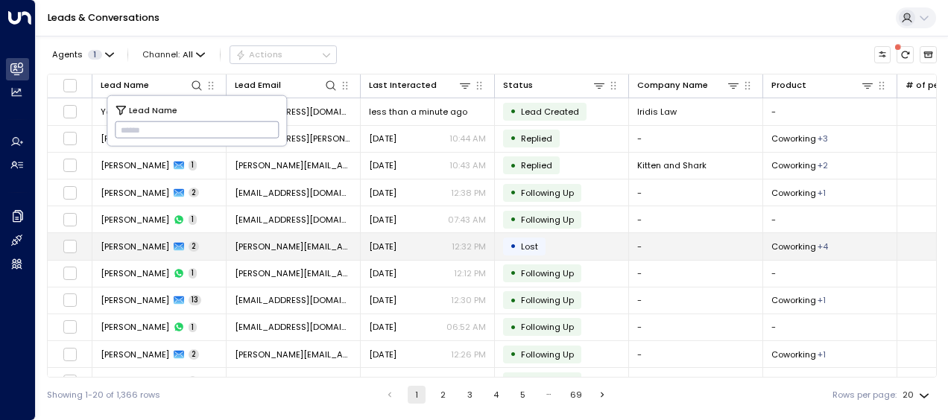
type input "**********"
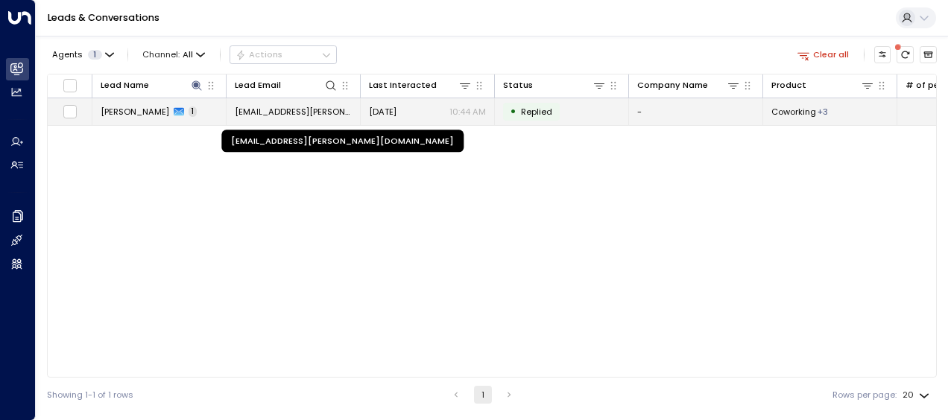
click at [319, 109] on span "[EMAIL_ADDRESS][PERSON_NAME][DOMAIN_NAME]" at bounding box center [293, 112] width 117 height 12
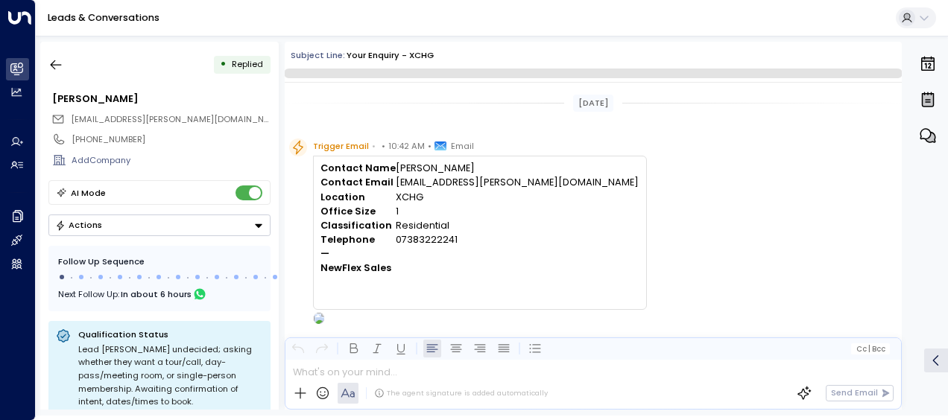
scroll to position [417, 0]
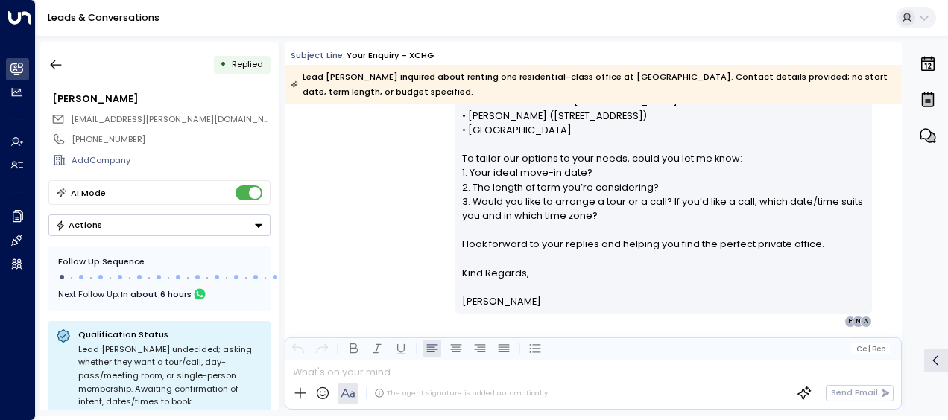
click at [381, 194] on div "[PERSON_NAME] • 10:44 AM • Email Hi [PERSON_NAME], Thanks for your interest in …" at bounding box center [593, 135] width 617 height 384
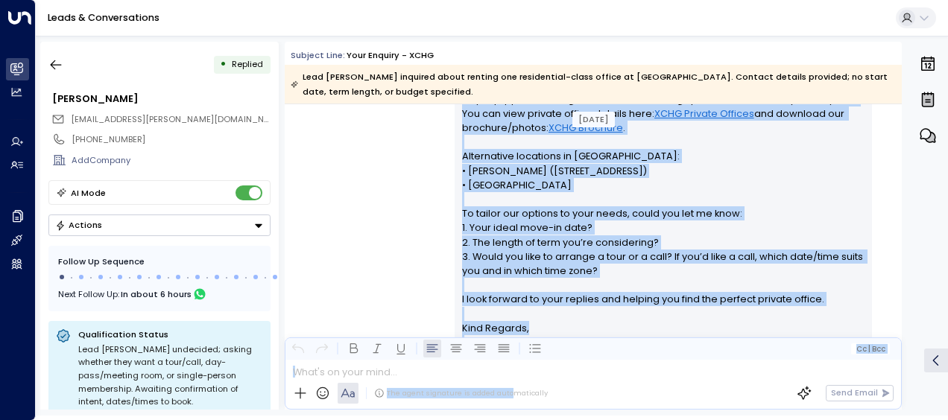
scroll to position [440, 0]
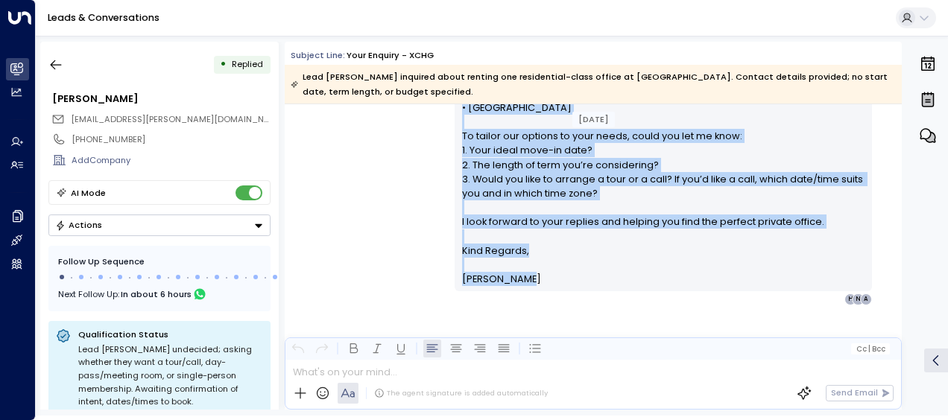
drag, startPoint x: 458, startPoint y: 207, endPoint x: 535, endPoint y: 265, distance: 96.3
click at [535, 265] on div "Hi [PERSON_NAME], Thanks for your interest in private offices at [GEOGRAPHIC_DA…" at bounding box center [663, 114] width 403 height 343
drag, startPoint x: 535, startPoint y: 265, endPoint x: 495, endPoint y: 239, distance: 47.3
click at [60, 65] on icon "button" at bounding box center [56, 65] width 11 height 10
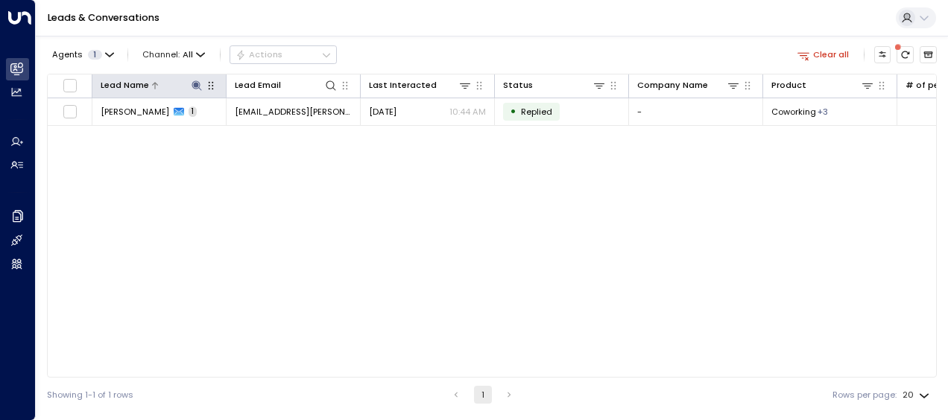
click at [192, 82] on icon at bounding box center [196, 85] width 10 height 10
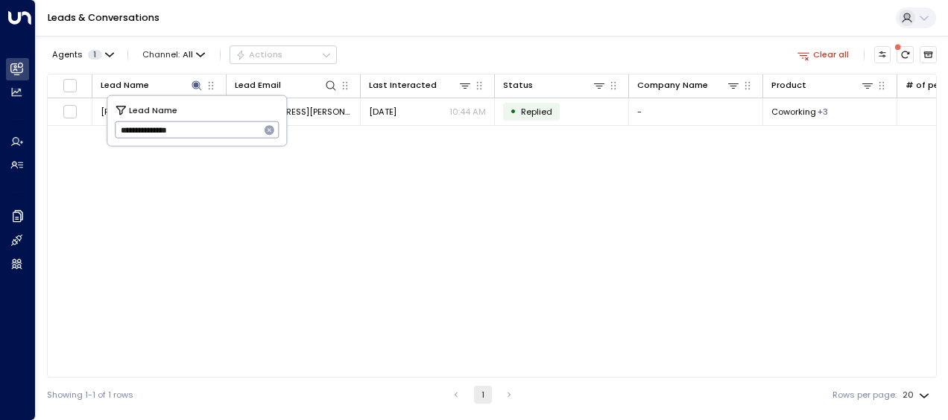
drag, startPoint x: 116, startPoint y: 129, endPoint x: 228, endPoint y: 150, distance: 113.8
click at [228, 150] on body "**********" at bounding box center [474, 206] width 948 height 412
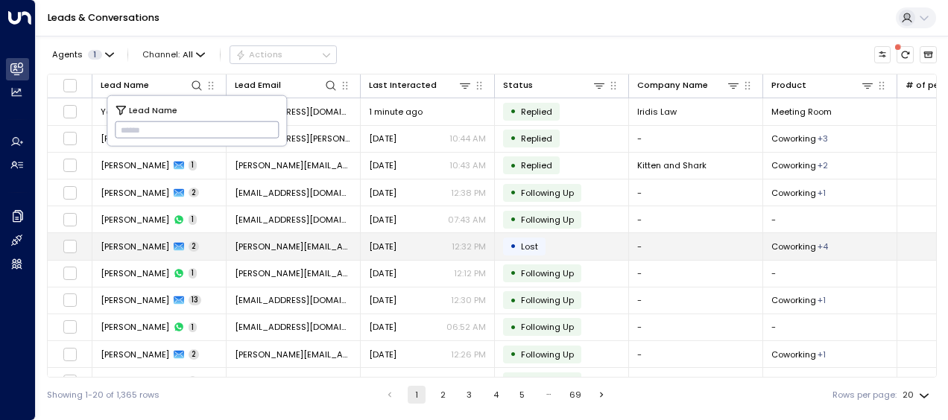
type input "*********"
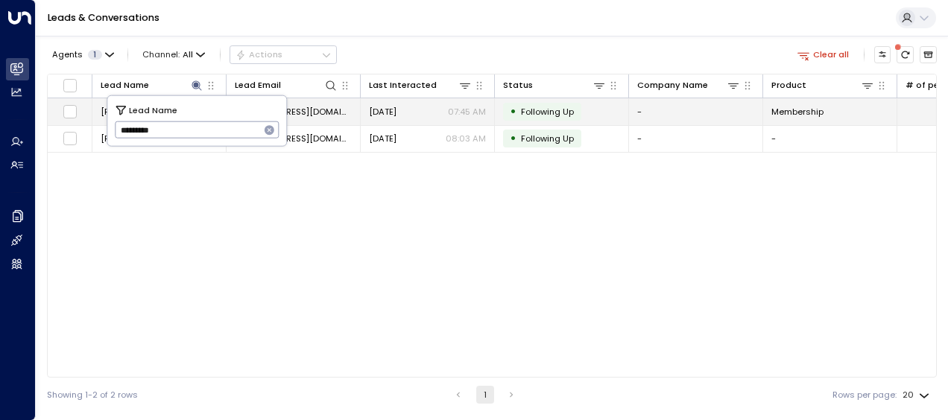
click at [396, 109] on span "[DATE]" at bounding box center [383, 112] width 28 height 12
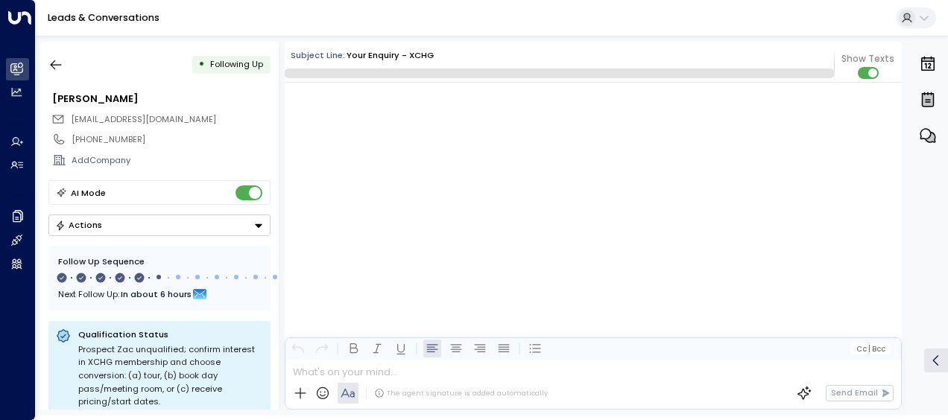
scroll to position [2332, 0]
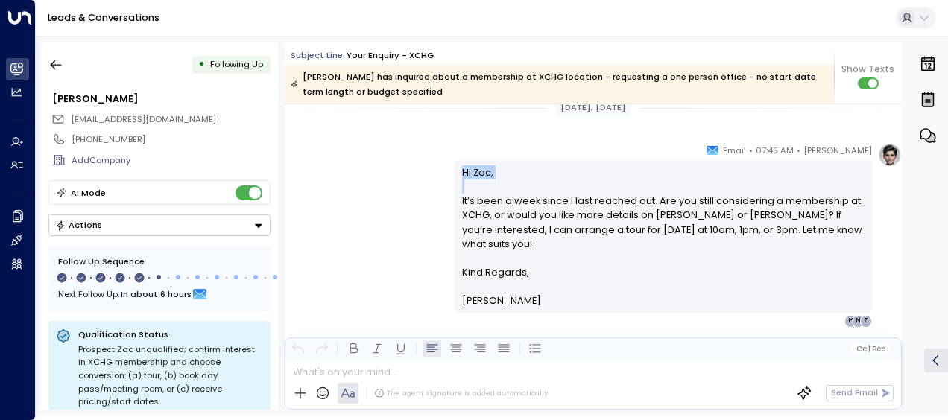
drag, startPoint x: 455, startPoint y: 168, endPoint x: 442, endPoint y: 204, distance: 38.9
click at [442, 204] on div "[PERSON_NAME] • 07:45 AM • Email Hi Zac, It’s been a week since I last reached …" at bounding box center [593, 235] width 617 height 184
drag, startPoint x: 442, startPoint y: 204, endPoint x: 372, endPoint y: 206, distance: 70.1
click at [372, 206] on div "[PERSON_NAME] • 07:45 AM • Email Hi Zac, It’s been a week since I last reached …" at bounding box center [593, 235] width 617 height 184
click at [417, 201] on div "[PERSON_NAME] • 07:45 AM • Email Hi Zac, It’s been a week since I last reached …" at bounding box center [593, 235] width 617 height 184
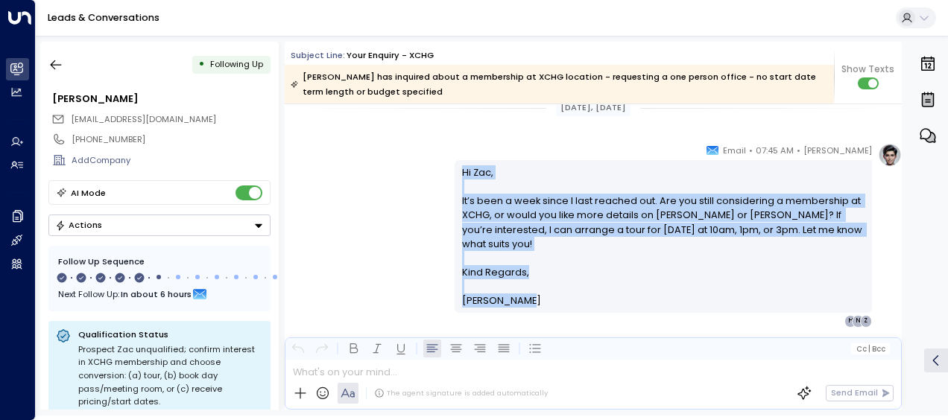
drag, startPoint x: 458, startPoint y: 170, endPoint x: 525, endPoint y: 308, distance: 153.3
click at [525, 308] on div "[PERSON_NAME] • 07:45 AM • Email Hi Zac, It’s been a week since I last reached …" at bounding box center [662, 235] width 417 height 184
drag, startPoint x: 525, startPoint y: 308, endPoint x: 498, endPoint y: 208, distance: 103.6
click at [57, 63] on icon "button" at bounding box center [55, 64] width 15 height 15
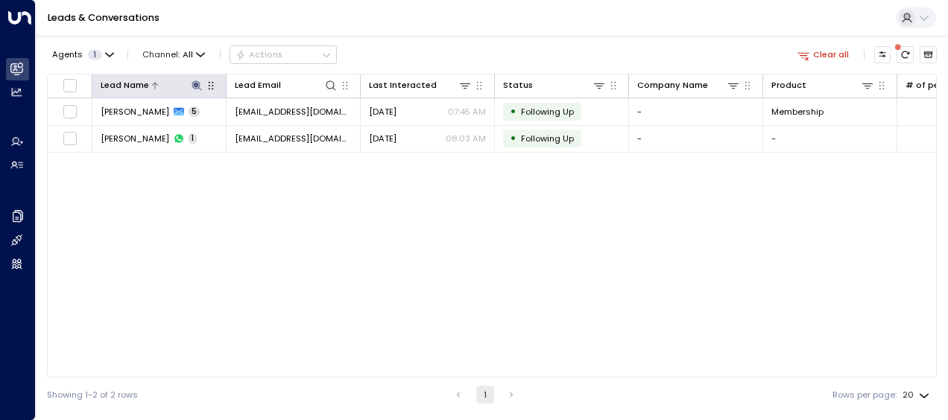
click at [196, 84] on icon at bounding box center [196, 85] width 10 height 10
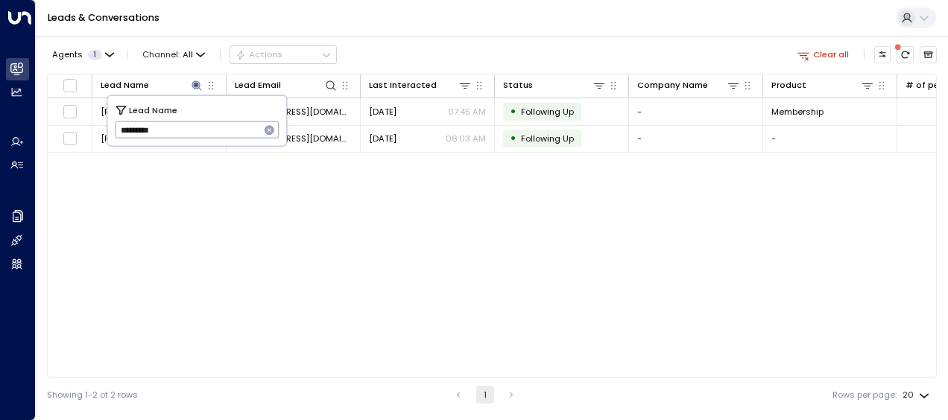
drag, startPoint x: 118, startPoint y: 128, endPoint x: 189, endPoint y: 139, distance: 71.5
click at [189, 139] on input "*********" at bounding box center [187, 130] width 145 height 25
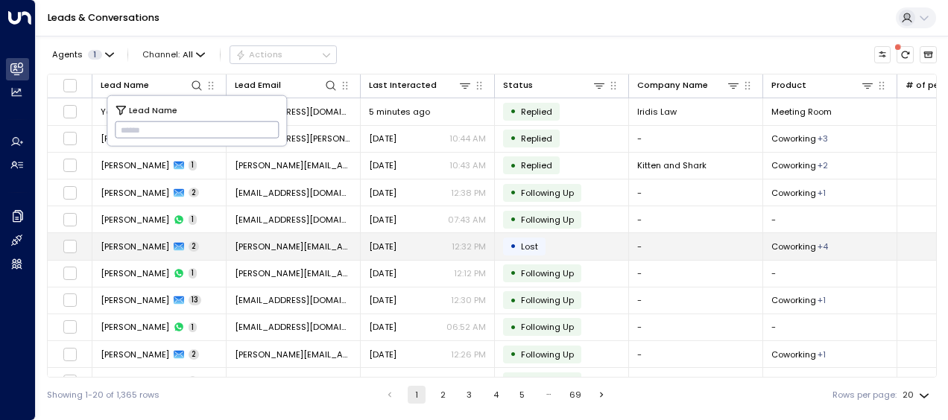
type input "**********"
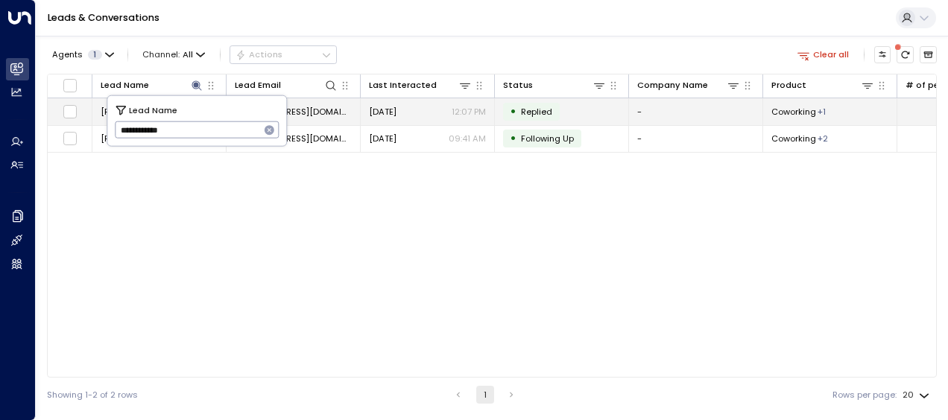
click at [396, 110] on span "[DATE]" at bounding box center [383, 112] width 28 height 12
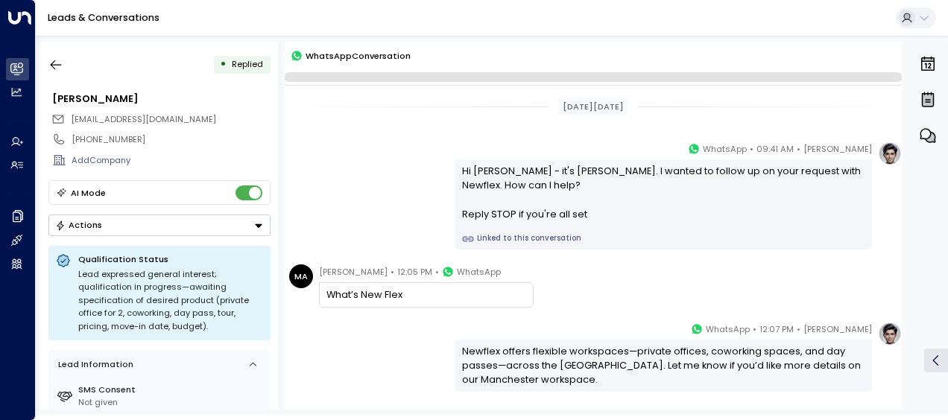
scroll to position [101, 0]
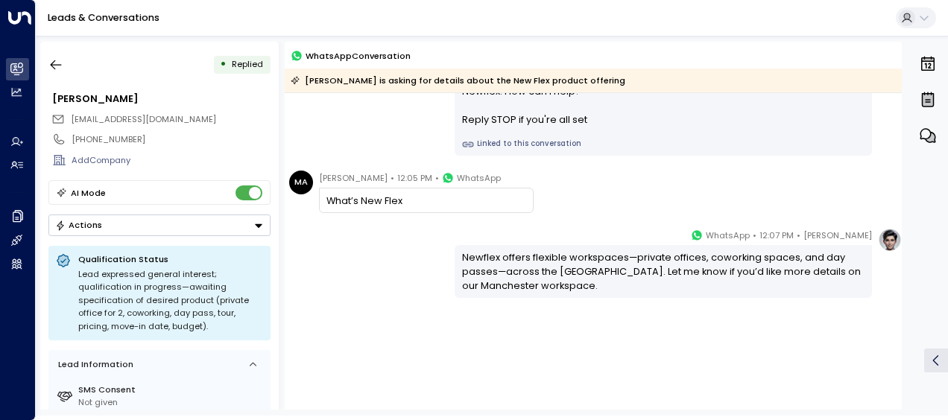
click at [367, 261] on div "[PERSON_NAME] • 12:07 PM • WhatsApp Newflex offers flexible workspaces—private …" at bounding box center [593, 263] width 617 height 70
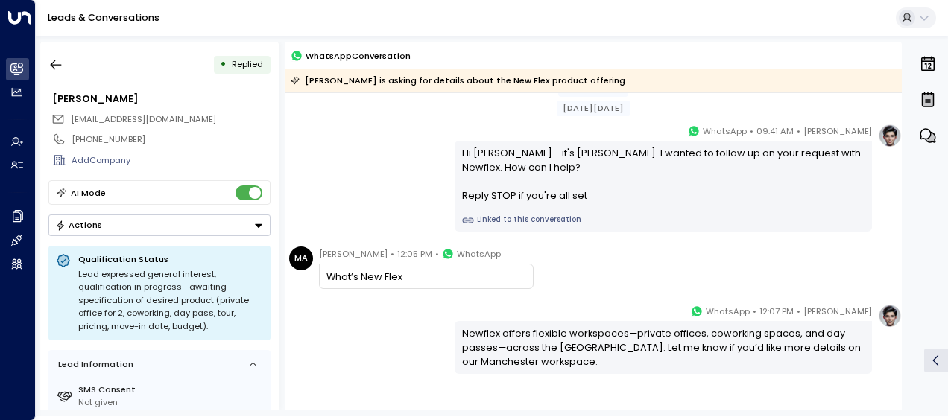
scroll to position [0, 0]
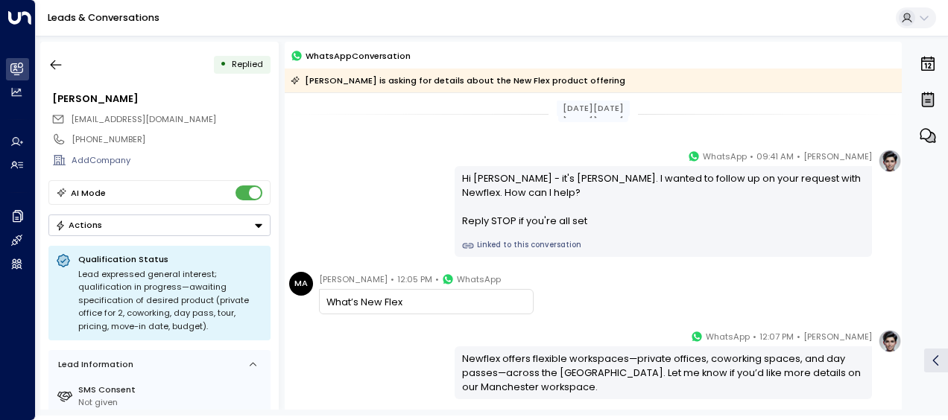
click at [370, 349] on div "[PERSON_NAME] • 12:07 PM • WhatsApp Newflex offers flexible workspaces—private …" at bounding box center [593, 364] width 617 height 70
click at [350, 325] on div "[DATE][DATE] [DATE][DATE] [PERSON_NAME] • 09:41 AM • WhatsApp Hi [PERSON_NAME] …" at bounding box center [593, 305] width 617 height 425
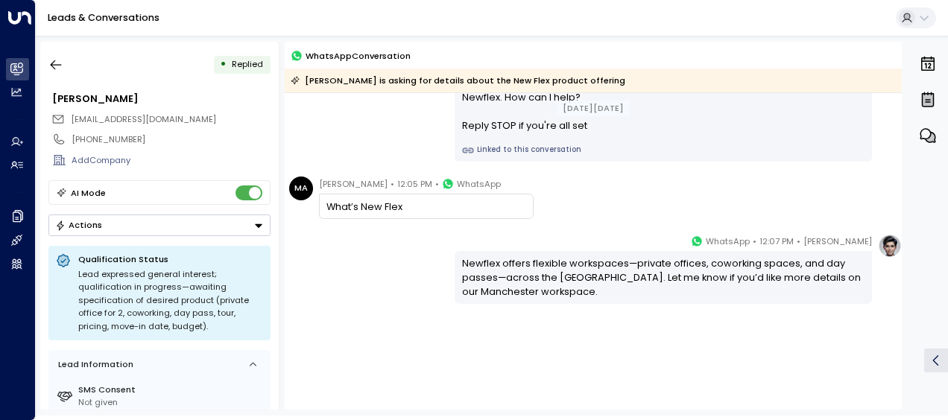
scroll to position [109, 0]
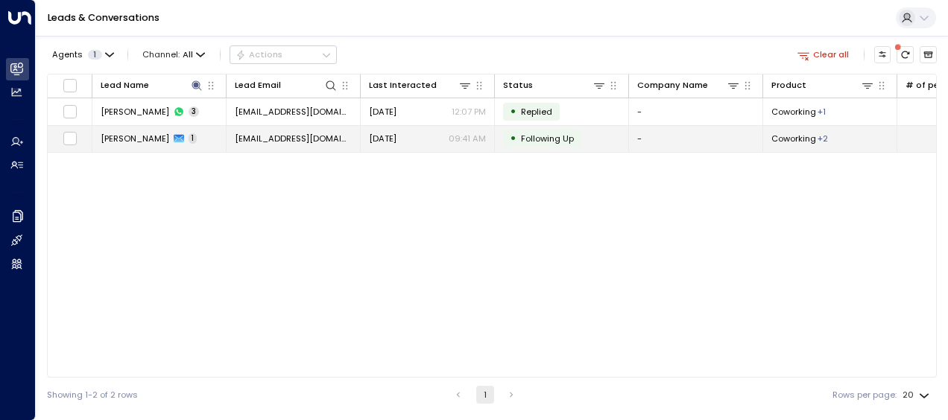
click at [291, 142] on span "[EMAIL_ADDRESS][DOMAIN_NAME]" at bounding box center [293, 139] width 117 height 12
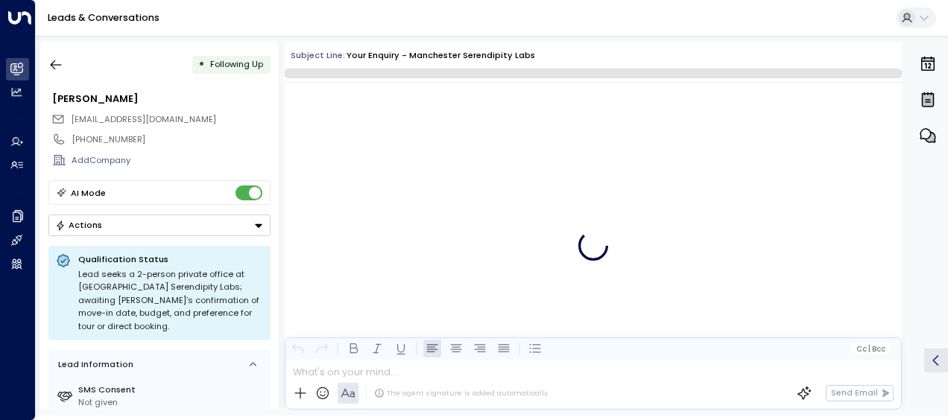
scroll to position [854, 0]
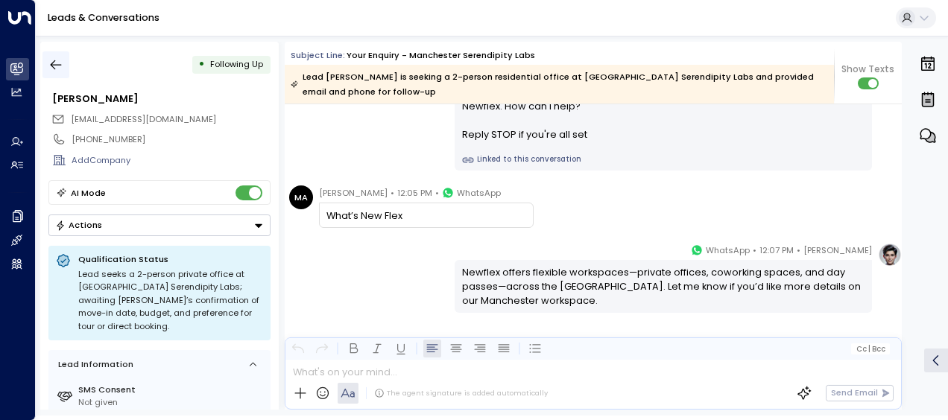
click at [57, 57] on icon "button" at bounding box center [55, 64] width 15 height 15
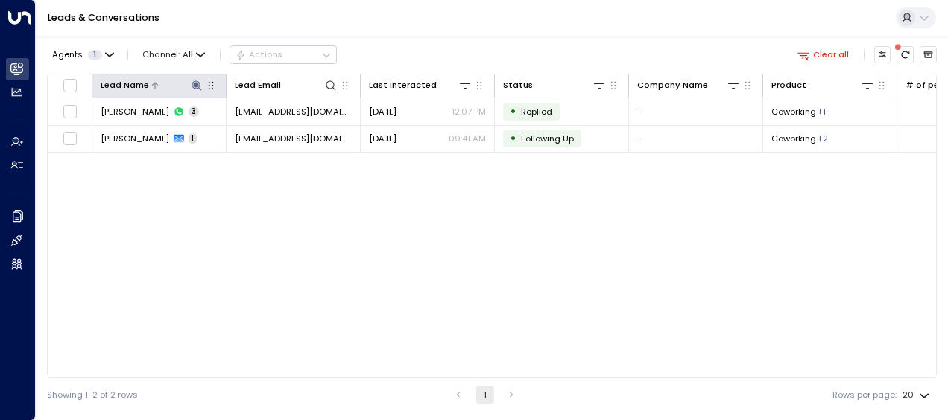
click at [199, 86] on icon at bounding box center [196, 85] width 10 height 10
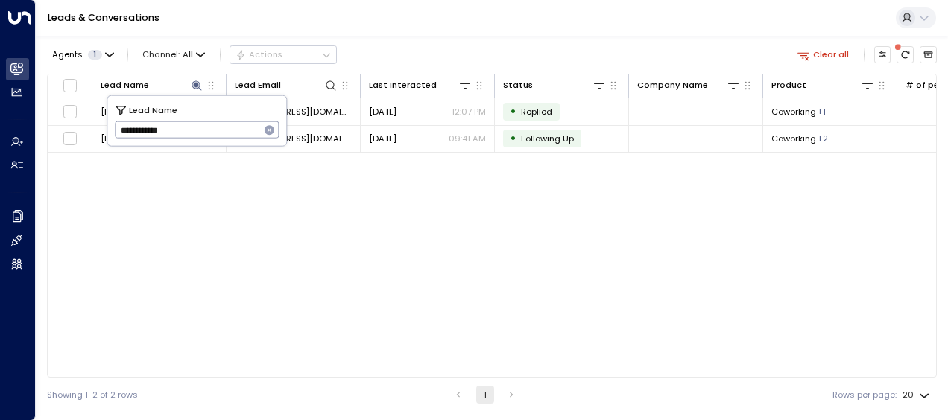
drag, startPoint x: 119, startPoint y: 128, endPoint x: 226, endPoint y: 132, distance: 106.6
click at [226, 132] on input "**********" at bounding box center [187, 130] width 145 height 25
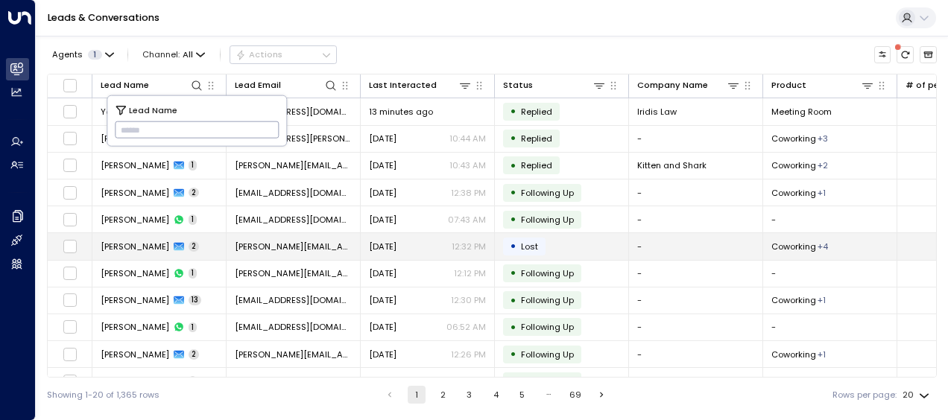
type input "**********"
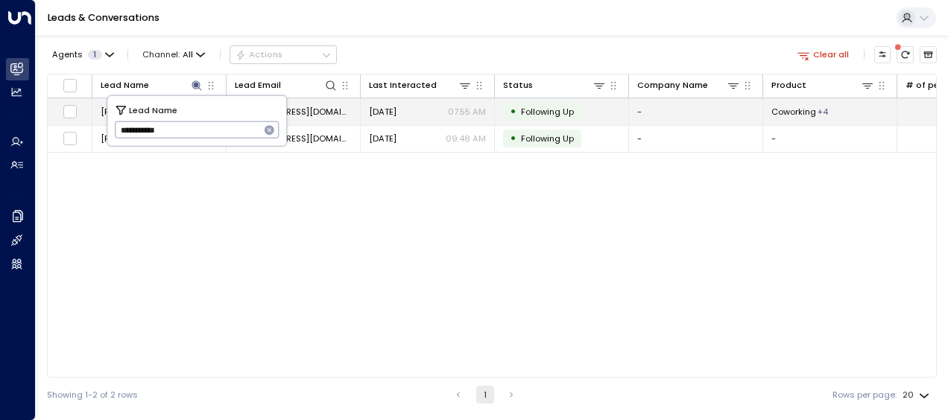
click at [384, 111] on span "[DATE]" at bounding box center [383, 112] width 28 height 12
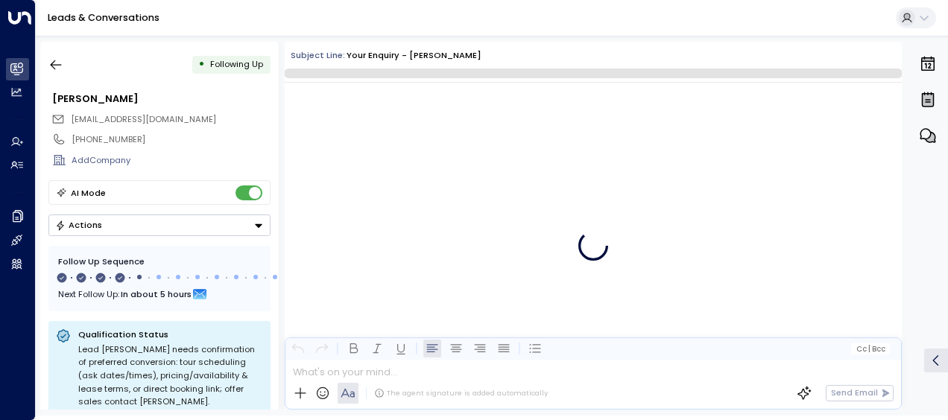
scroll to position [1929, 0]
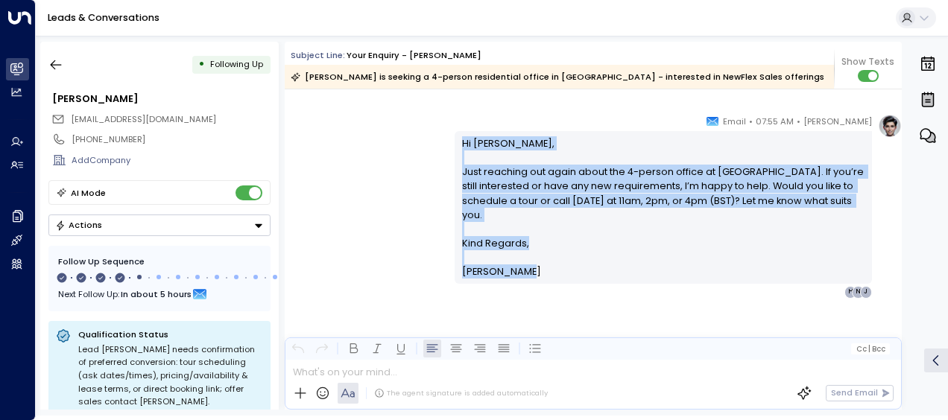
drag, startPoint x: 460, startPoint y: 140, endPoint x: 534, endPoint y: 270, distance: 149.8
click at [534, 270] on div "Hi [PERSON_NAME], Just reaching out again about the 4-person office at [GEOGRAP…" at bounding box center [663, 207] width 403 height 143
drag, startPoint x: 534, startPoint y: 270, endPoint x: 471, endPoint y: 177, distance: 112.6
click at [60, 64] on icon "button" at bounding box center [55, 64] width 15 height 15
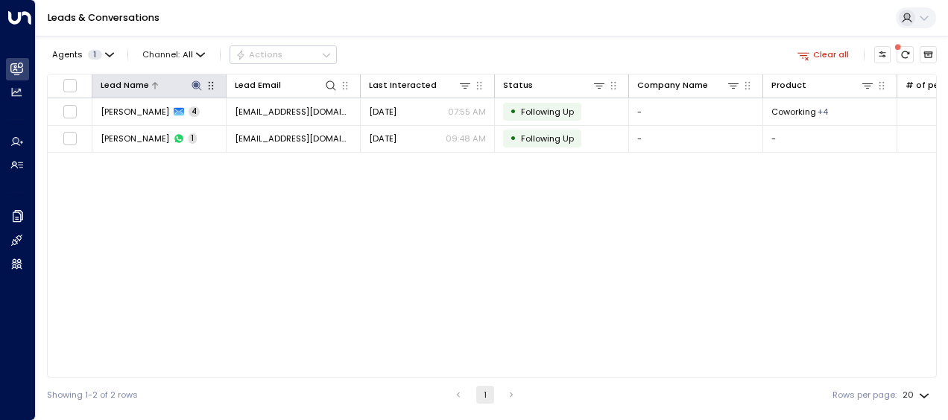
click at [195, 87] on icon at bounding box center [197, 86] width 12 height 12
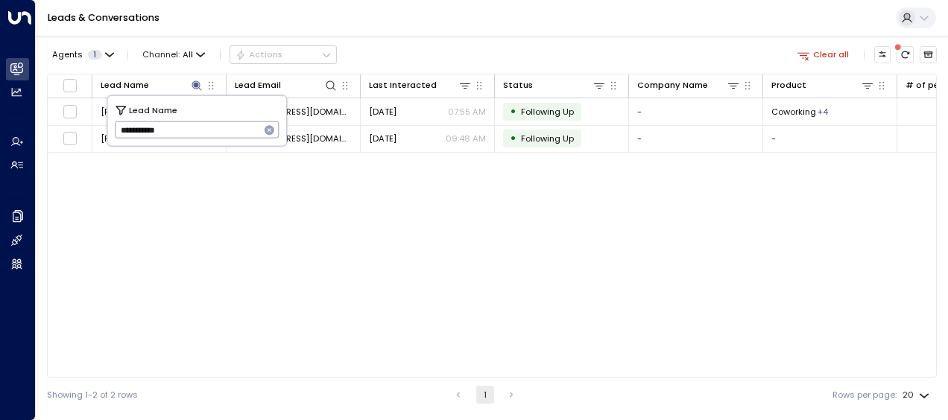
drag, startPoint x: 115, startPoint y: 129, endPoint x: 185, endPoint y: 127, distance: 69.3
click at [185, 127] on input "**********" at bounding box center [187, 130] width 145 height 25
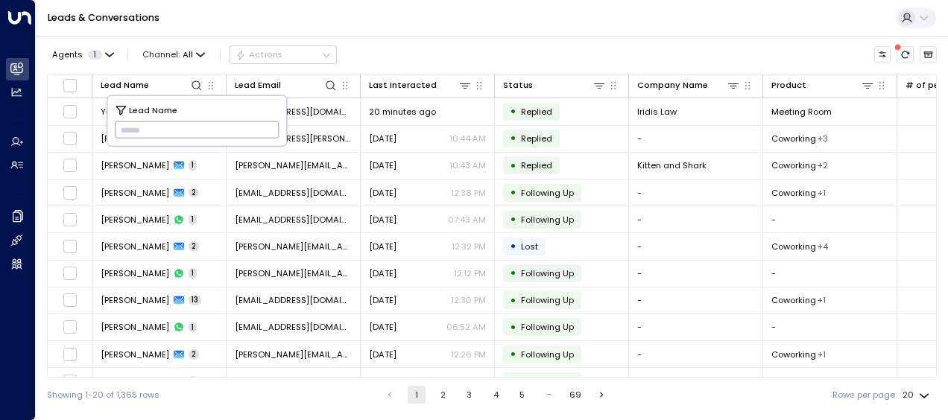
click at [121, 128] on input "text" at bounding box center [197, 130] width 165 height 25
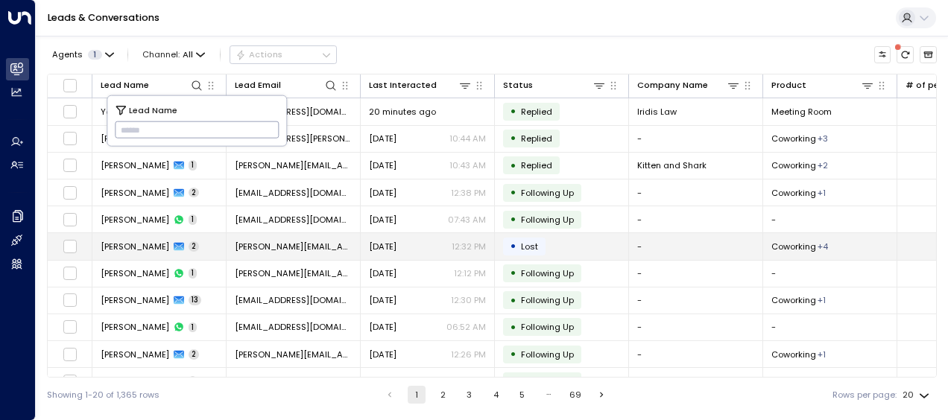
type input "**********"
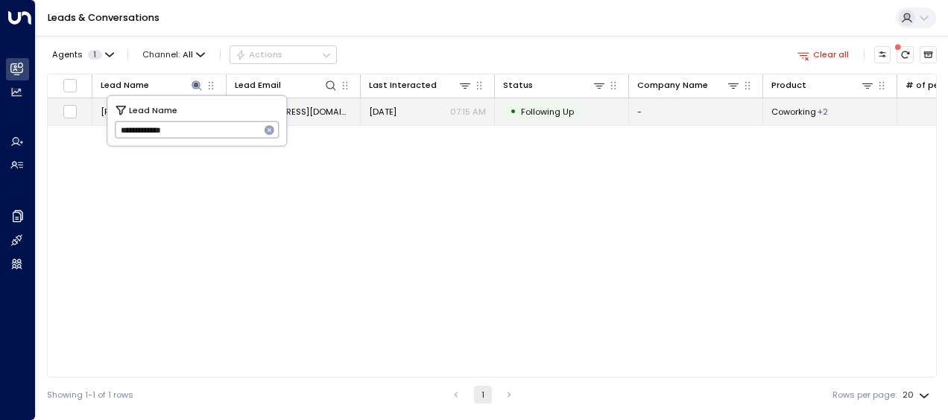
click at [314, 109] on span "[EMAIL_ADDRESS][DOMAIN_NAME]" at bounding box center [293, 112] width 117 height 12
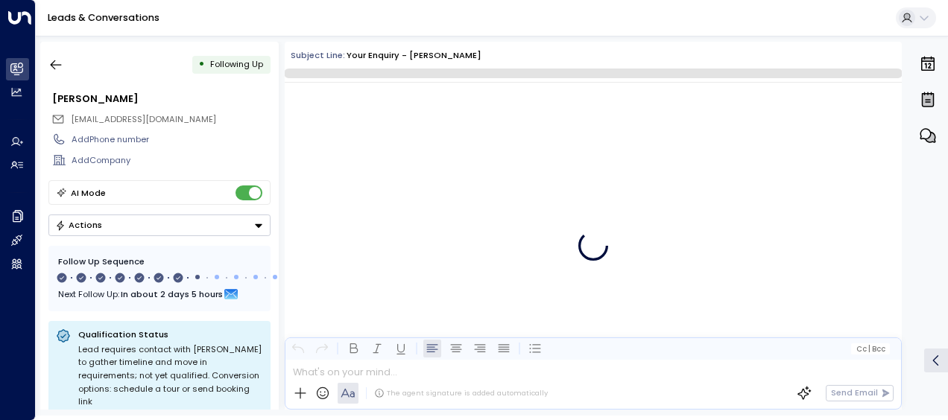
scroll to position [4141, 0]
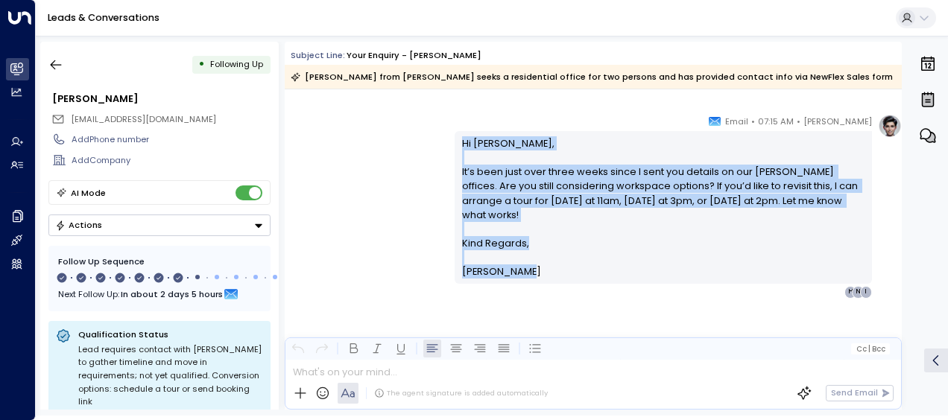
drag, startPoint x: 457, startPoint y: 139, endPoint x: 540, endPoint y: 280, distance: 163.9
click at [540, 280] on div "Hi [PERSON_NAME], It’s been just over three weeks since I sent you details on o…" at bounding box center [662, 207] width 417 height 153
click at [54, 61] on icon "button" at bounding box center [55, 64] width 15 height 15
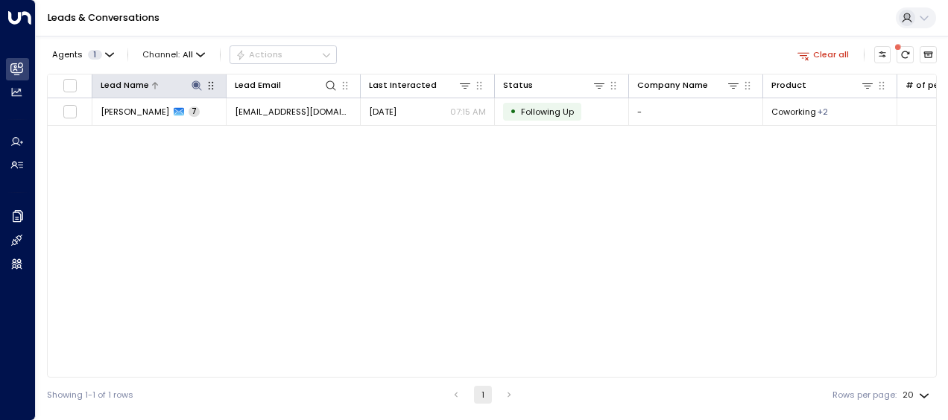
click at [194, 80] on icon at bounding box center [197, 86] width 12 height 12
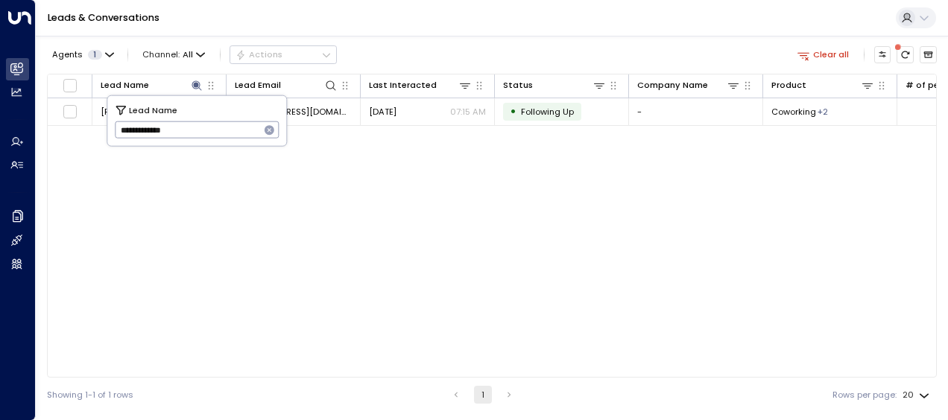
drag, startPoint x: 115, startPoint y: 130, endPoint x: 218, endPoint y: 137, distance: 103.1
click at [218, 137] on input "**********" at bounding box center [187, 130] width 145 height 25
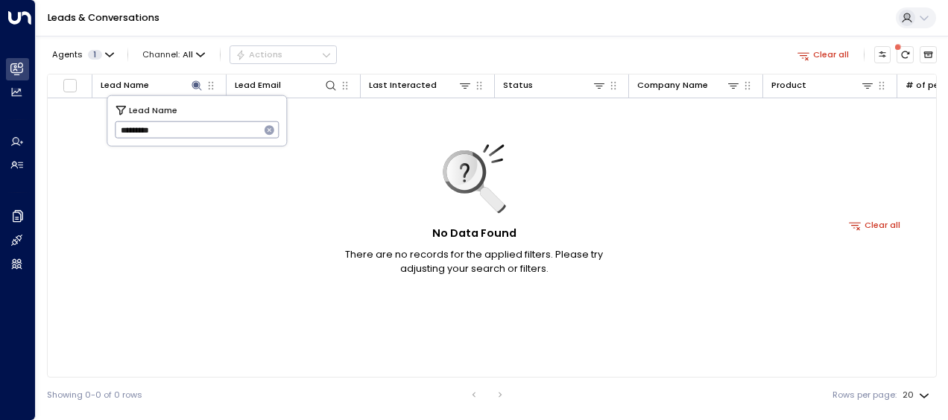
type input "*********"
drag, startPoint x: 115, startPoint y: 127, endPoint x: 194, endPoint y: 110, distance: 81.4
click at [194, 110] on div "Lead Name ********* ​" at bounding box center [196, 121] width 179 height 50
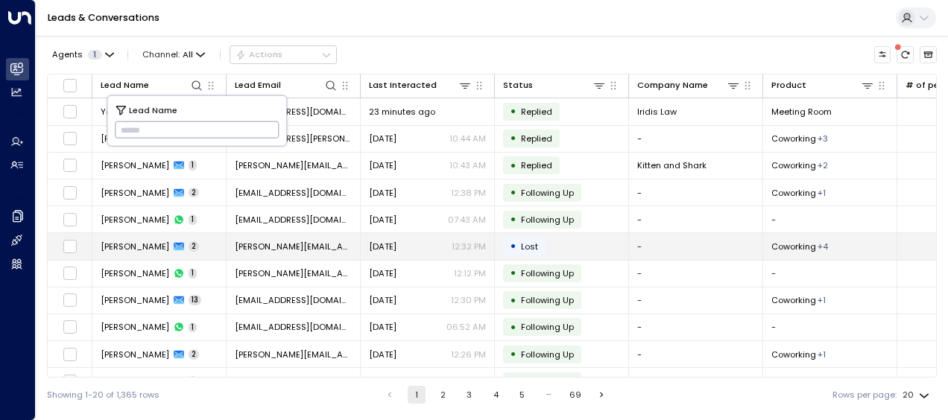
type input "**********"
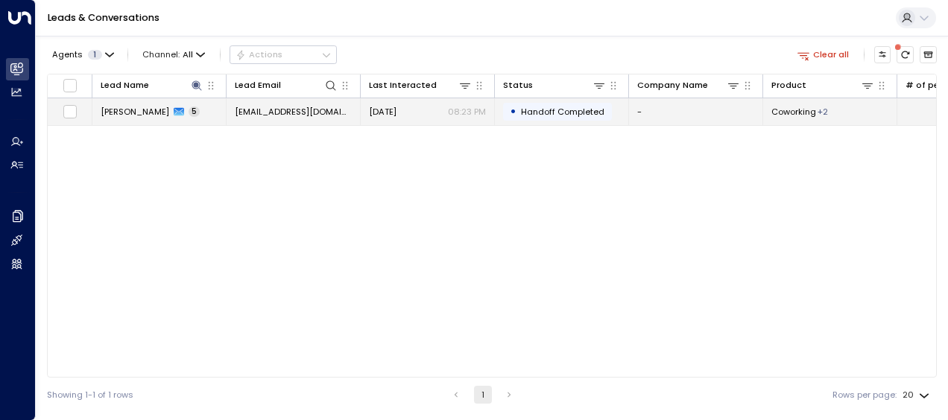
click at [316, 115] on span "[EMAIL_ADDRESS][DOMAIN_NAME]" at bounding box center [293, 112] width 117 height 12
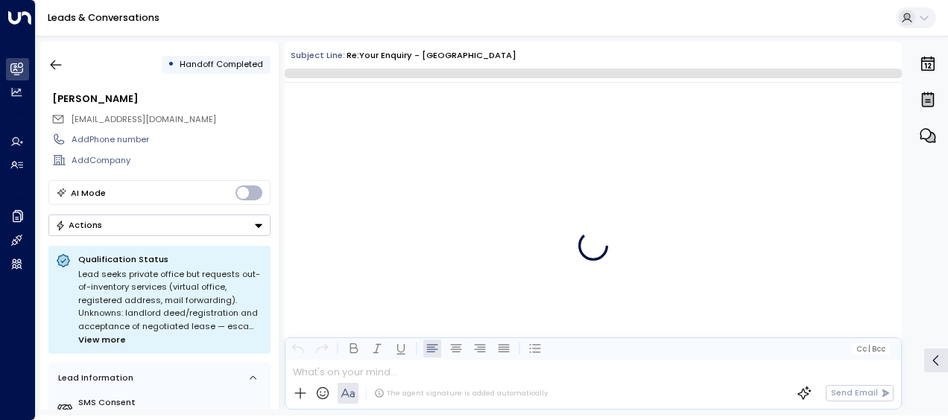
scroll to position [2257, 0]
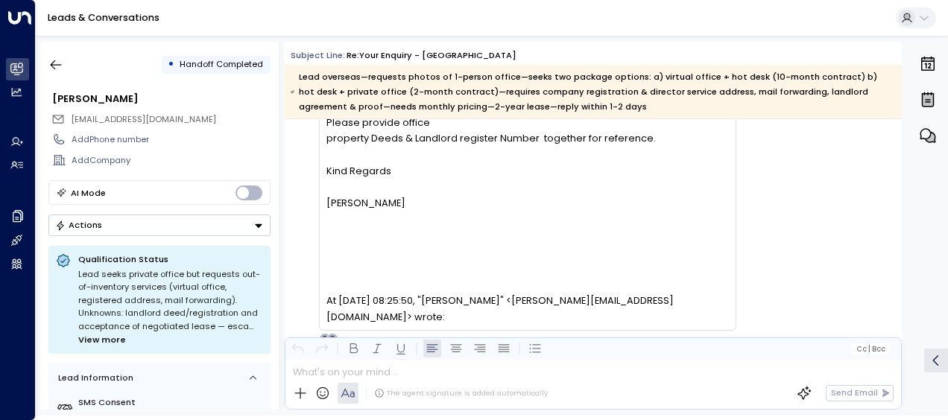
click at [294, 193] on div "[PERSON_NAME] [PERSON_NAME] • 08:23 PM • Email Attention: This message was sent…" at bounding box center [512, 182] width 447 height 325
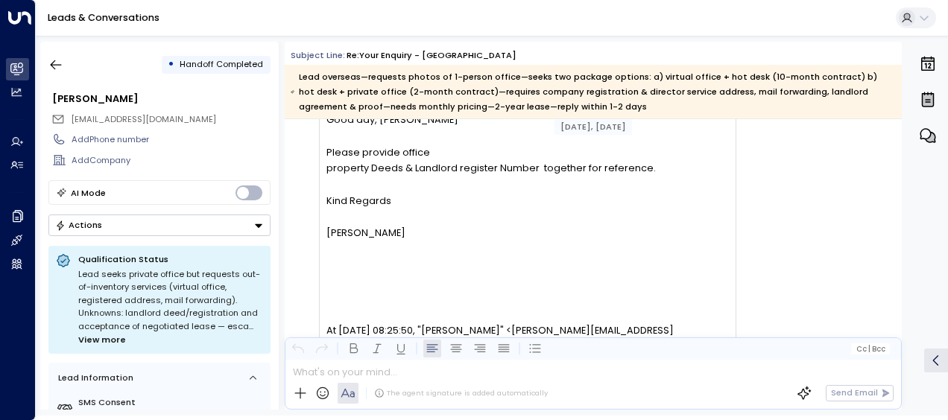
scroll to position [2198, 0]
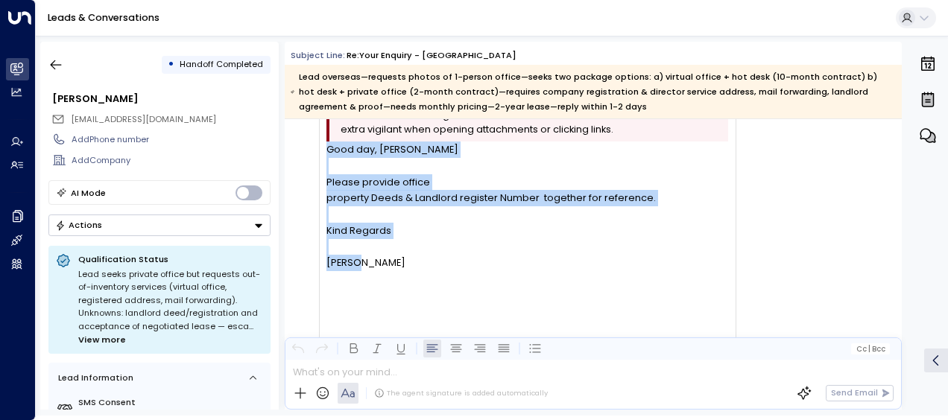
drag, startPoint x: 326, startPoint y: 149, endPoint x: 362, endPoint y: 270, distance: 125.9
click at [362, 270] on div "Good day, [PERSON_NAME] Please provide office property Deeds & Landlord registe…" at bounding box center [527, 239] width 402 height 194
click at [54, 66] on icon "button" at bounding box center [55, 64] width 15 height 15
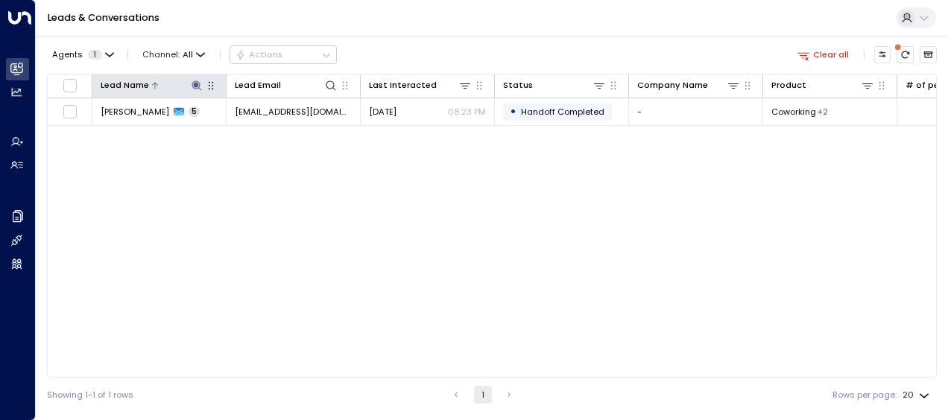
click at [197, 81] on icon at bounding box center [196, 85] width 10 height 10
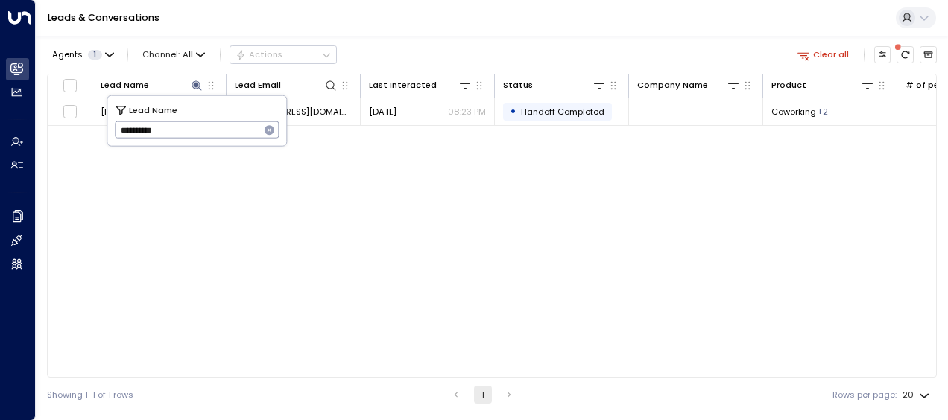
drag, startPoint x: 116, startPoint y: 130, endPoint x: 200, endPoint y: 124, distance: 84.4
click at [200, 124] on input "**********" at bounding box center [187, 130] width 145 height 25
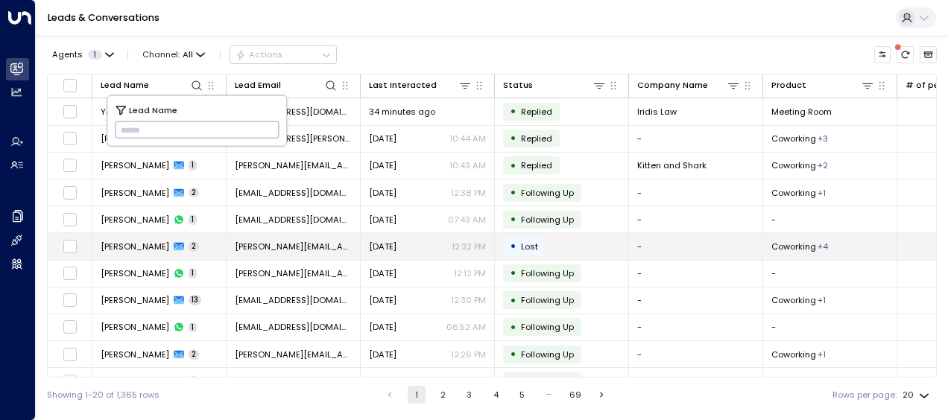
type input "******"
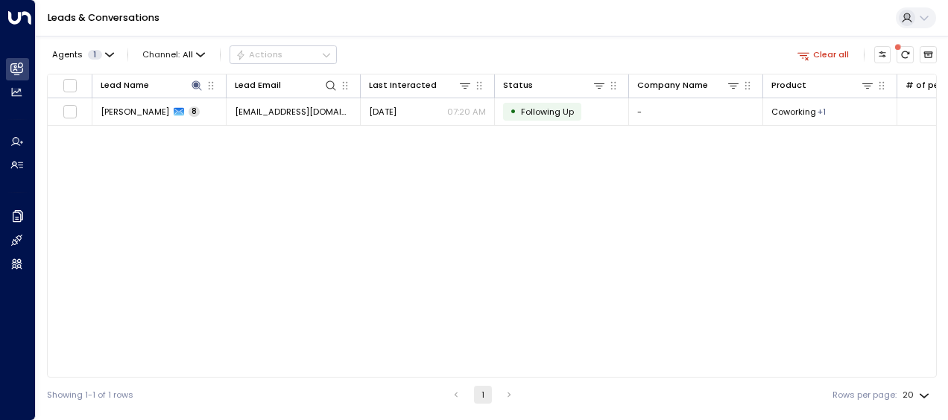
click at [156, 253] on div "Lead Name Lead Email Last Interacted Status Company Name Product # of people AI…" at bounding box center [492, 226] width 890 height 304
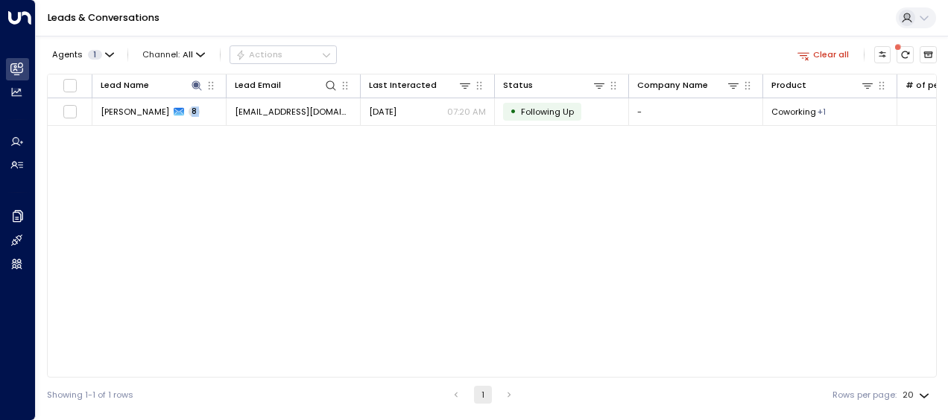
click at [156, 253] on div "Lead Name Lead Email Last Interacted Status Company Name Product # of people AI…" at bounding box center [492, 226] width 890 height 304
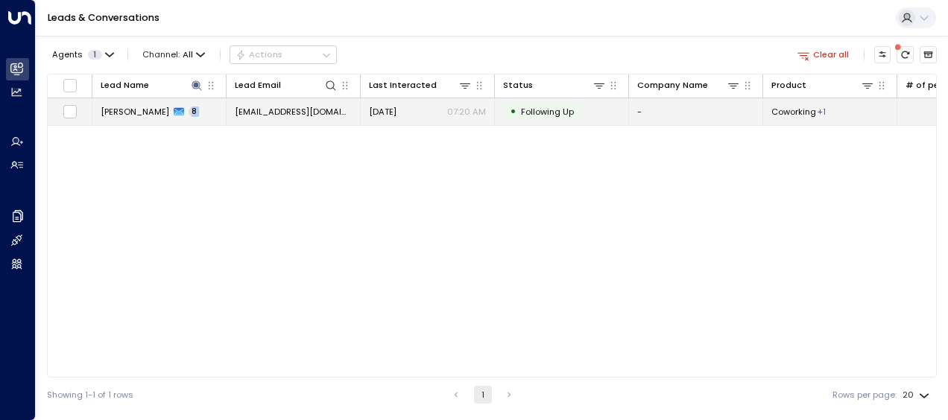
click at [375, 112] on span "[DATE]" at bounding box center [383, 112] width 28 height 12
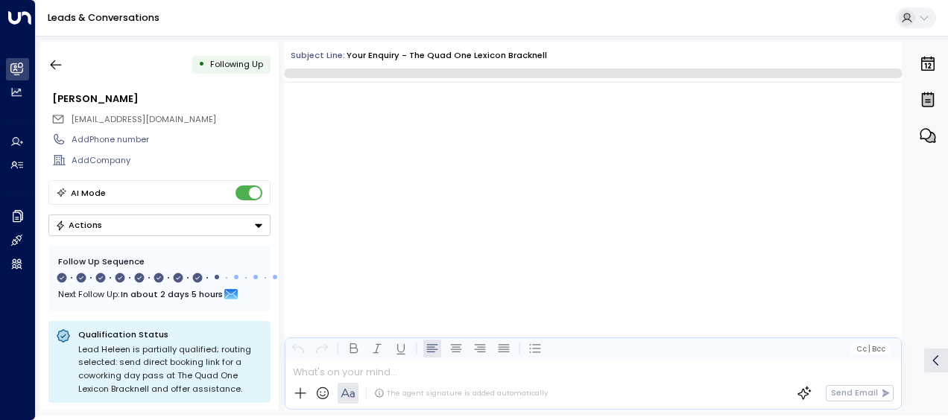
scroll to position [4514, 0]
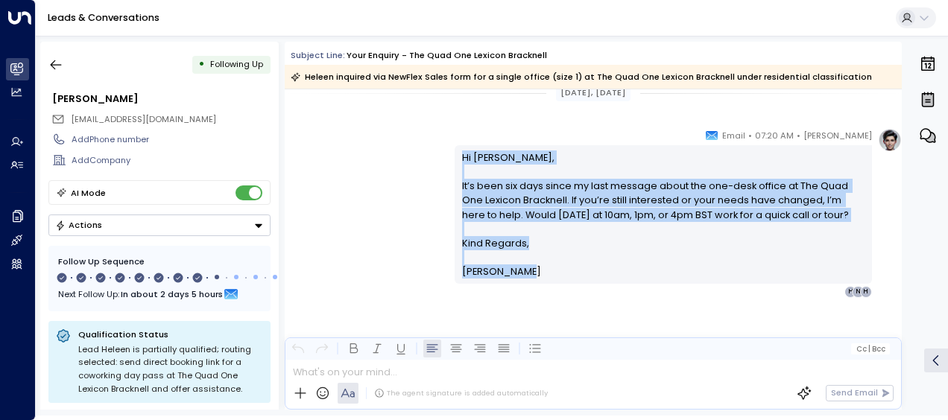
drag, startPoint x: 458, startPoint y: 153, endPoint x: 534, endPoint y: 266, distance: 135.8
click at [534, 266] on div "Hi [PERSON_NAME], It’s been six days since my last message about the one-desk o…" at bounding box center [663, 214] width 403 height 129
drag, startPoint x: 534, startPoint y: 266, endPoint x: 493, endPoint y: 187, distance: 89.0
click at [56, 63] on icon "button" at bounding box center [55, 64] width 15 height 15
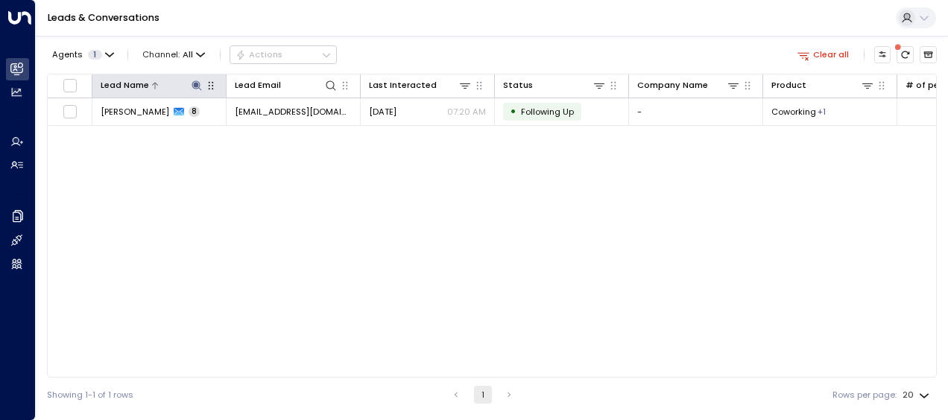
click at [198, 83] on icon at bounding box center [197, 86] width 12 height 12
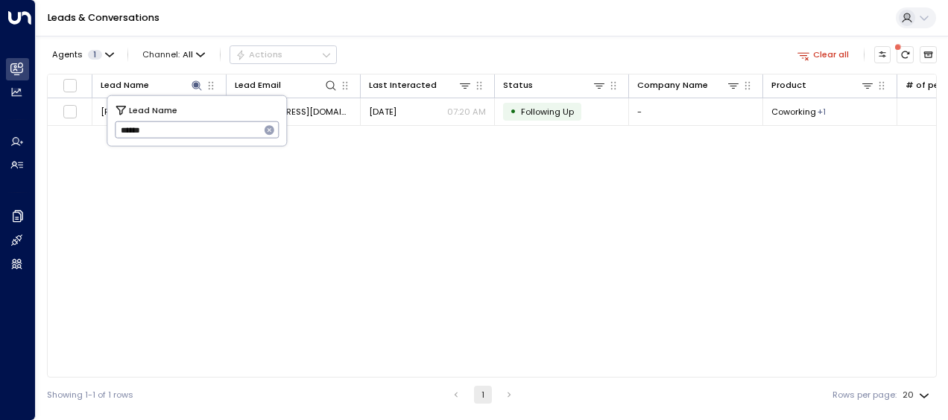
drag, startPoint x: 119, startPoint y: 131, endPoint x: 167, endPoint y: 137, distance: 48.0
click at [167, 137] on input "******" at bounding box center [187, 130] width 145 height 25
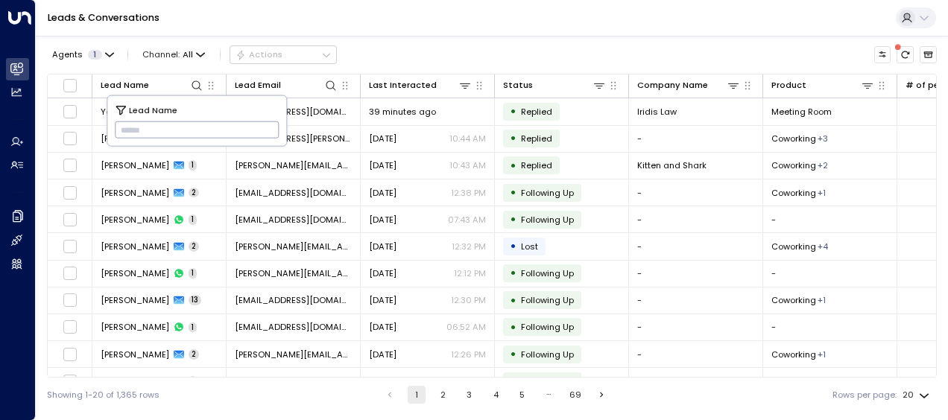
type input "**********"
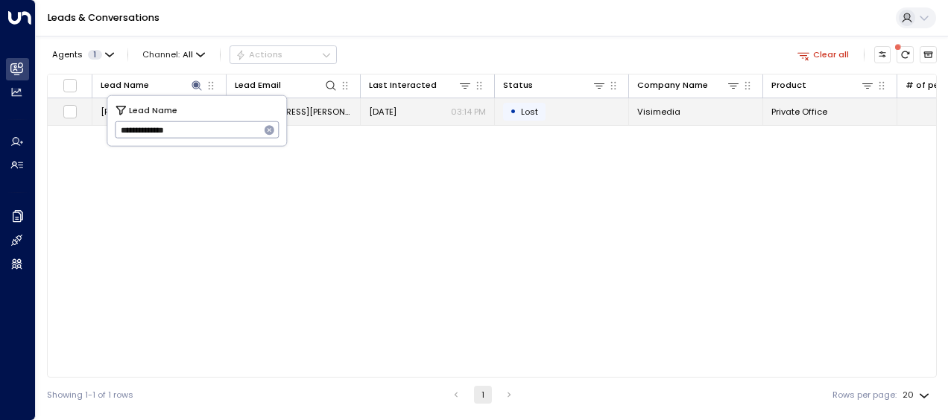
click at [320, 110] on span "[EMAIL_ADDRESS][PERSON_NAME][DOMAIN_NAME]" at bounding box center [293, 112] width 117 height 12
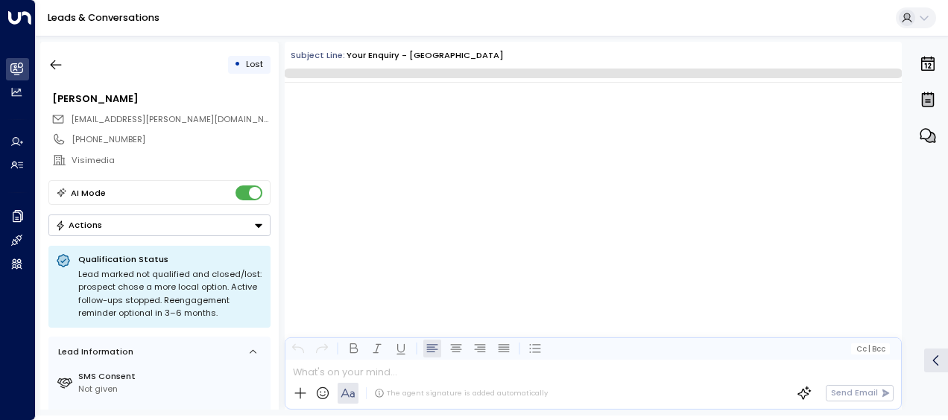
scroll to position [4217, 0]
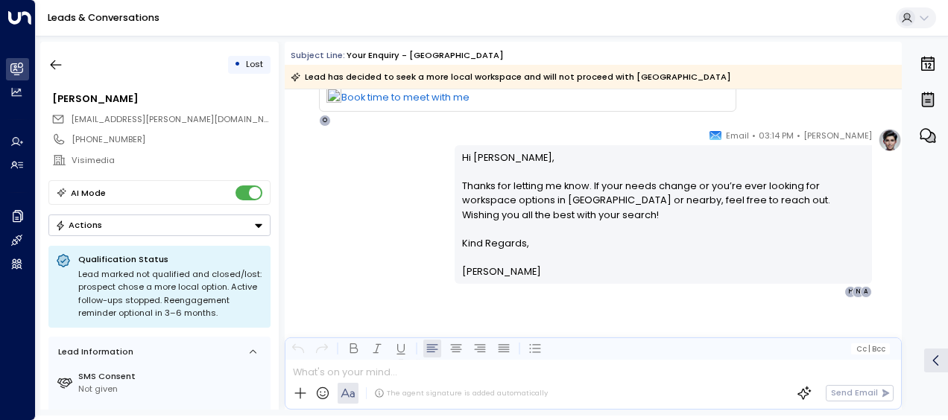
click at [365, 195] on div "[PERSON_NAME] • 03:14 PM • Email Hi [PERSON_NAME], Thanks for letting me know. …" at bounding box center [593, 213] width 617 height 170
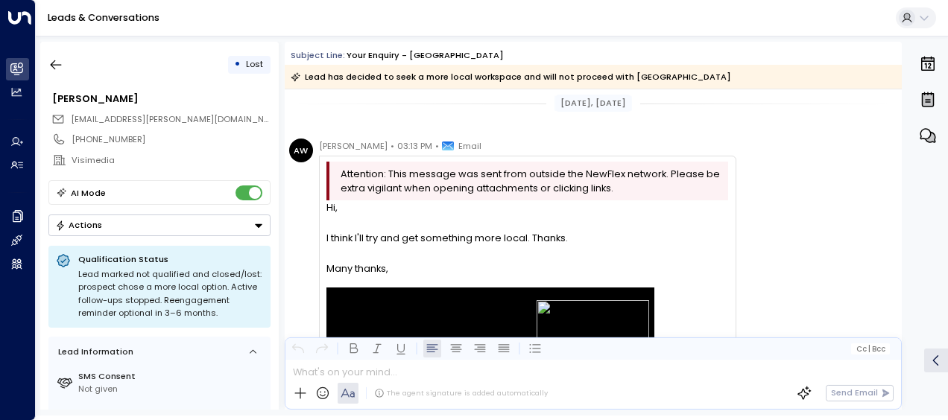
scroll to position [3641, 0]
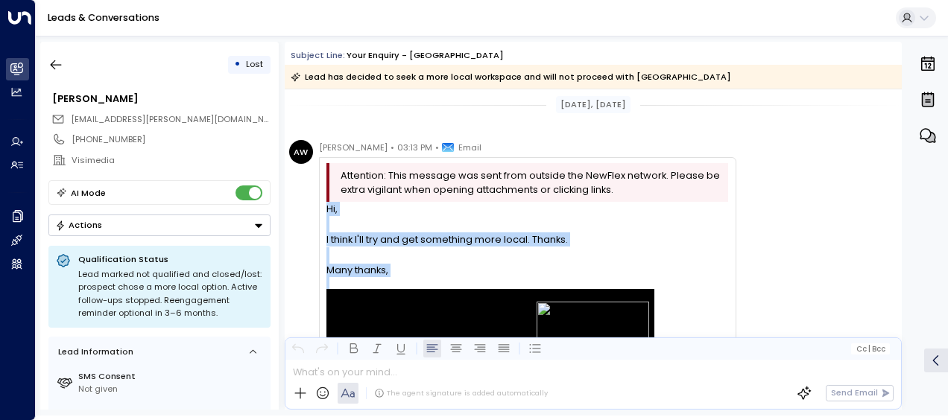
drag, startPoint x: 328, startPoint y: 206, endPoint x: 416, endPoint y: 279, distance: 114.3
click at [416, 279] on div "Hi, I think I'll try and get something more local. Thanks. Many thanks, [PERSON…" at bounding box center [527, 348] width 402 height 292
drag, startPoint x: 416, startPoint y: 279, endPoint x: 368, endPoint y: 254, distance: 53.6
click at [368, 254] on div at bounding box center [527, 255] width 402 height 16
click at [54, 64] on icon "button" at bounding box center [56, 65] width 11 height 10
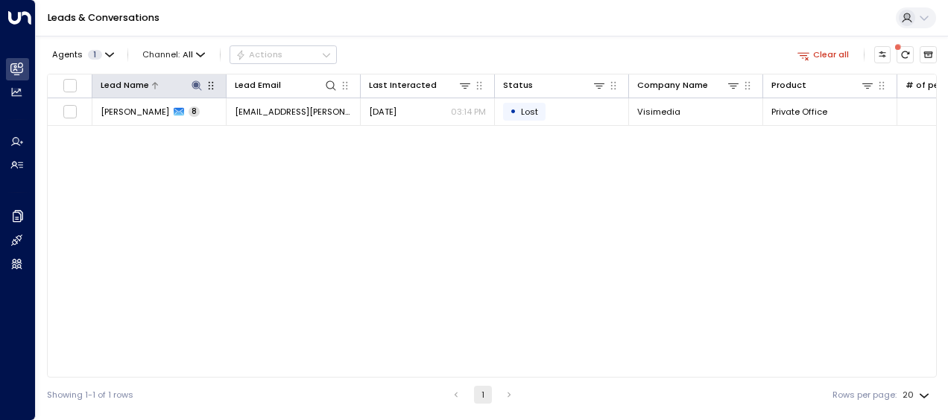
click at [195, 83] on icon at bounding box center [196, 85] width 10 height 10
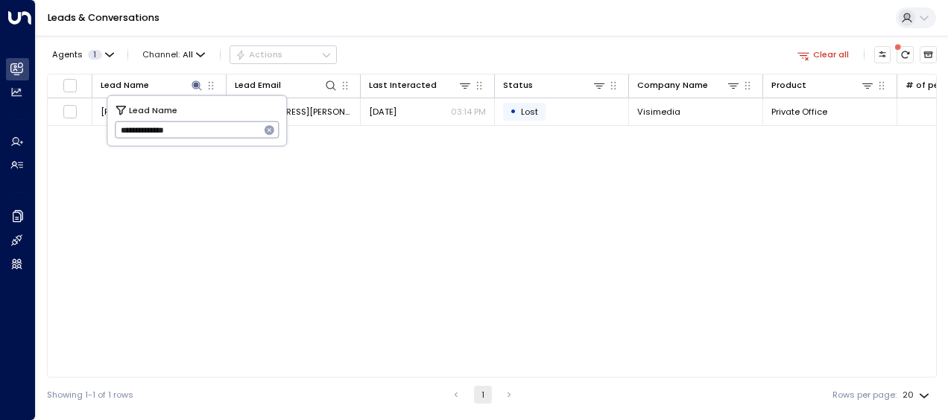
drag, startPoint x: 121, startPoint y: 127, endPoint x: 203, endPoint y: 136, distance: 82.4
click at [203, 136] on input "**********" at bounding box center [187, 130] width 145 height 25
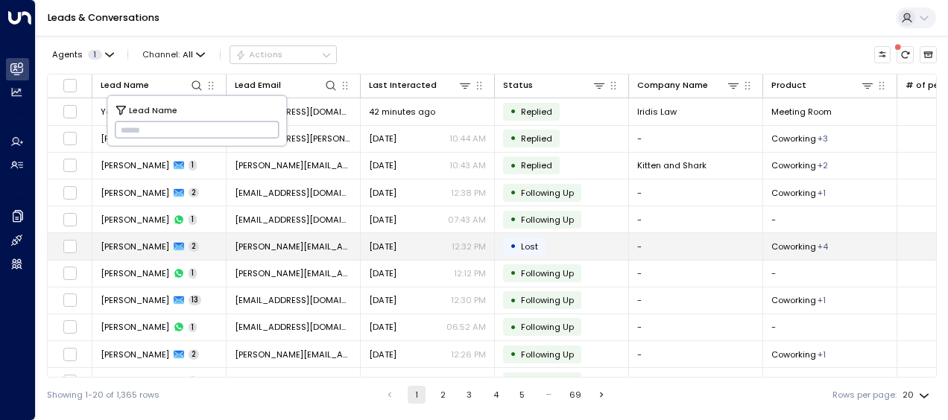
type input "**********"
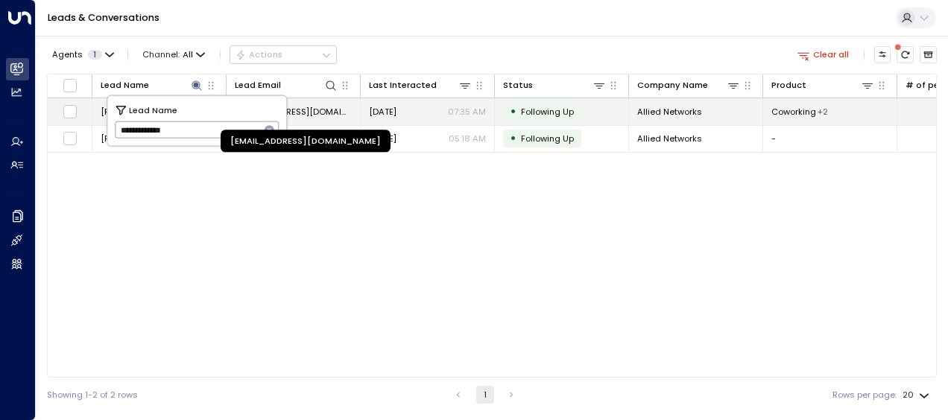
click at [320, 107] on span "[EMAIL_ADDRESS][DOMAIN_NAME]" at bounding box center [293, 112] width 117 height 12
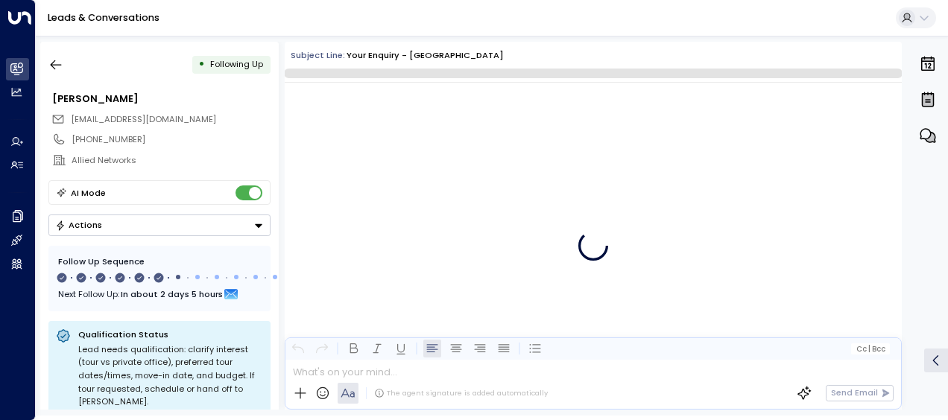
scroll to position [3177, 0]
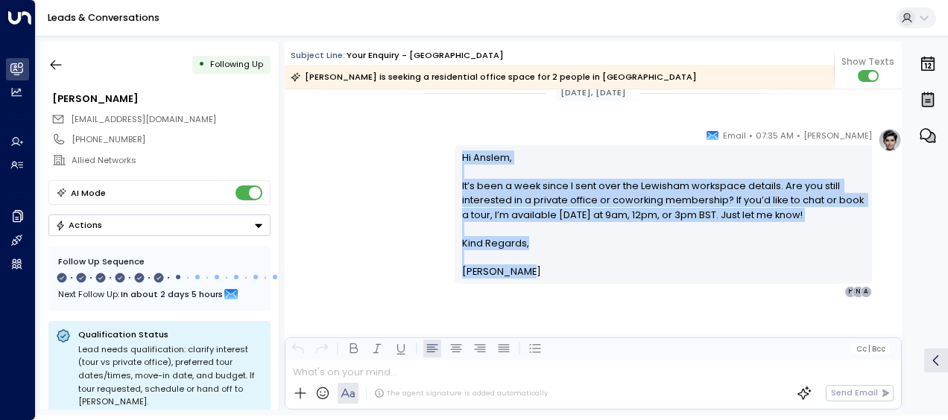
drag, startPoint x: 460, startPoint y: 153, endPoint x: 517, endPoint y: 268, distance: 128.3
click at [517, 268] on div "Hi [PERSON_NAME], It’s been a week since I sent over the Lewisham workspace det…" at bounding box center [663, 214] width 403 height 129
click at [58, 64] on icon "button" at bounding box center [55, 64] width 15 height 15
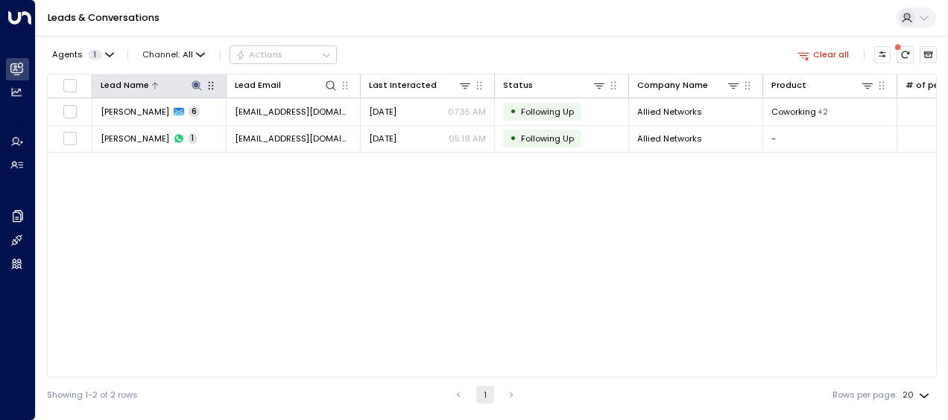
click at [192, 82] on icon at bounding box center [197, 86] width 12 height 12
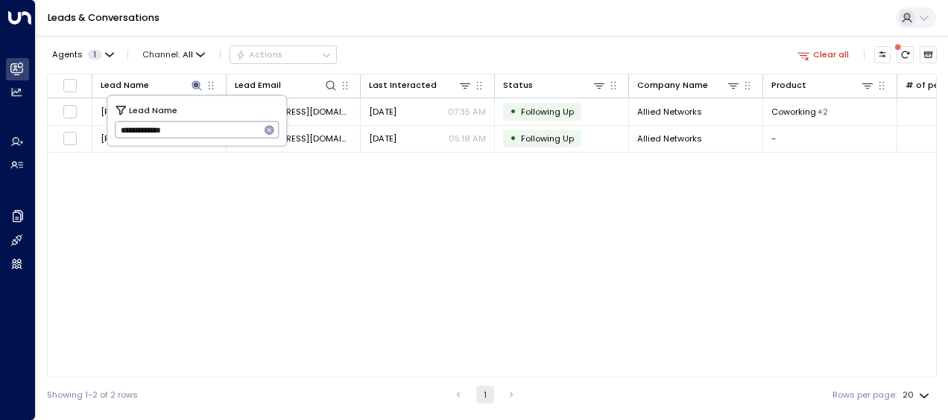
drag, startPoint x: 118, startPoint y: 130, endPoint x: 231, endPoint y: 130, distance: 112.5
click at [231, 130] on input "**********" at bounding box center [187, 130] width 145 height 25
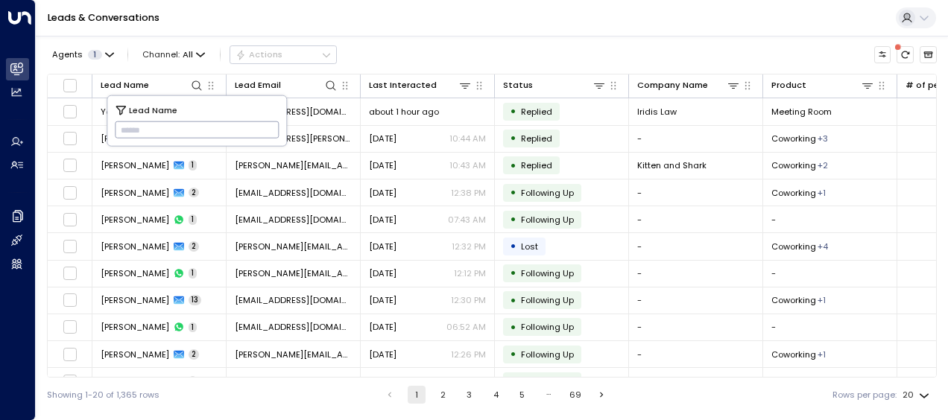
click at [127, 130] on input "text" at bounding box center [197, 130] width 165 height 25
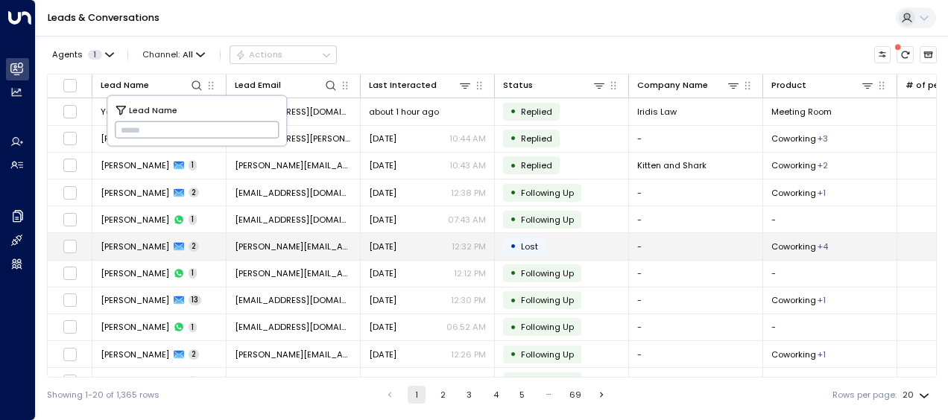
type input "**********"
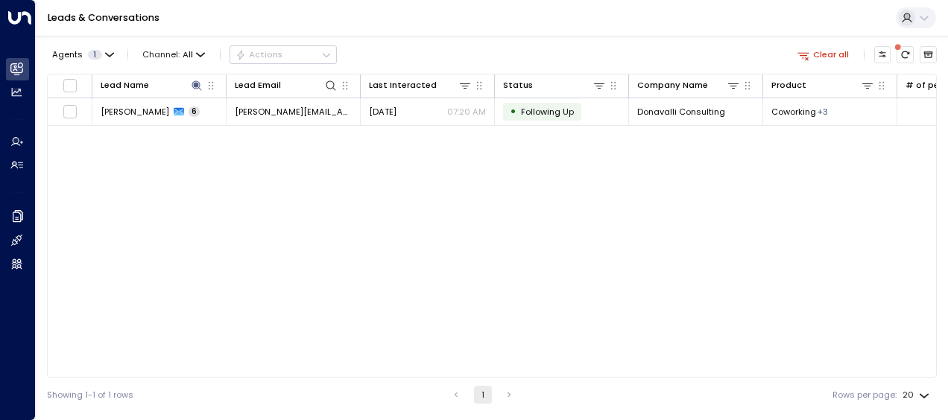
click at [147, 240] on div "Lead Name Lead Email Last Interacted Status Company Name Product # of people AI…" at bounding box center [492, 226] width 890 height 304
click at [276, 97] on th "Lead Email" at bounding box center [293, 86] width 134 height 24
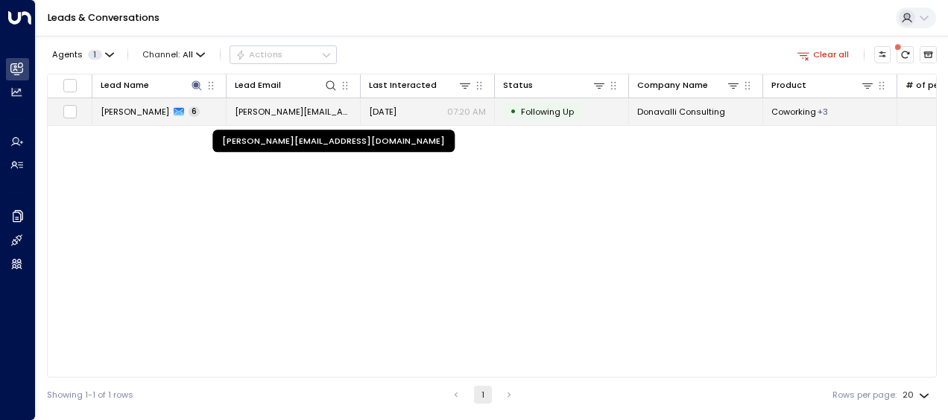
click at [279, 109] on span "[PERSON_NAME][EMAIL_ADDRESS][DOMAIN_NAME]" at bounding box center [293, 112] width 117 height 12
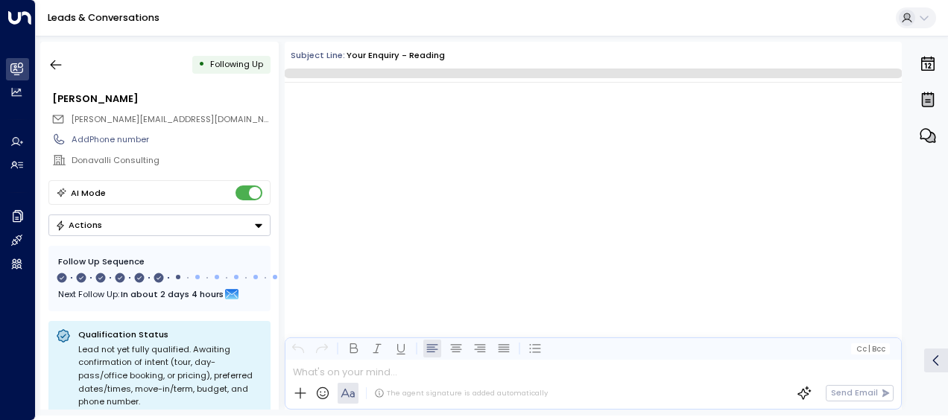
scroll to position [3437, 0]
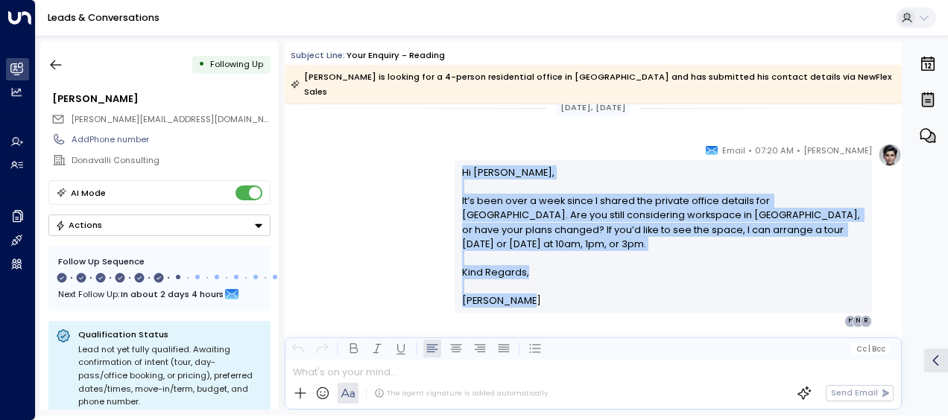
drag, startPoint x: 460, startPoint y: 153, endPoint x: 524, endPoint y: 282, distance: 144.6
click at [524, 282] on div "Hi [PERSON_NAME], It’s been over a week since I shared the private office detai…" at bounding box center [662, 236] width 417 height 153
drag, startPoint x: 524, startPoint y: 282, endPoint x: 488, endPoint y: 272, distance: 38.0
click at [488, 294] on span "[PERSON_NAME]" at bounding box center [501, 301] width 79 height 14
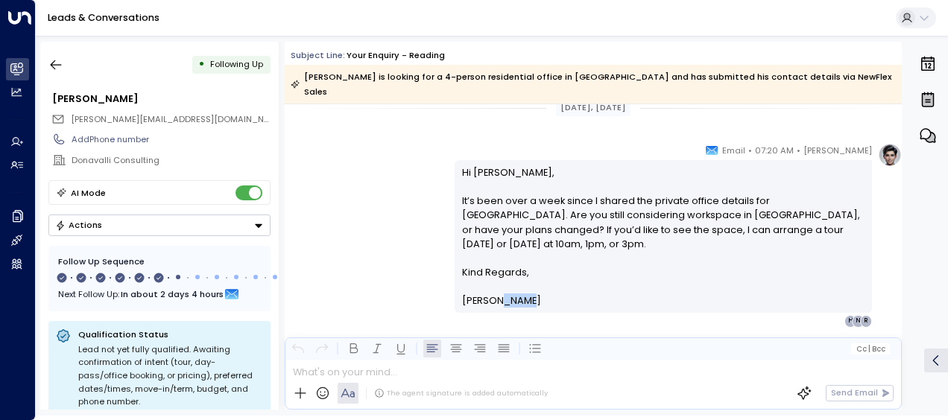
click at [488, 294] on span "[PERSON_NAME]" at bounding box center [501, 301] width 79 height 14
click at [416, 160] on div "[PERSON_NAME] • 07:20 AM • Email Hi [PERSON_NAME], It’s been over a week since …" at bounding box center [593, 235] width 617 height 184
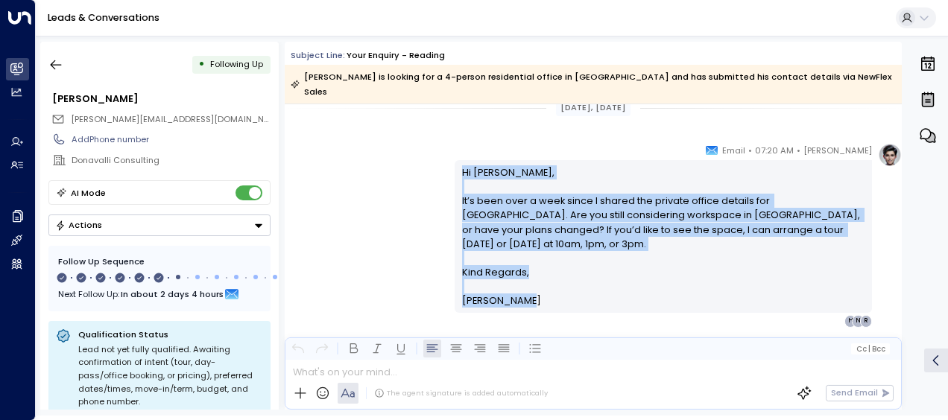
drag, startPoint x: 457, startPoint y: 155, endPoint x: 523, endPoint y: 277, distance: 138.7
click at [523, 277] on div "Hi [PERSON_NAME], It’s been over a week since I shared the private office detai…" at bounding box center [663, 236] width 403 height 143
drag, startPoint x: 523, startPoint y: 277, endPoint x: 492, endPoint y: 212, distance: 72.6
click at [57, 62] on icon "button" at bounding box center [55, 64] width 15 height 15
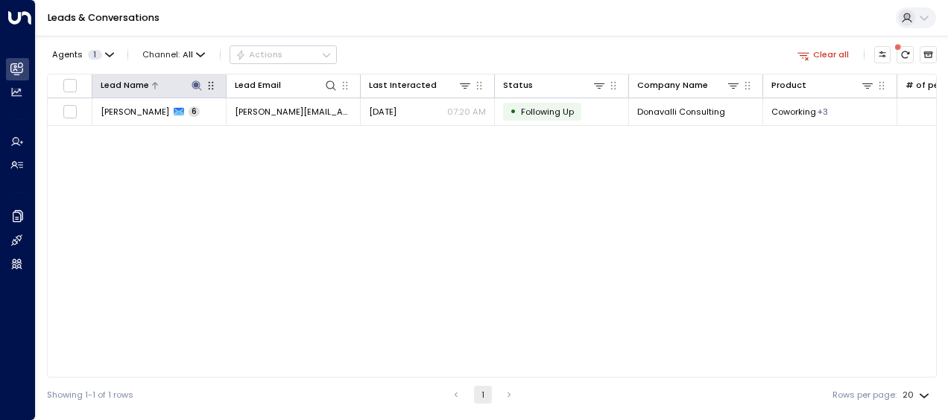
click at [197, 89] on icon at bounding box center [197, 86] width 12 height 12
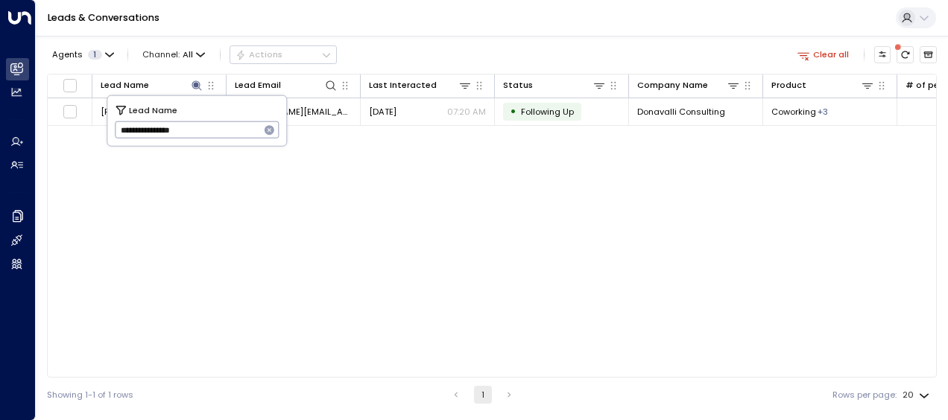
drag, startPoint x: 122, startPoint y: 125, endPoint x: 233, endPoint y: 146, distance: 112.9
click at [233, 146] on body "**********" at bounding box center [474, 206] width 948 height 412
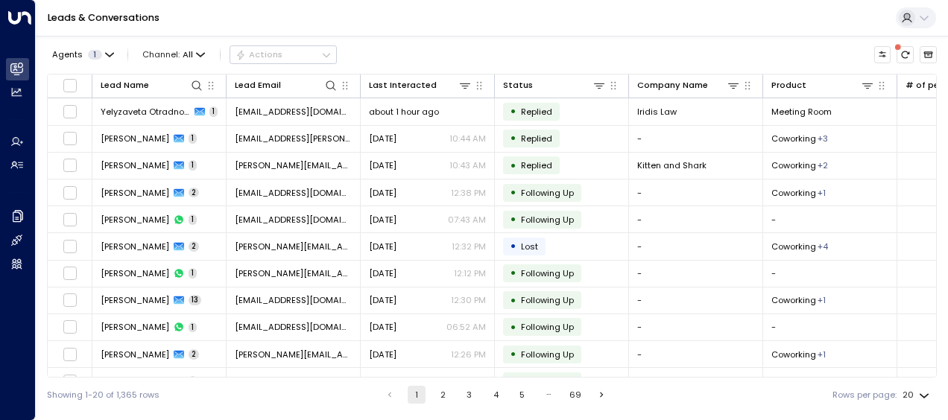
click at [233, 146] on td "[EMAIL_ADDRESS][PERSON_NAME][DOMAIN_NAME]" at bounding box center [293, 139] width 134 height 26
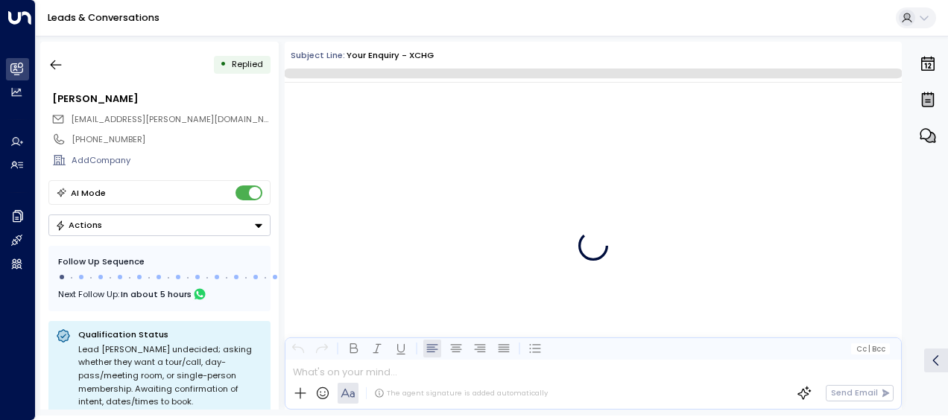
scroll to position [417, 0]
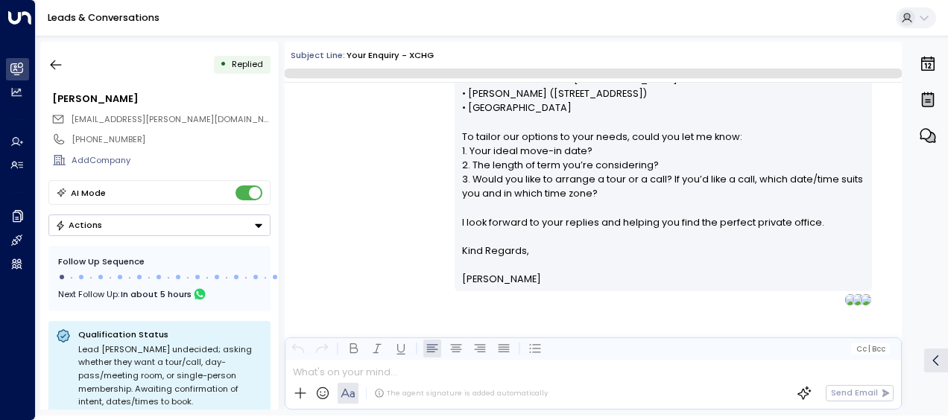
click at [233, 146] on div "[PHONE_NUMBER]" at bounding box center [159, 139] width 222 height 21
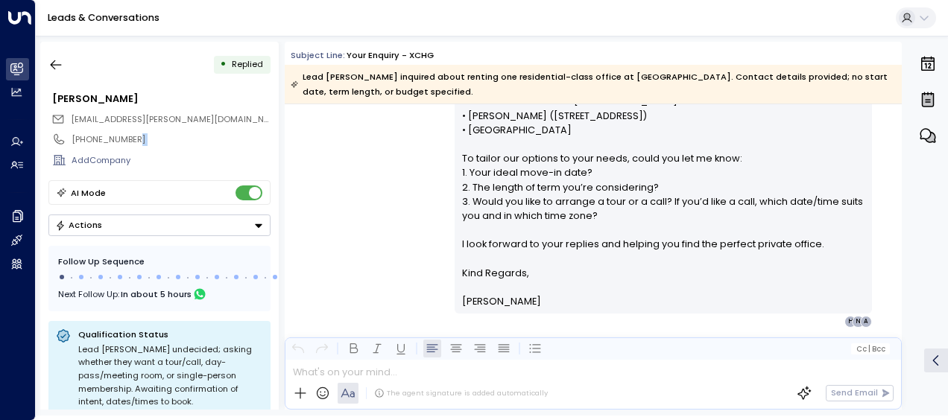
click at [233, 146] on div "[PHONE_NUMBER]" at bounding box center [159, 139] width 222 height 21
click at [325, 177] on div "[PERSON_NAME] • 10:44 AM • Email Hi [PERSON_NAME], Thanks for your interest in …" at bounding box center [593, 135] width 617 height 384
click at [56, 60] on icon "button" at bounding box center [55, 64] width 15 height 15
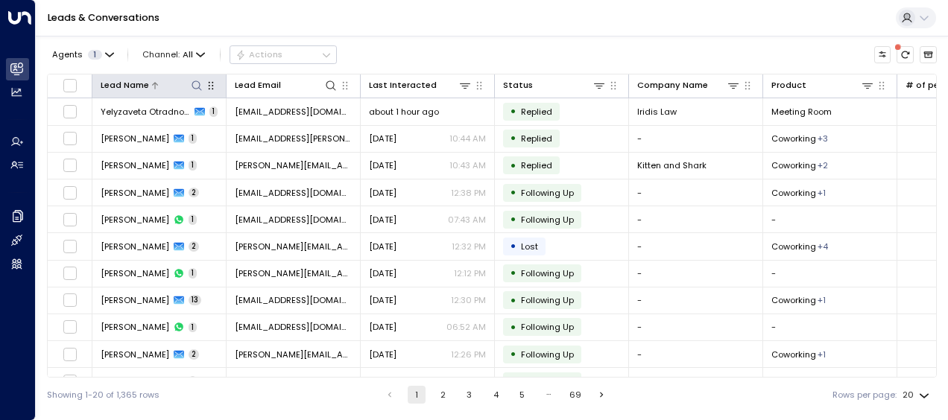
click at [156, 90] on div at bounding box center [176, 85] width 54 height 14
drag, startPoint x: 157, startPoint y: 90, endPoint x: 203, endPoint y: 96, distance: 45.8
click at [180, 88] on div at bounding box center [176, 85] width 54 height 14
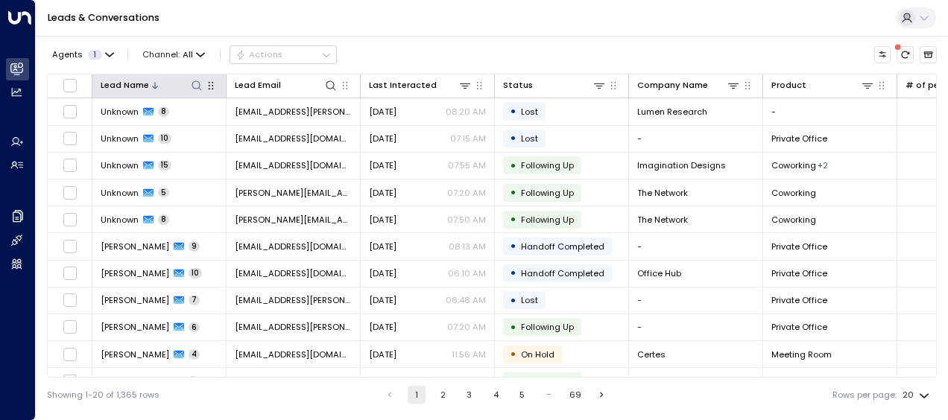
click at [194, 87] on icon at bounding box center [197, 86] width 12 height 12
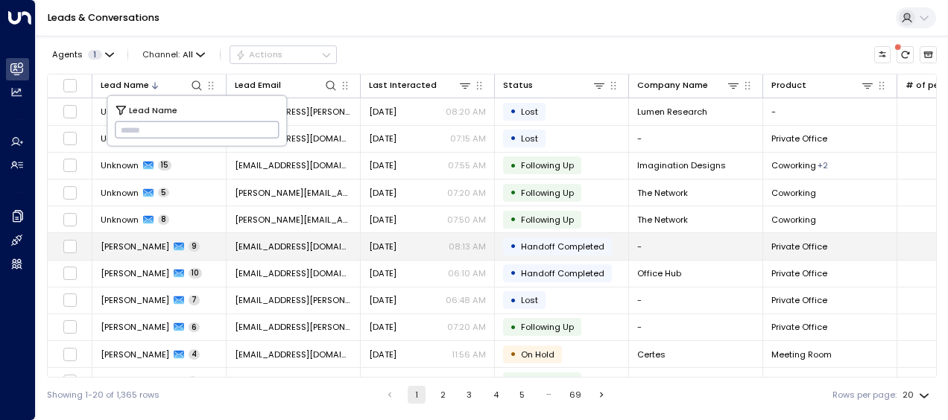
type input "**********"
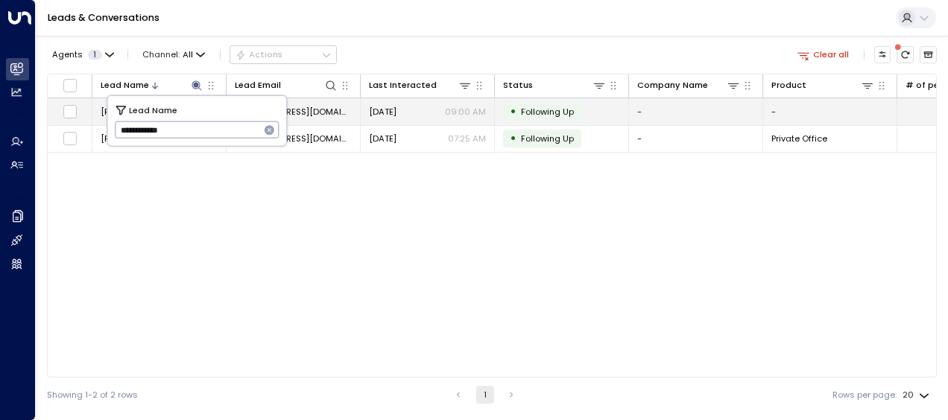
click at [396, 110] on span "[DATE]" at bounding box center [383, 112] width 28 height 12
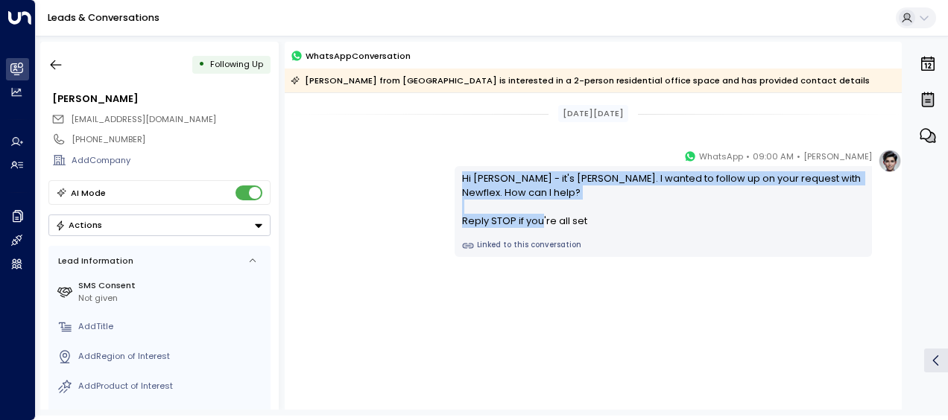
drag, startPoint x: 463, startPoint y: 179, endPoint x: 606, endPoint y: 222, distance: 150.1
click at [606, 222] on div "Hi [PERSON_NAME] - it's [PERSON_NAME]. I wanted to follow up on your request wi…" at bounding box center [663, 199] width 403 height 57
drag, startPoint x: 606, startPoint y: 222, endPoint x: 521, endPoint y: 208, distance: 86.1
click at [521, 208] on div "Hi [PERSON_NAME] - it's [PERSON_NAME]. I wanted to follow up on your request wi…" at bounding box center [663, 199] width 403 height 57
click at [55, 67] on icon "button" at bounding box center [55, 64] width 15 height 15
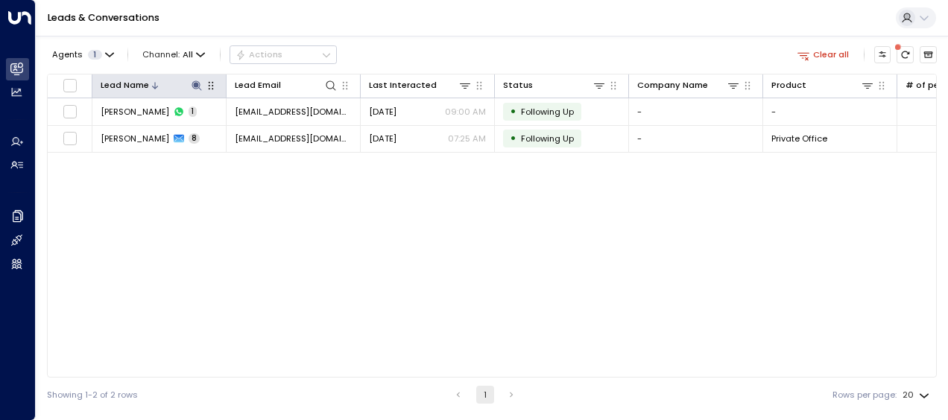
click at [196, 82] on icon at bounding box center [196, 85] width 10 height 10
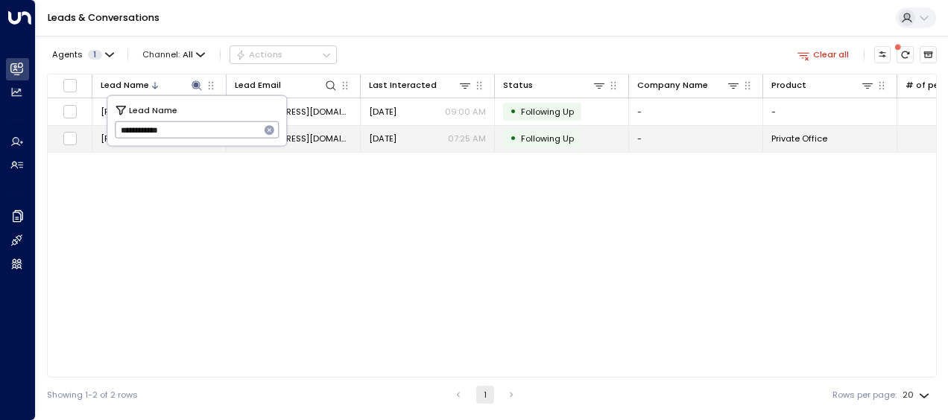
drag, startPoint x: 118, startPoint y: 130, endPoint x: 204, endPoint y: 147, distance: 87.2
click at [204, 147] on body "**********" at bounding box center [474, 206] width 948 height 412
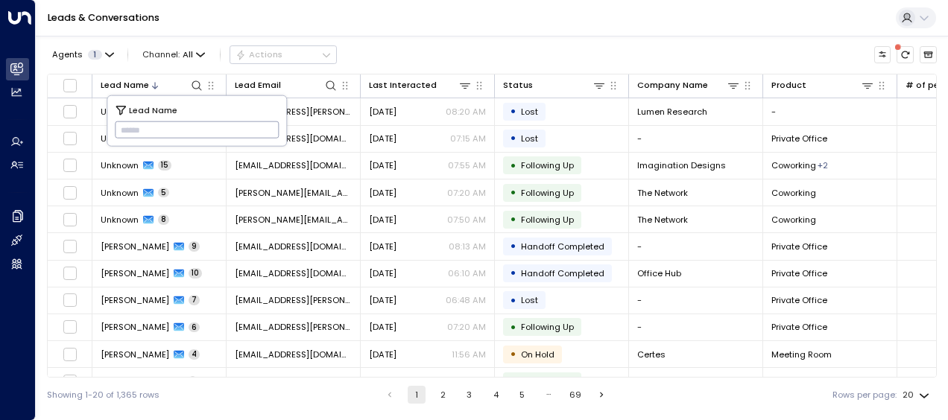
click at [127, 128] on input "text" at bounding box center [197, 130] width 165 height 25
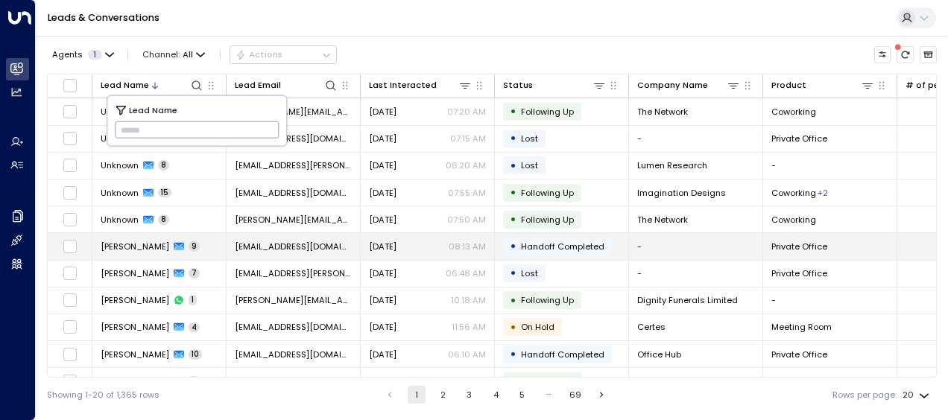
type input "**********"
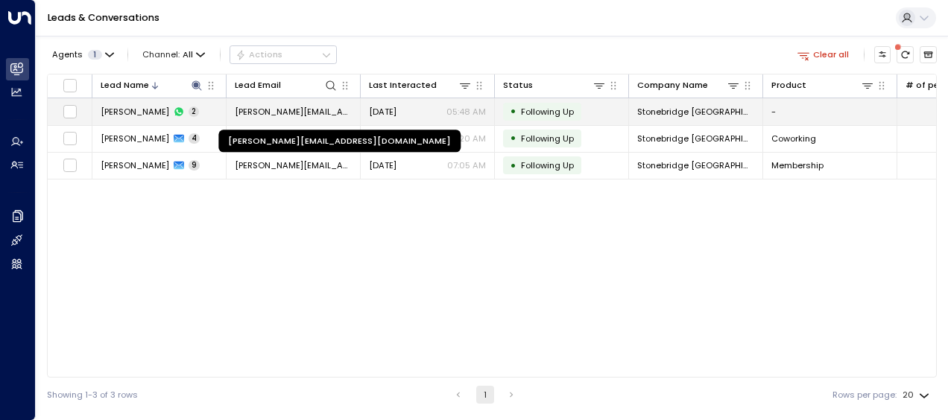
click at [328, 112] on span "[PERSON_NAME][EMAIL_ADDRESS][DOMAIN_NAME]" at bounding box center [293, 112] width 117 height 12
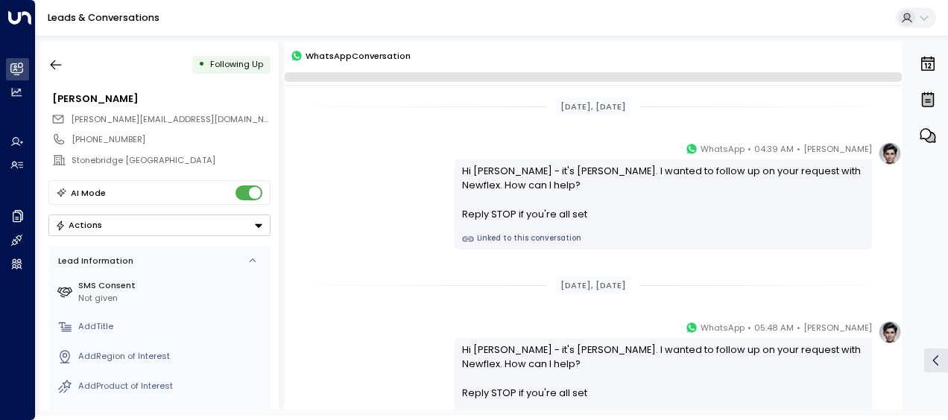
scroll to position [138, 0]
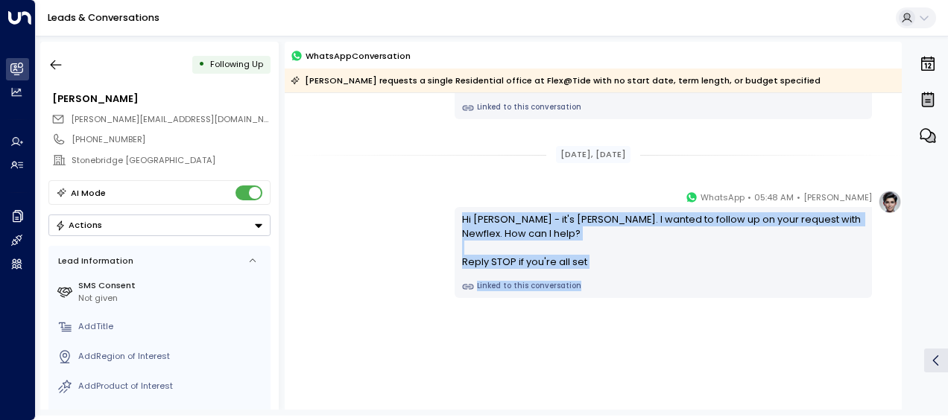
drag, startPoint x: 457, startPoint y: 216, endPoint x: 609, endPoint y: 327, distance: 188.2
click at [609, 327] on div "[PERSON_NAME] • 05:48 AM • WhatsApp Hi [PERSON_NAME] - it's [PERSON_NAME]. I wa…" at bounding box center [593, 303] width 617 height 227
click at [466, 209] on div "Hi [PERSON_NAME] - it's [PERSON_NAME]. I wanted to follow up on your request wi…" at bounding box center [662, 252] width 417 height 91
drag, startPoint x: 459, startPoint y: 217, endPoint x: 588, endPoint y: 273, distance: 140.5
click at [588, 273] on div "Hi [PERSON_NAME] - it's [PERSON_NAME]. I wanted to follow up on your request wi…" at bounding box center [662, 252] width 417 height 91
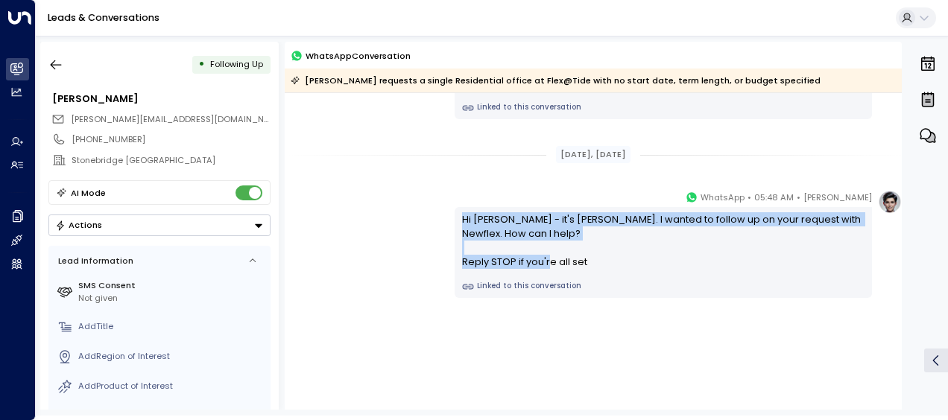
drag, startPoint x: 588, startPoint y: 273, endPoint x: 551, endPoint y: 255, distance: 40.6
click at [551, 255] on div "Hi [PERSON_NAME] - it's [PERSON_NAME]. I wanted to follow up on your request wi…" at bounding box center [663, 240] width 403 height 57
click at [60, 61] on icon "button" at bounding box center [55, 64] width 15 height 15
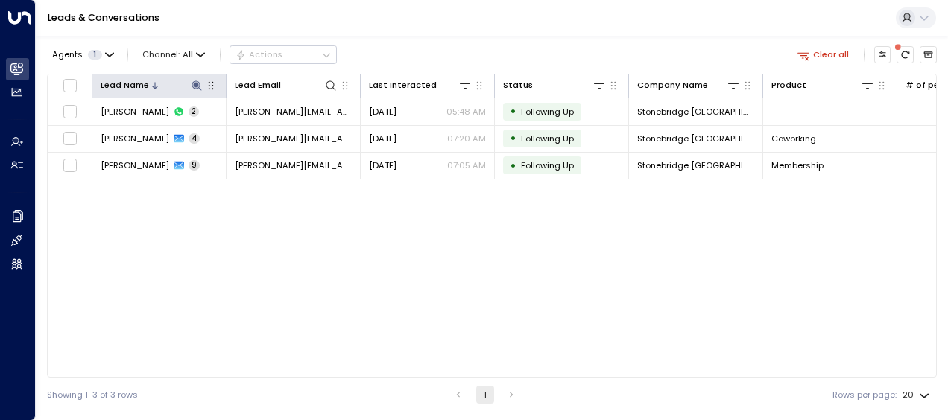
click at [194, 86] on icon at bounding box center [197, 86] width 12 height 12
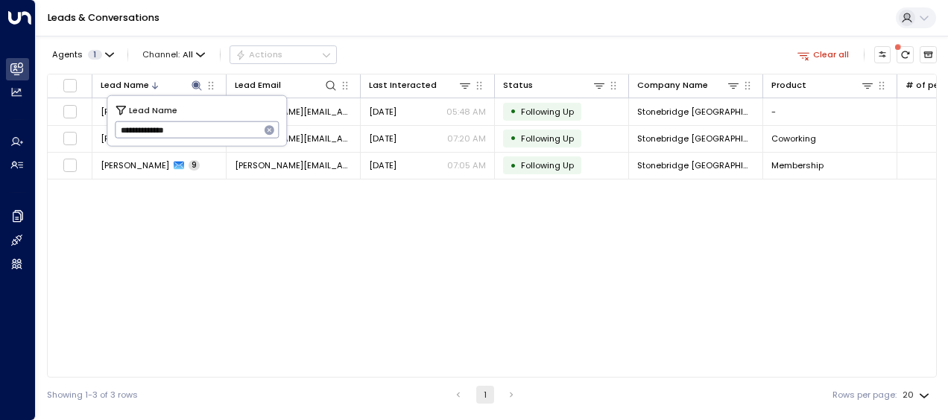
drag, startPoint x: 120, startPoint y: 131, endPoint x: 203, endPoint y: 145, distance: 83.8
click at [203, 145] on div "**********" at bounding box center [196, 121] width 179 height 50
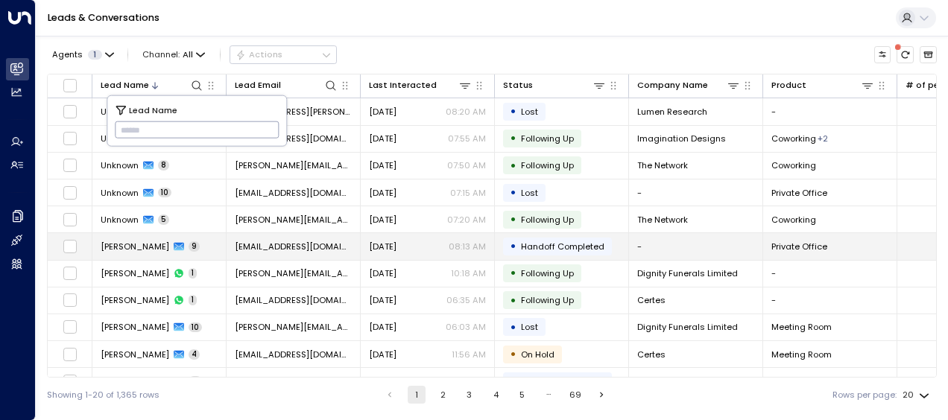
type input "**********"
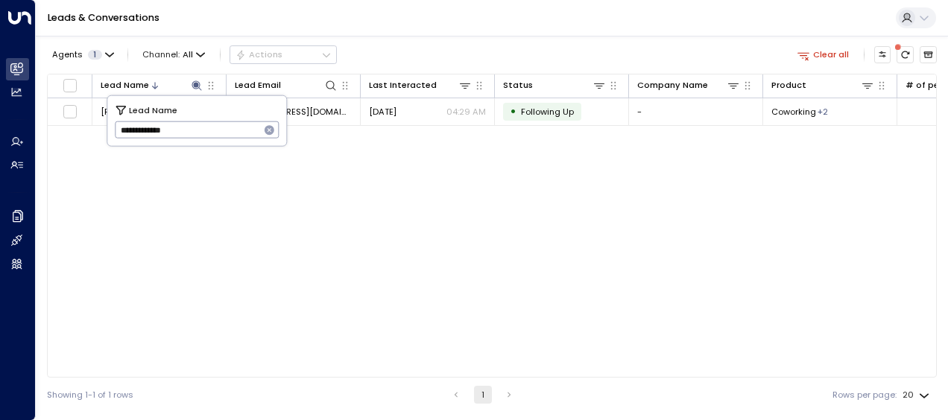
click at [159, 247] on div "Lead Name Lead Email Last Interacted Status Company Name Product # of people AI…" at bounding box center [492, 226] width 890 height 304
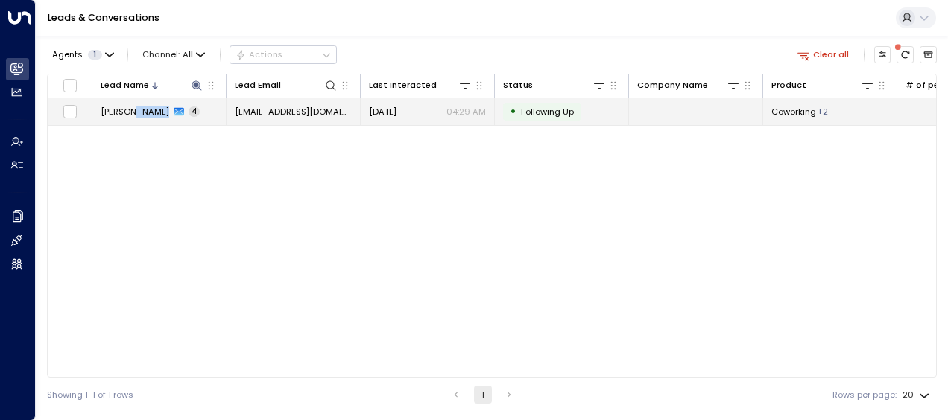
drag, startPoint x: 159, startPoint y: 247, endPoint x: 303, endPoint y: 108, distance: 200.7
click at [303, 108] on span "[EMAIL_ADDRESS][DOMAIN_NAME]" at bounding box center [293, 112] width 117 height 12
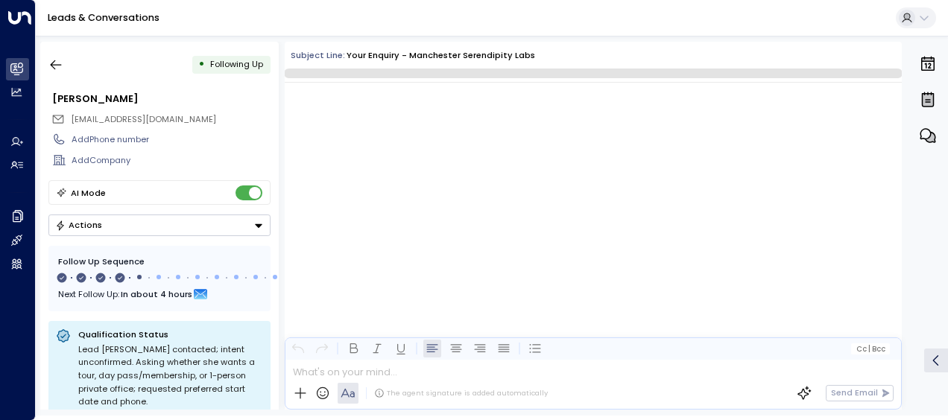
scroll to position [1486, 0]
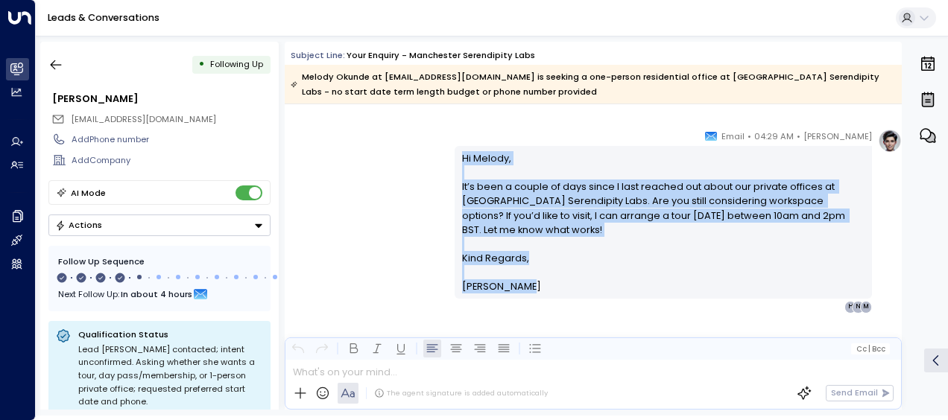
drag, startPoint x: 459, startPoint y: 153, endPoint x: 536, endPoint y: 291, distance: 157.5
click at [536, 291] on div "Hi [PERSON_NAME], It’s been a couple of days since I last reached out about our…" at bounding box center [663, 222] width 403 height 143
drag, startPoint x: 536, startPoint y: 291, endPoint x: 496, endPoint y: 192, distance: 106.2
click at [56, 63] on icon "button" at bounding box center [55, 64] width 15 height 15
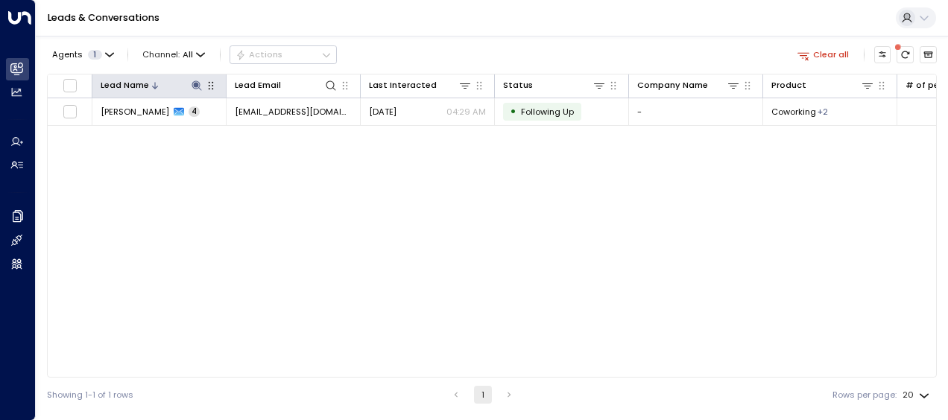
click at [194, 83] on icon at bounding box center [196, 85] width 10 height 10
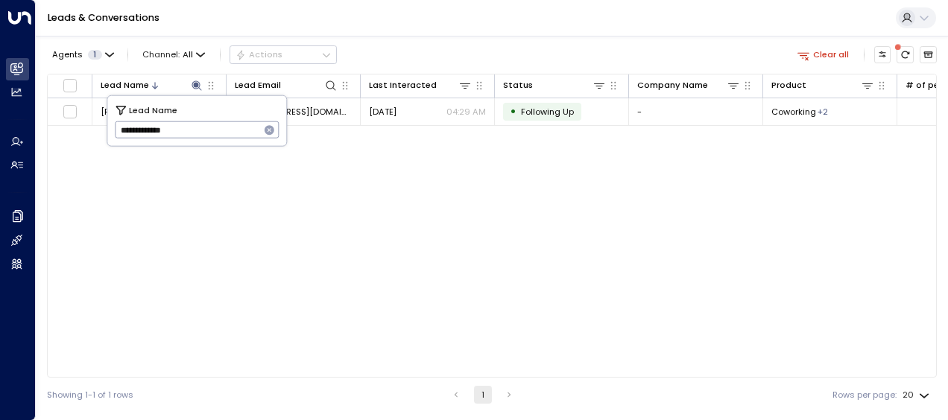
drag, startPoint x: 121, startPoint y: 128, endPoint x: 213, endPoint y: 125, distance: 92.4
click at [213, 125] on input "**********" at bounding box center [187, 130] width 145 height 25
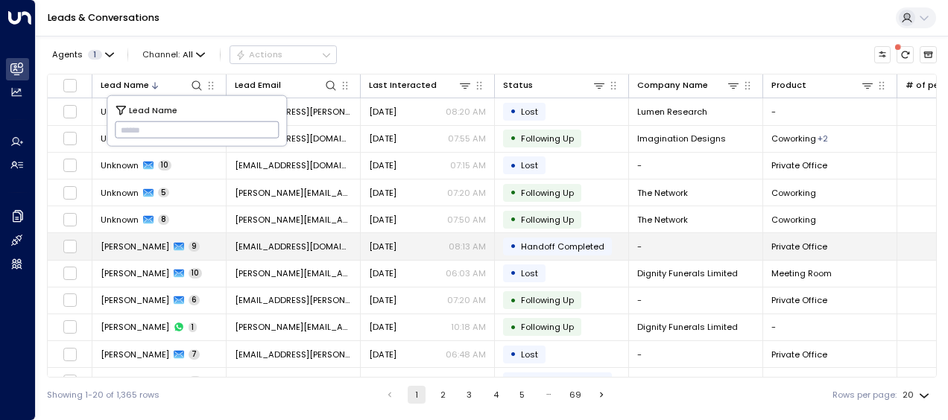
type input "*********"
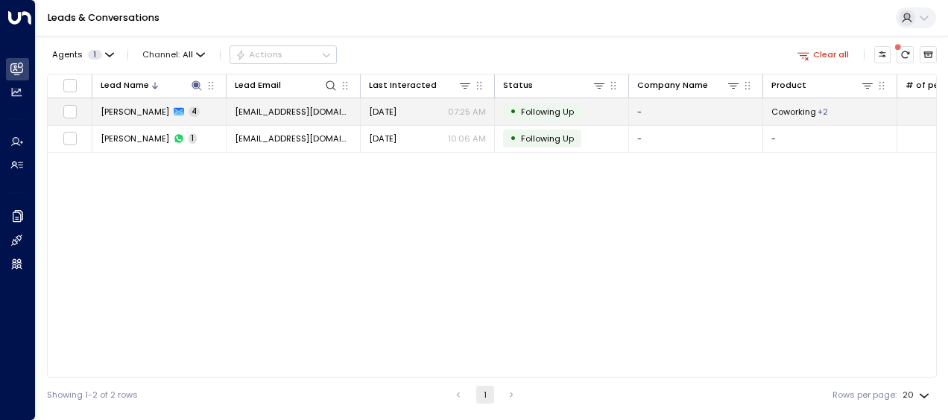
click at [393, 109] on span "[DATE]" at bounding box center [383, 112] width 28 height 12
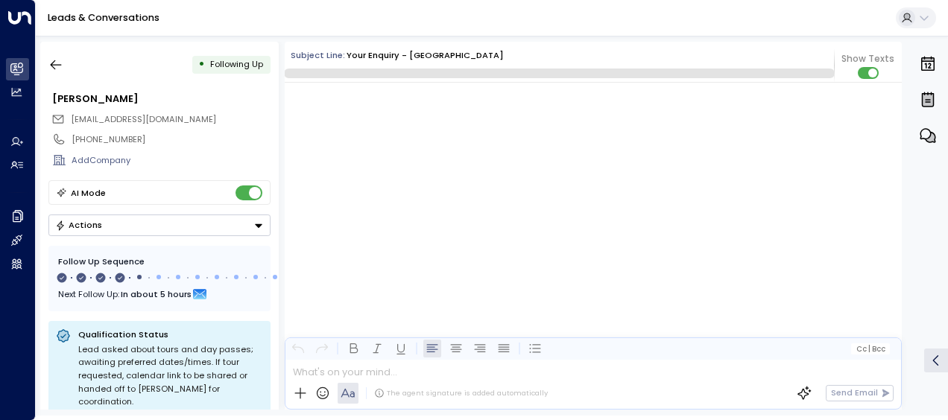
scroll to position [1944, 0]
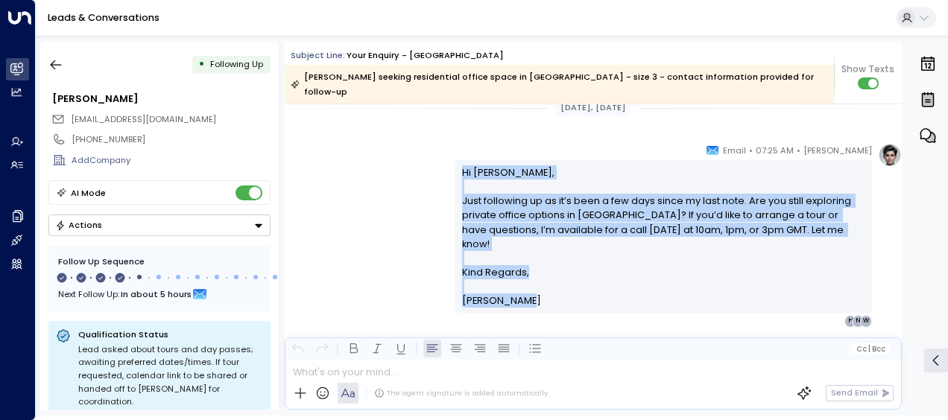
drag, startPoint x: 459, startPoint y: 158, endPoint x: 537, endPoint y: 275, distance: 140.7
click at [537, 275] on div "Hi [PERSON_NAME], Just following up as it’s been a few days since my last note.…" at bounding box center [663, 236] width 403 height 143
drag, startPoint x: 537, startPoint y: 275, endPoint x: 489, endPoint y: 212, distance: 79.7
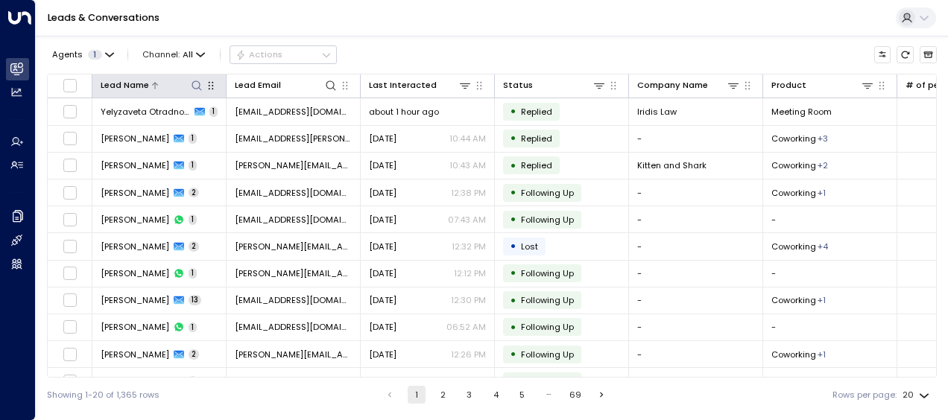
click at [195, 80] on icon at bounding box center [197, 86] width 12 height 12
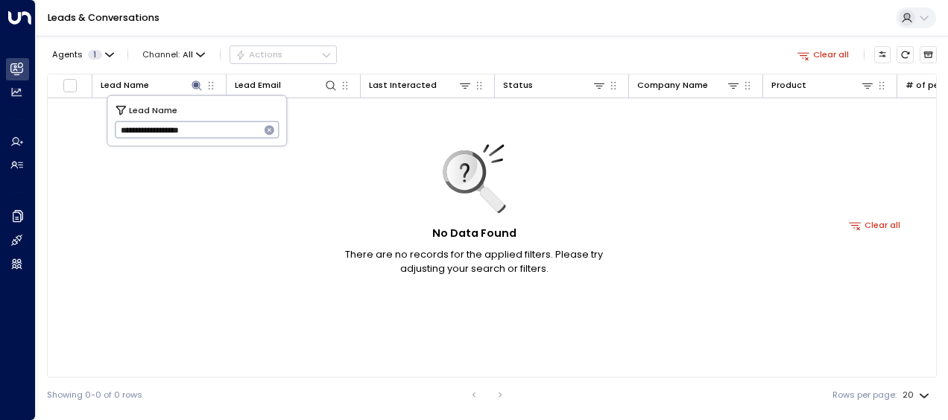
type input "**********"
